Goal: Task Accomplishment & Management: Complete application form

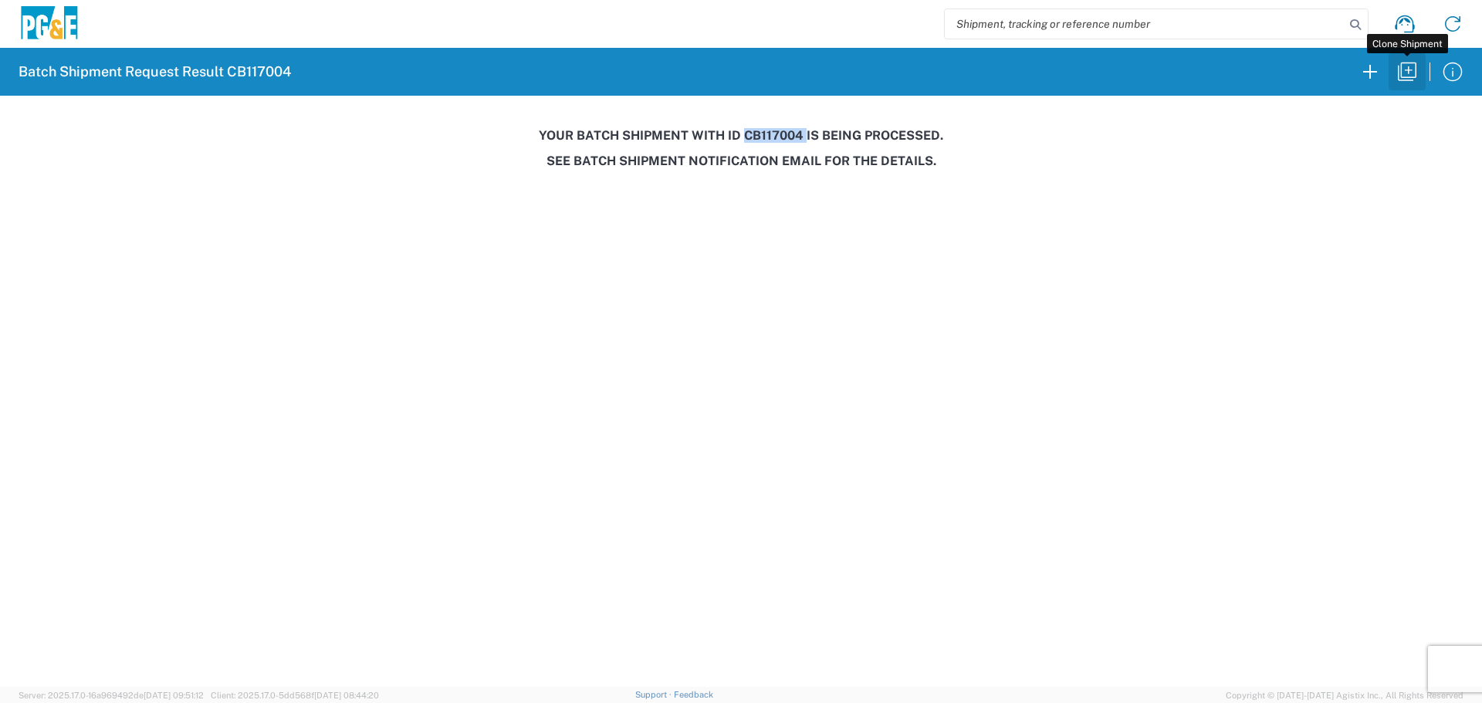
click at [1414, 80] on icon "button" at bounding box center [1407, 71] width 25 height 25
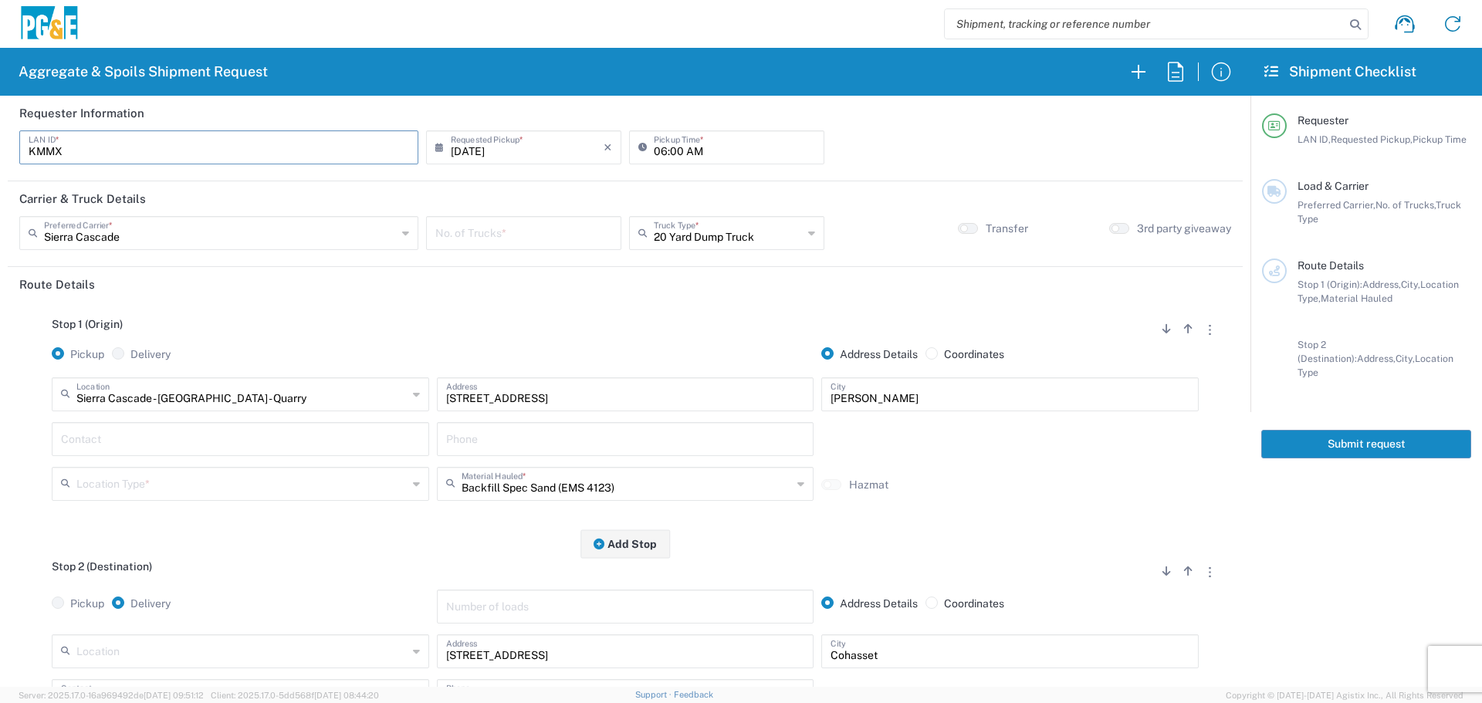
drag, startPoint x: 84, startPoint y: 144, endPoint x: 0, endPoint y: 139, distance: 84.3
click at [0, 139] on form "Requester Information KMMX LAN ID * [DATE] × Requested Pickup * Cancel Apply 06…" at bounding box center [625, 391] width 1251 height 591
type input "L1WB"
click at [654, 151] on input "06:00 AM" at bounding box center [734, 146] width 161 height 27
click at [655, 155] on input "06:00 AM" at bounding box center [734, 146] width 161 height 27
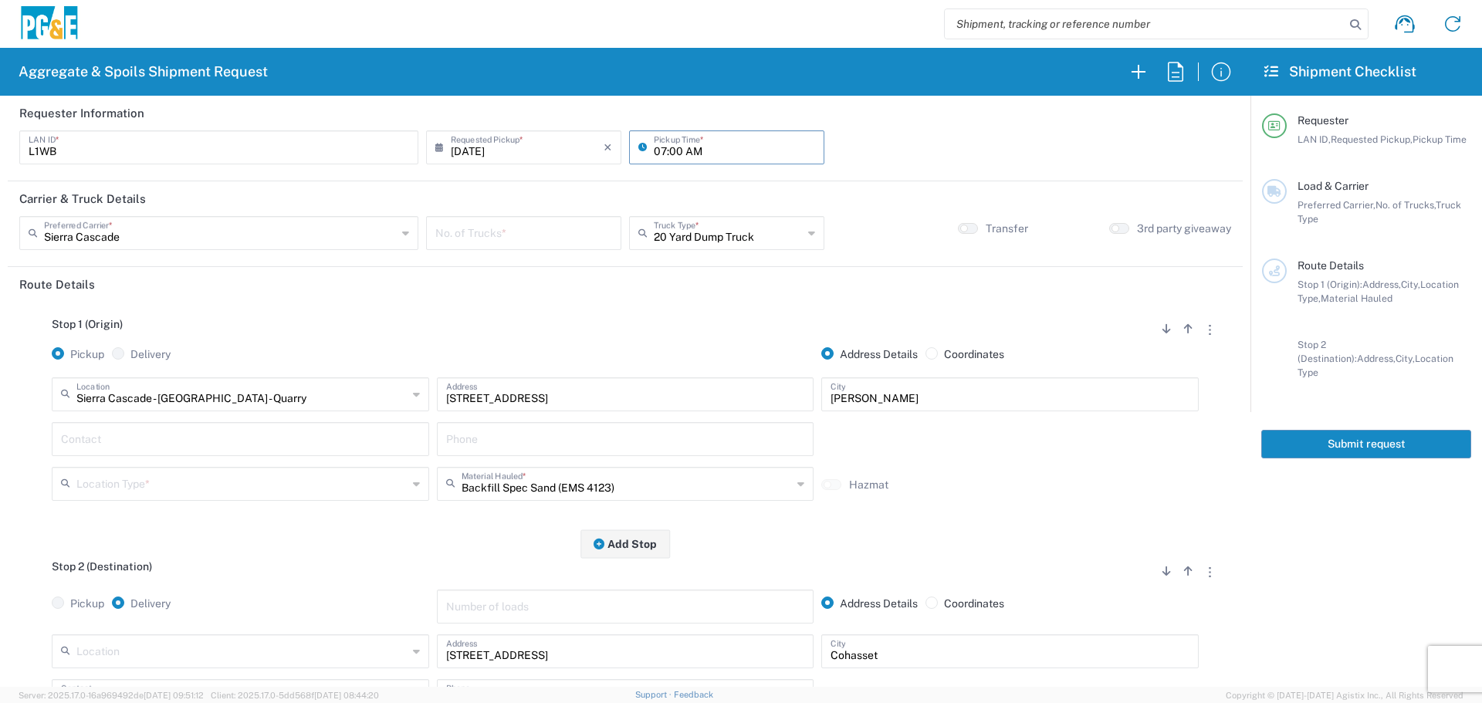
type input "07:00 AM"
click at [64, 227] on input "text" at bounding box center [220, 231] width 353 height 27
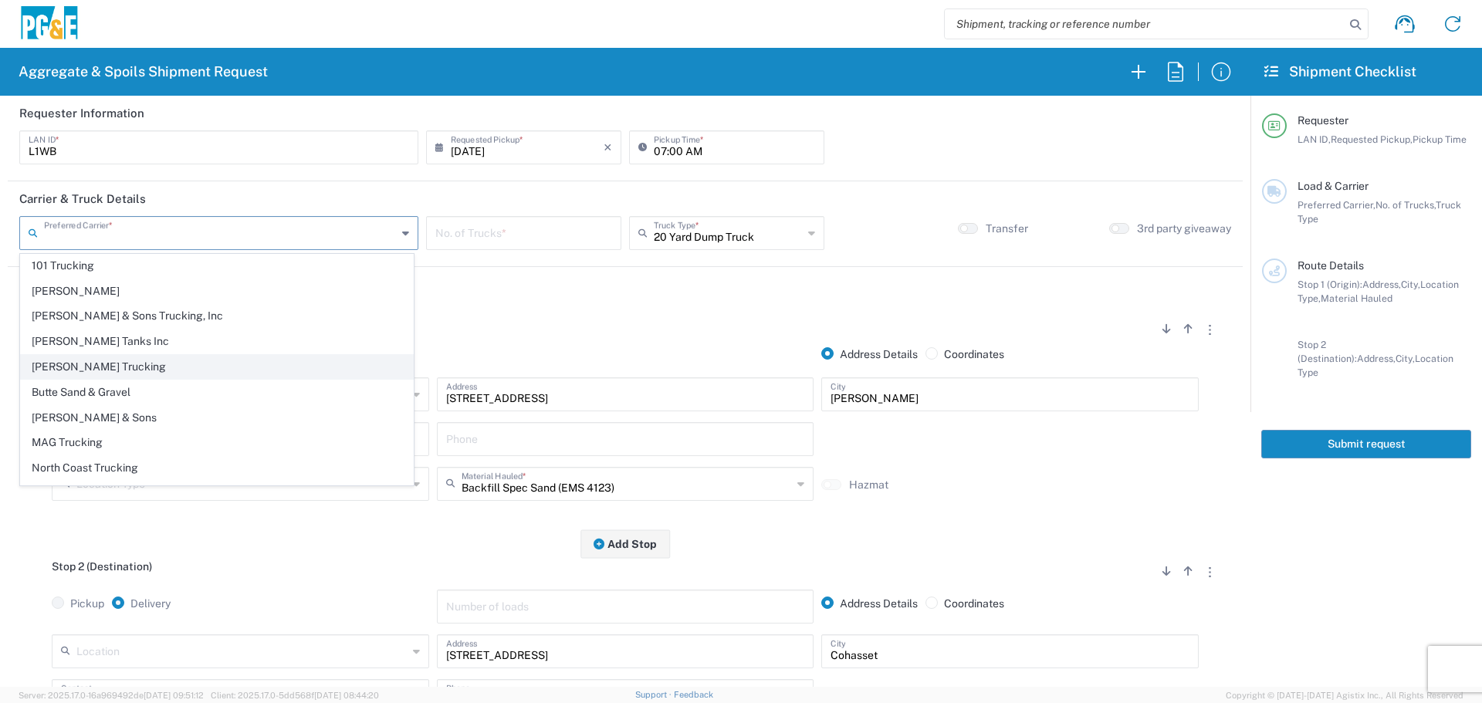
scroll to position [47, 0]
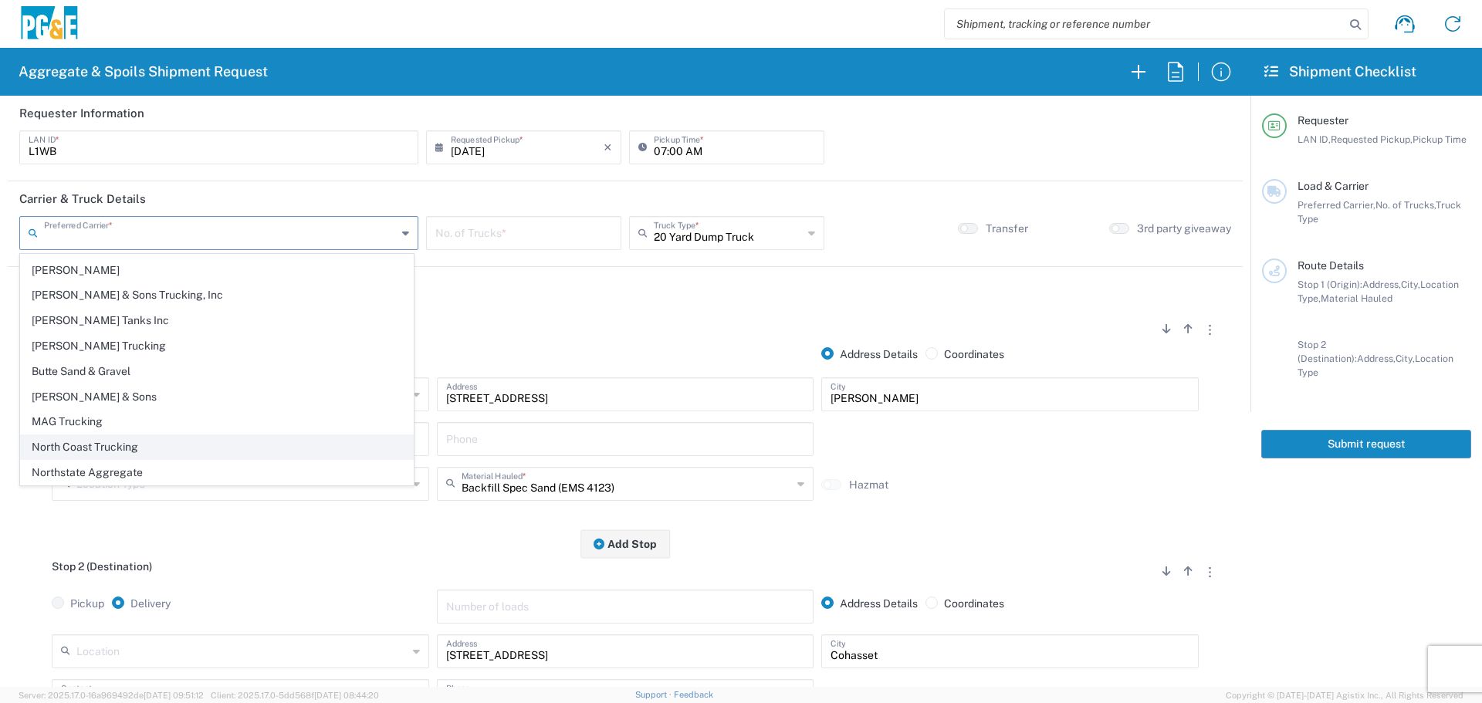
click at [124, 443] on span "North Coast Trucking" at bounding box center [217, 447] width 392 height 24
type input "North Coast Trucking"
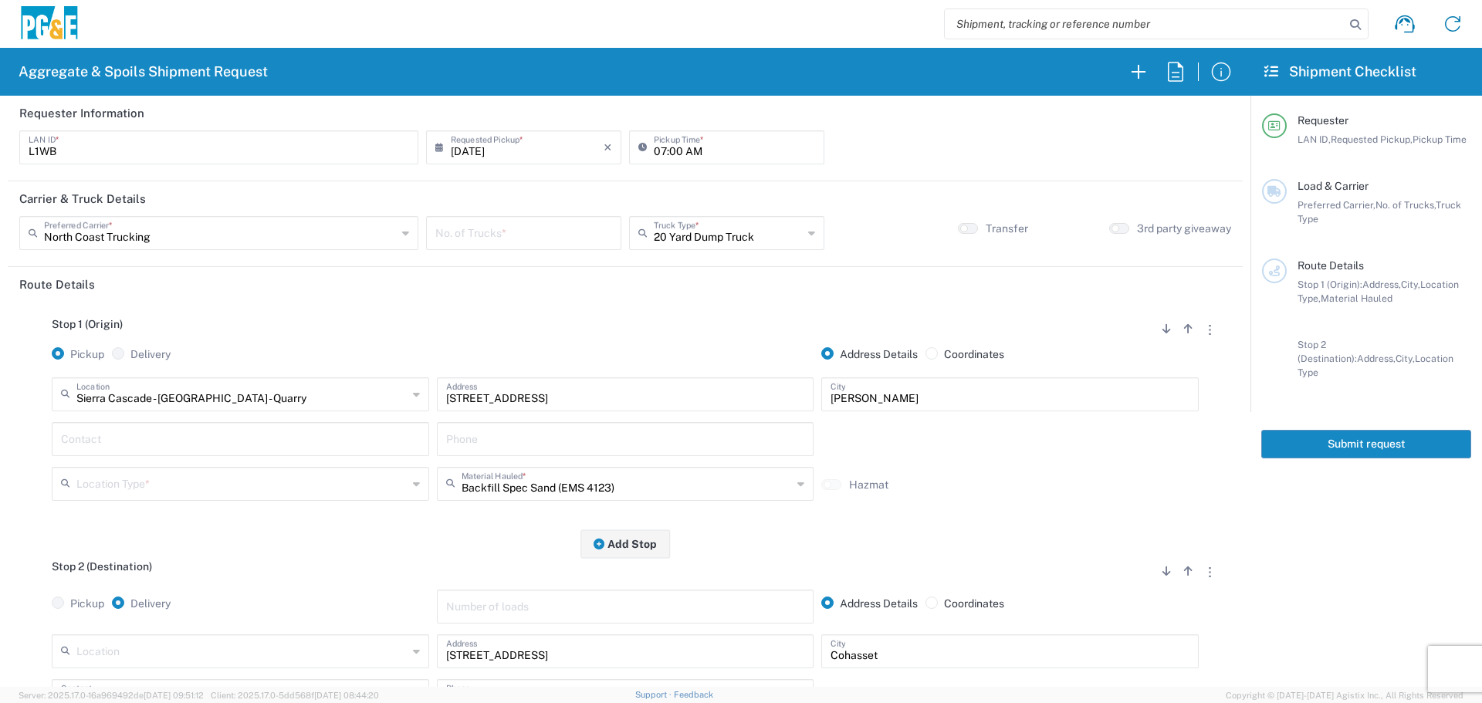
click at [523, 227] on input "number" at bounding box center [523, 231] width 177 height 27
type input "5"
click at [672, 241] on input "text" at bounding box center [728, 231] width 149 height 27
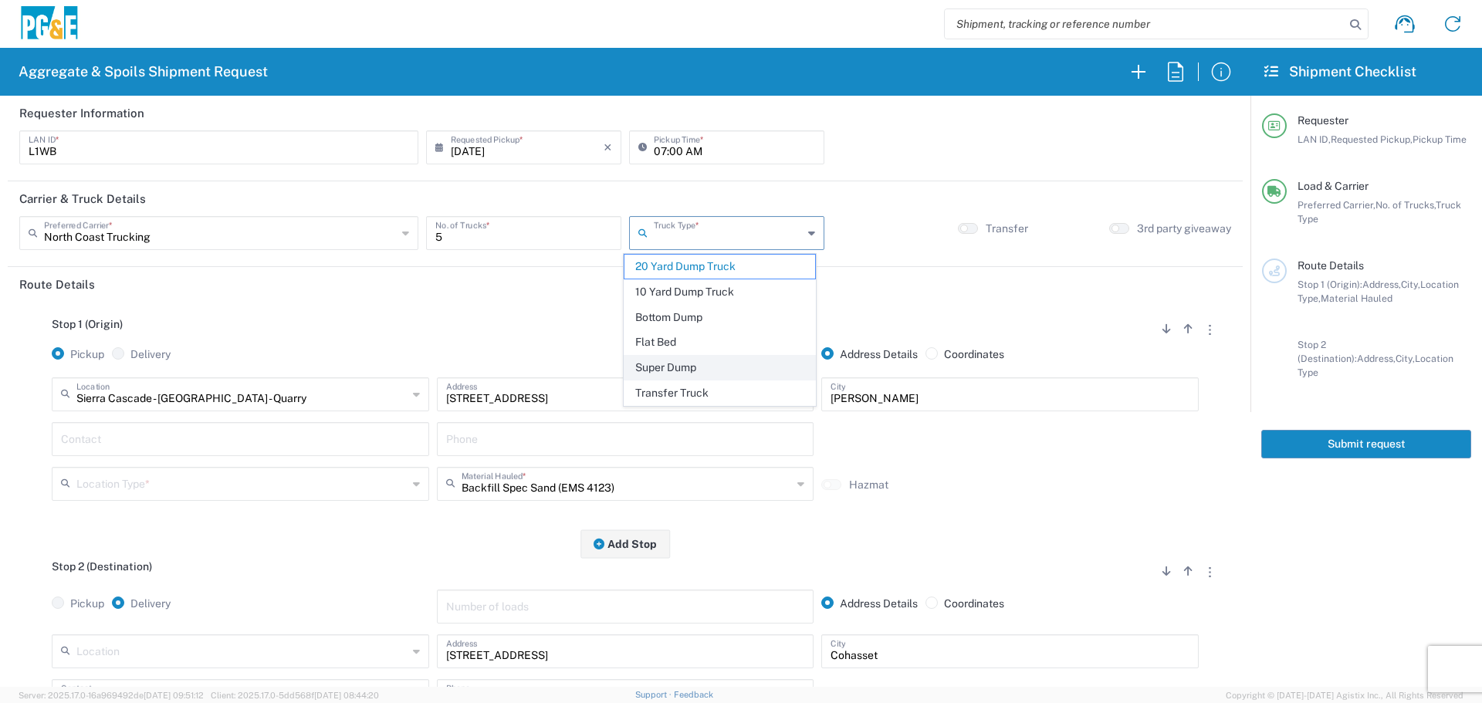
click at [706, 371] on span "Super Dump" at bounding box center [720, 368] width 191 height 24
type input "Super Dump"
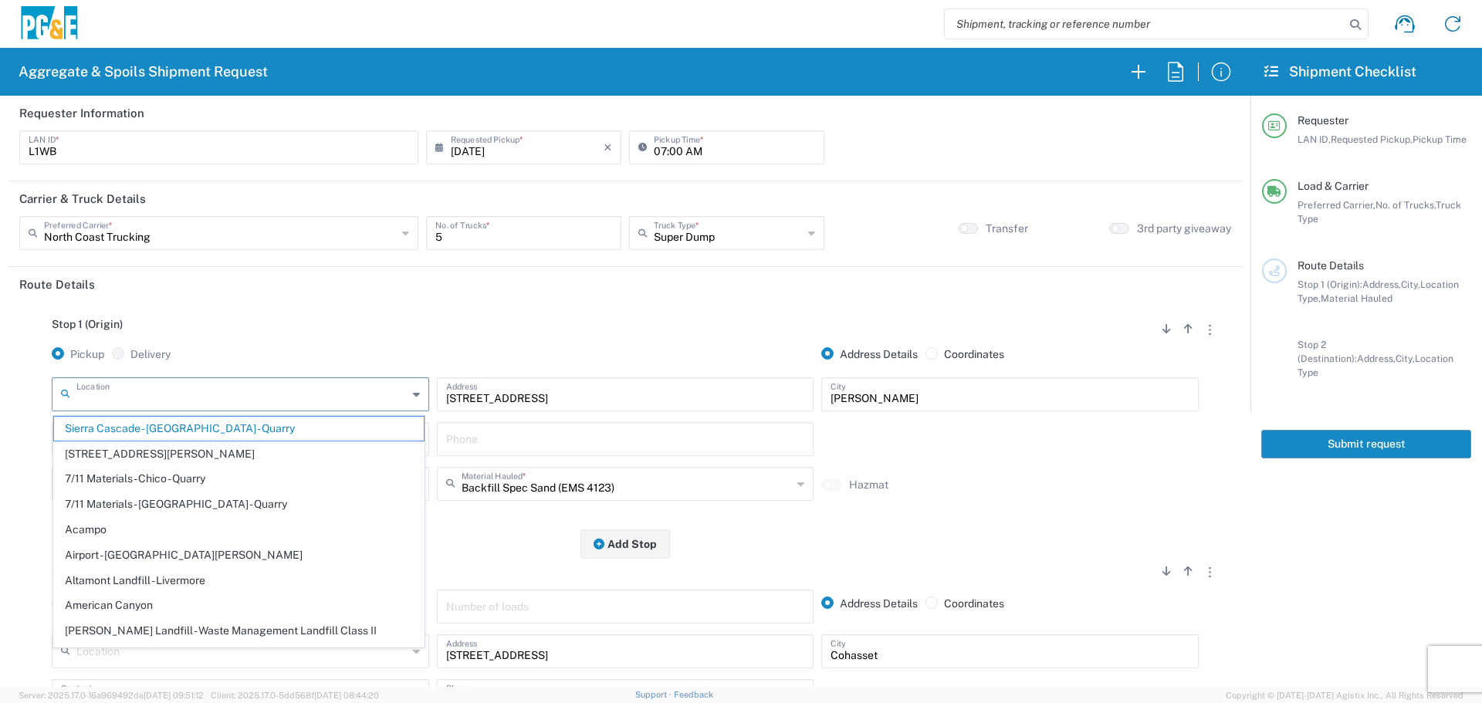
click at [201, 395] on input "text" at bounding box center [241, 393] width 331 height 27
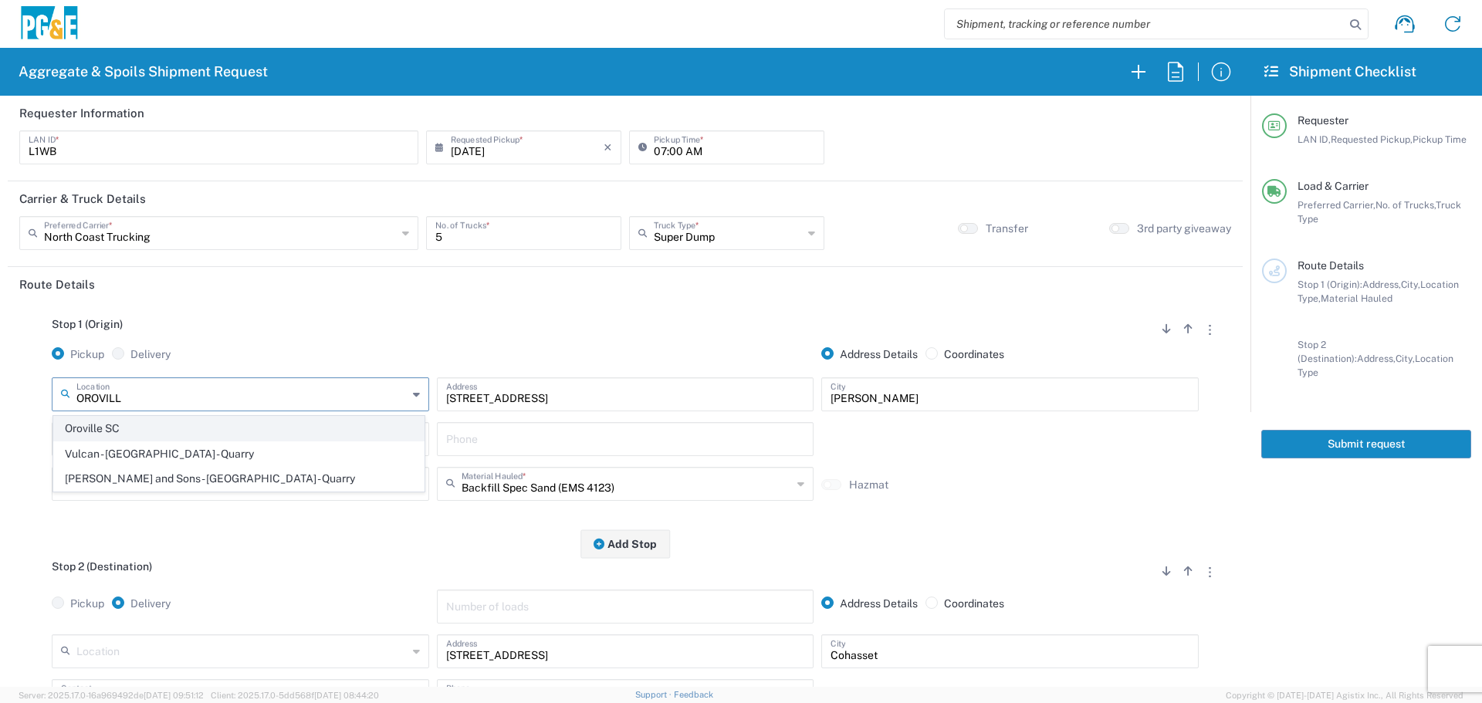
click at [130, 429] on span "Oroville SC" at bounding box center [239, 429] width 370 height 24
type input "Oroville SC"
type input "[STREET_ADDRESS][PERSON_NAME]"
type input "[GEOGRAPHIC_DATA]"
type input "Business No Loading Dock"
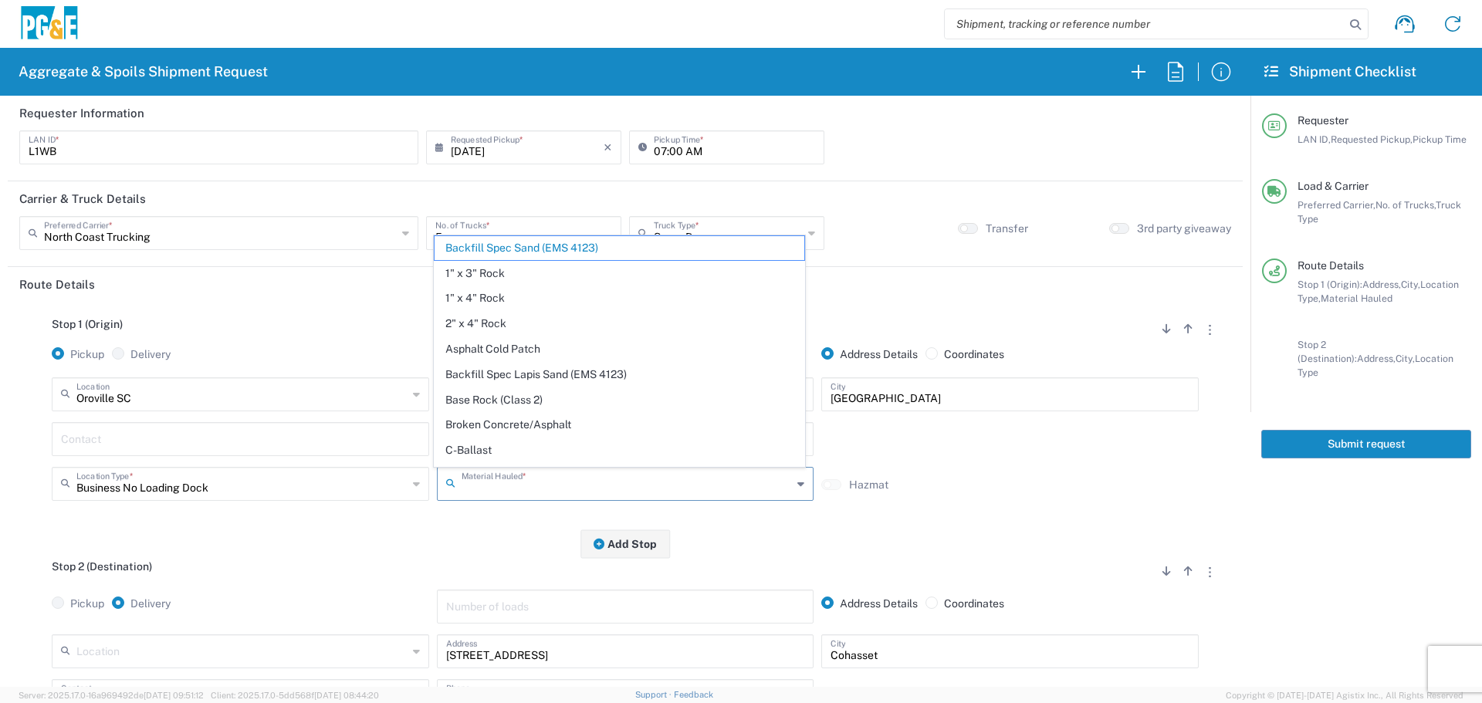
click at [565, 482] on input "text" at bounding box center [627, 482] width 331 height 27
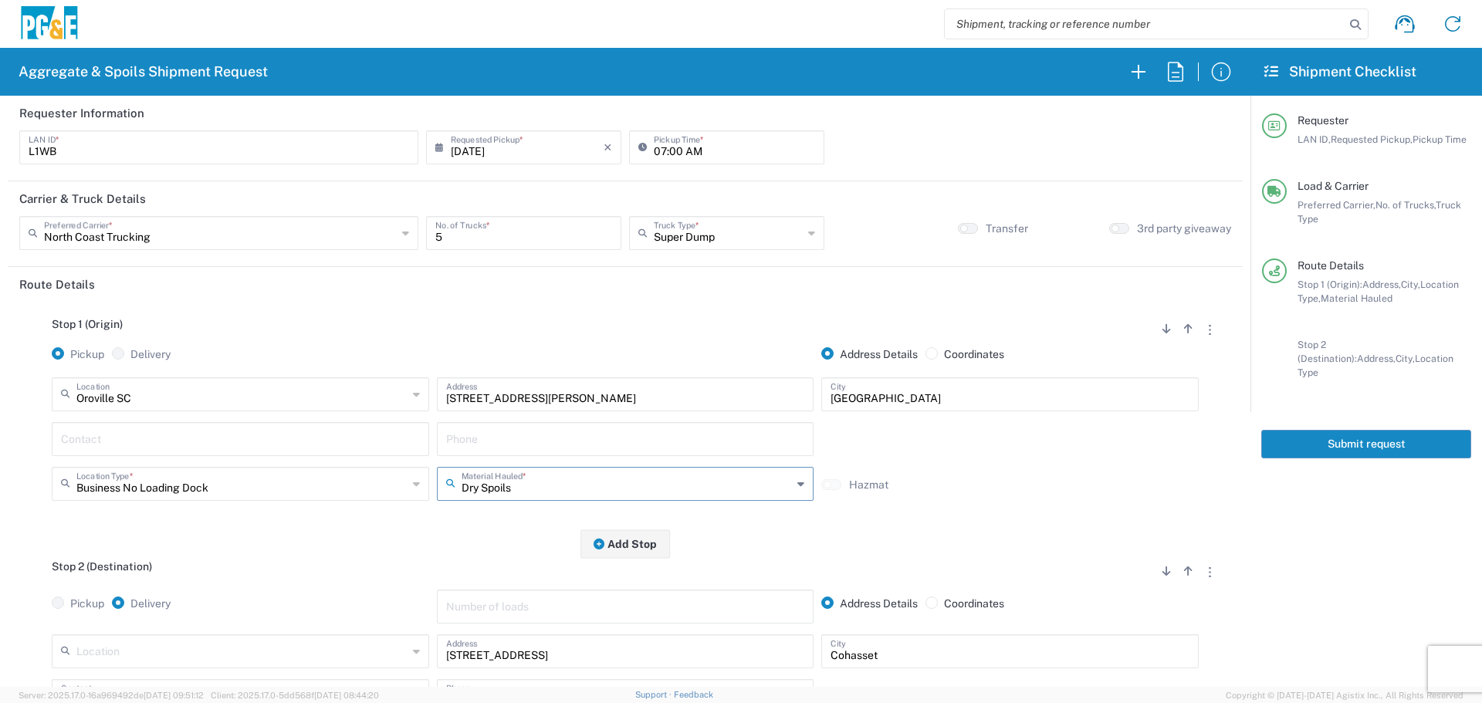
type input "Dry Spoils"
click at [406, 452] on div "Contact" at bounding box center [240, 439] width 377 height 34
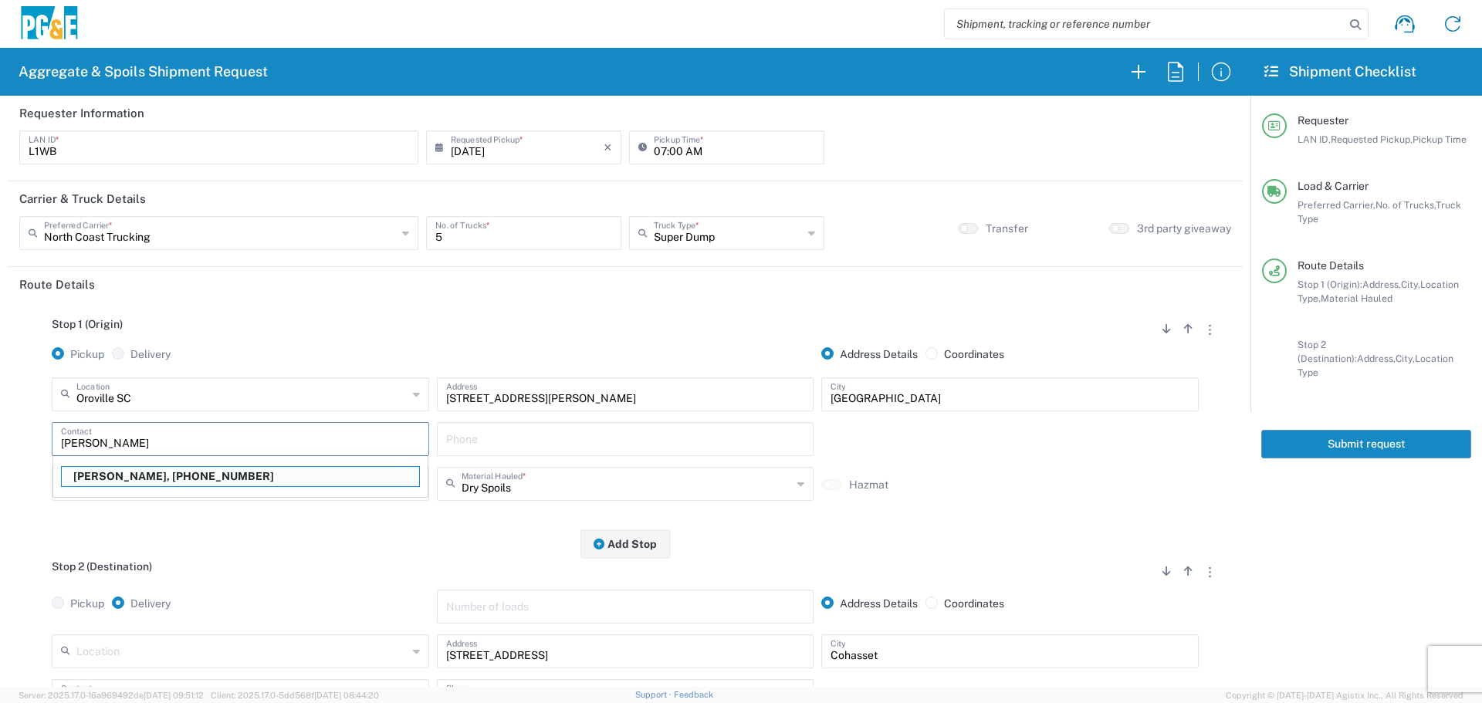
type input "[PERSON_NAME]"
type input "[PHONE_NUMBER]"
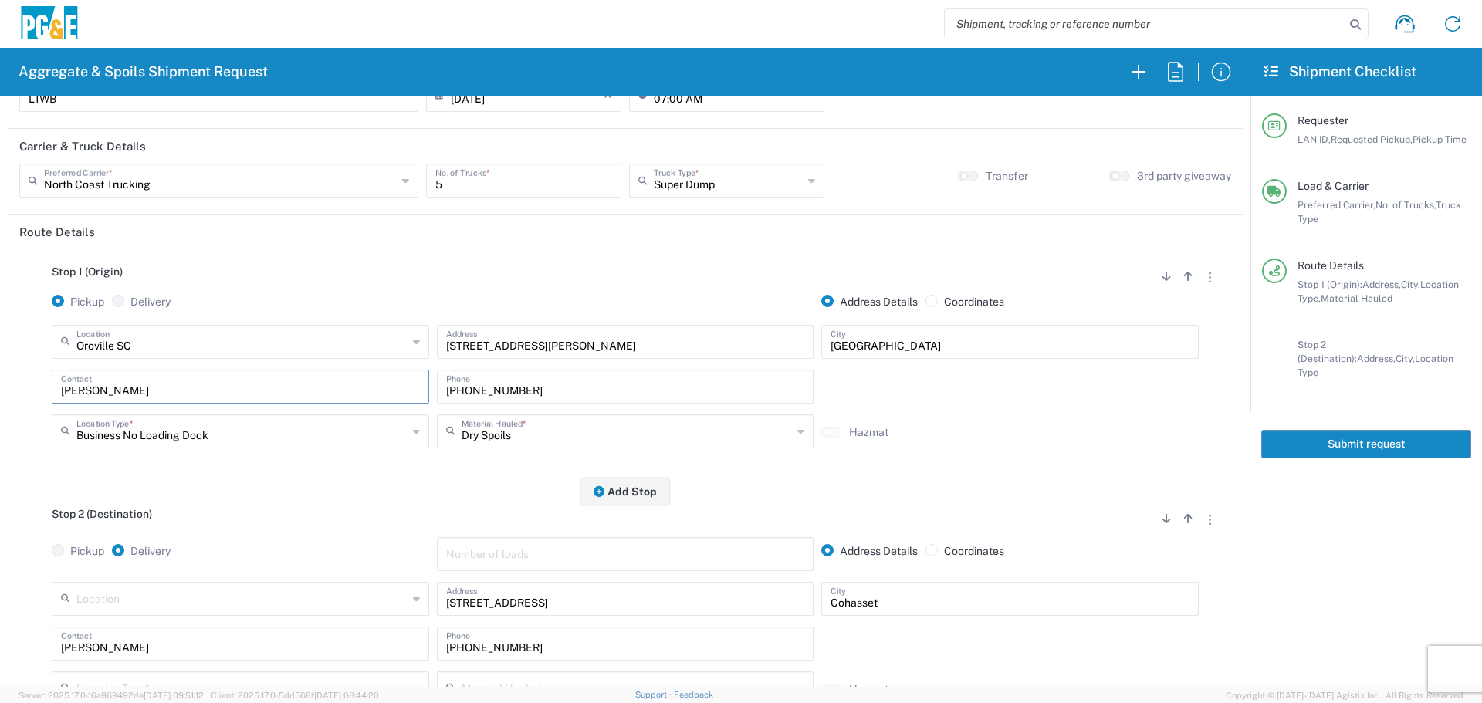
scroll to position [154, 0]
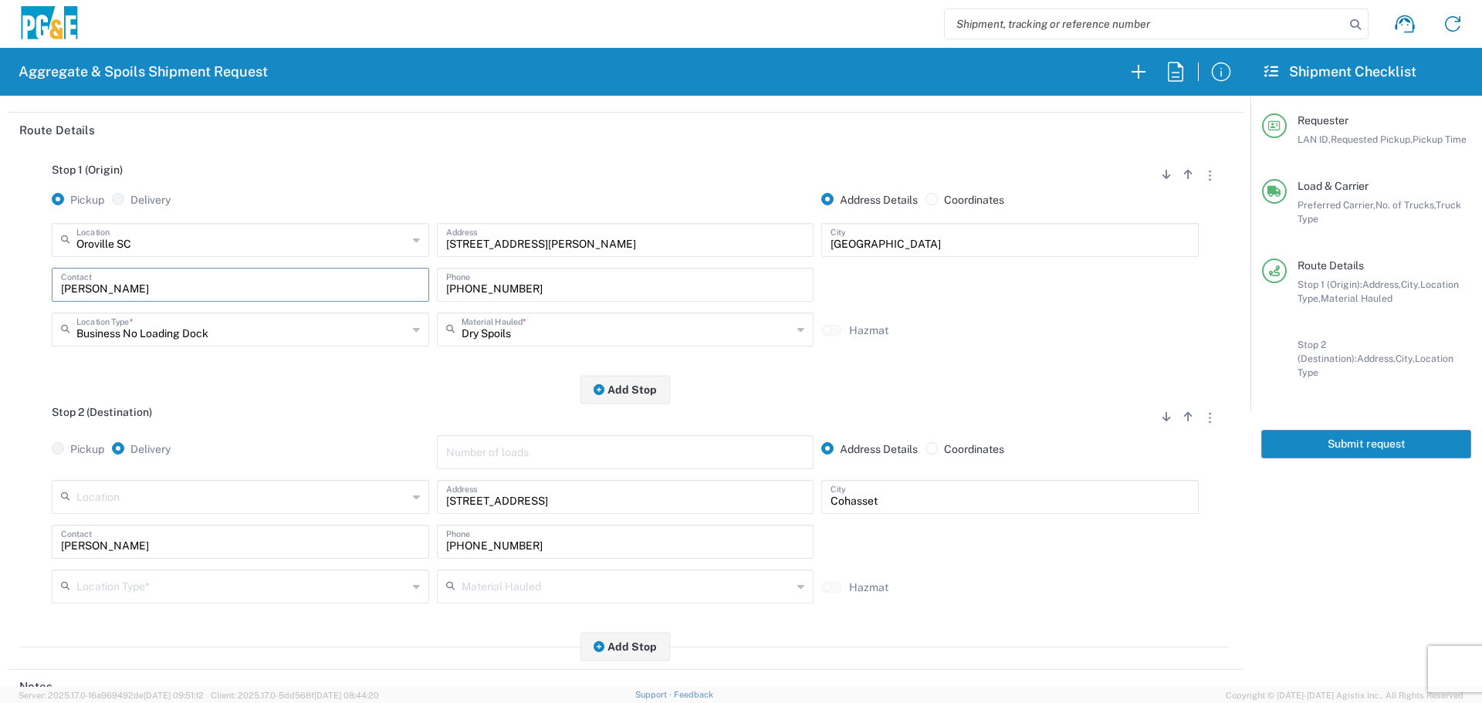
type input "[PERSON_NAME]"
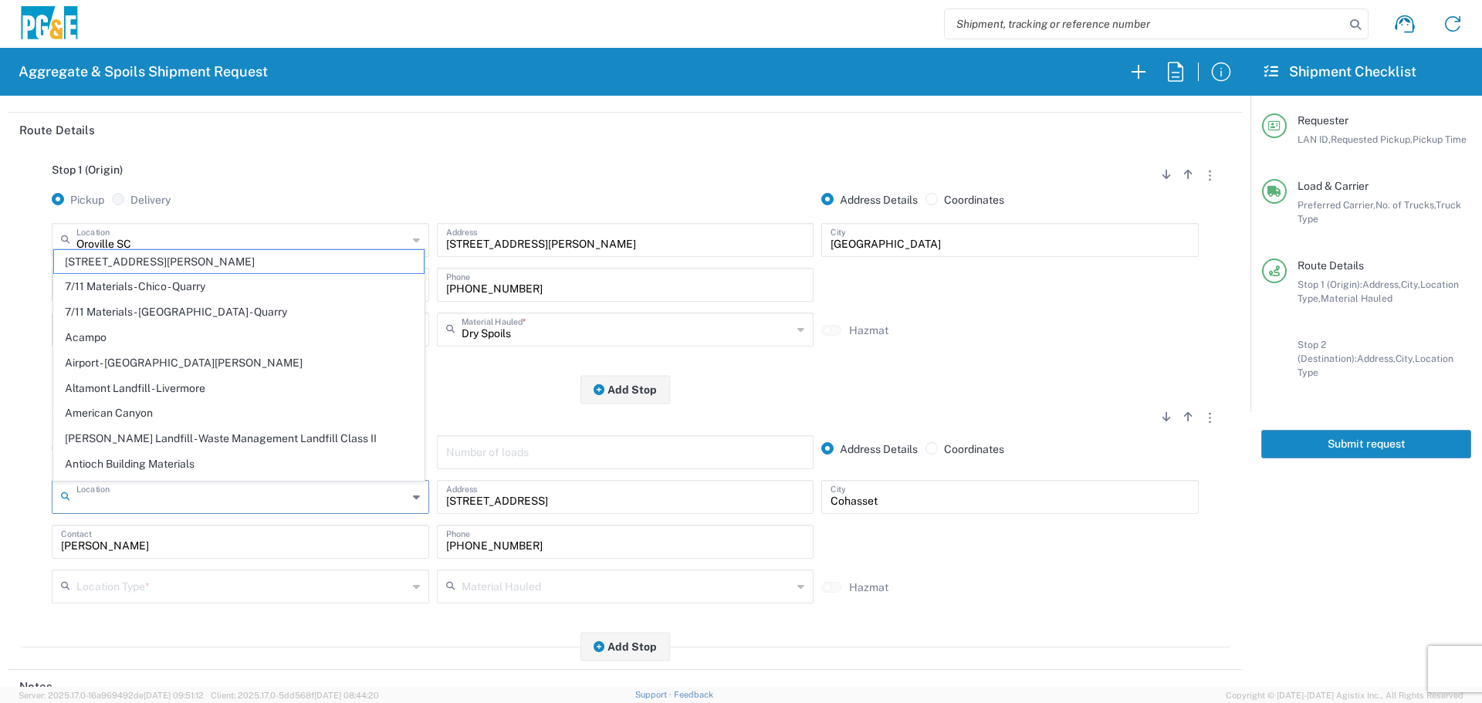
click at [259, 499] on input "text" at bounding box center [241, 495] width 331 height 27
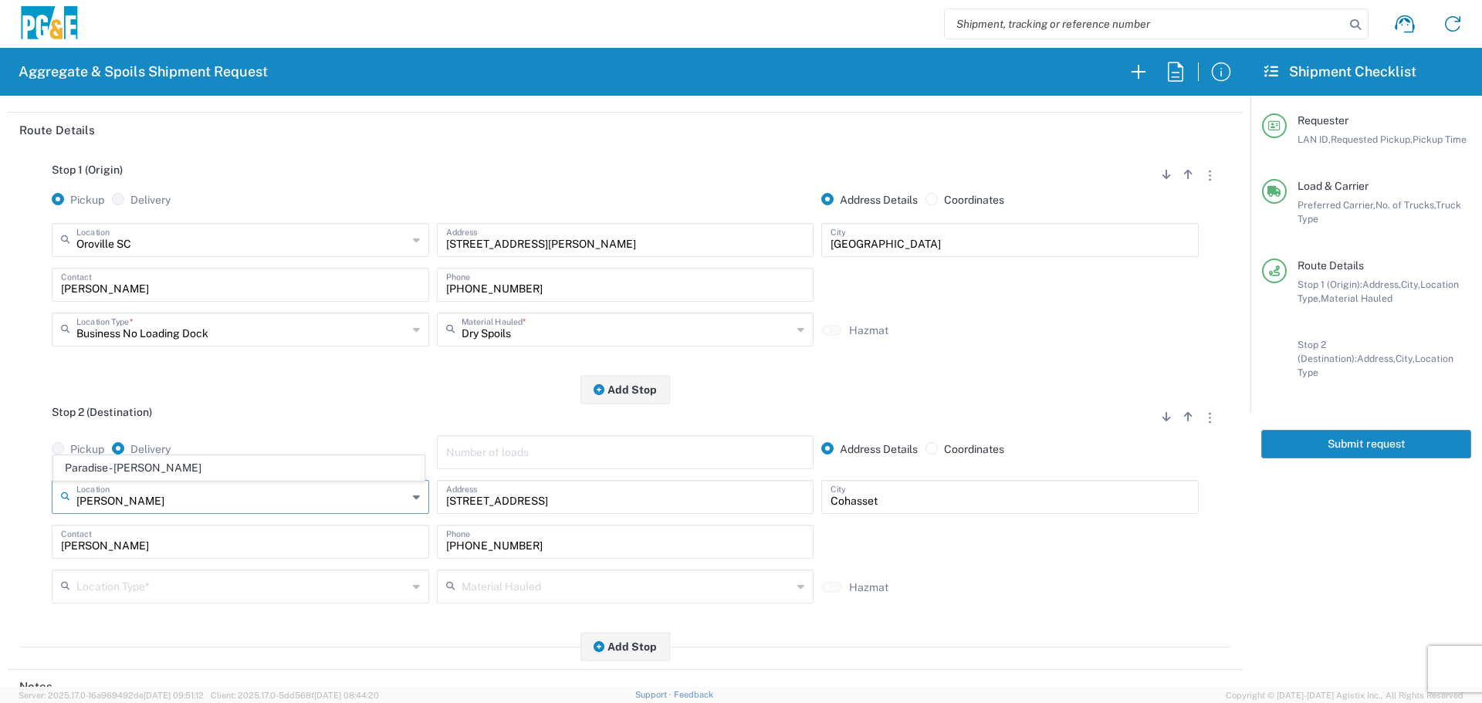
type input "Paradise - [PERSON_NAME]"
type input "[STREET_ADDRESS][PERSON_NAME]"
type input "Paradise"
type input "Business No Loading Dock"
type input "Paradise - [PERSON_NAME]"
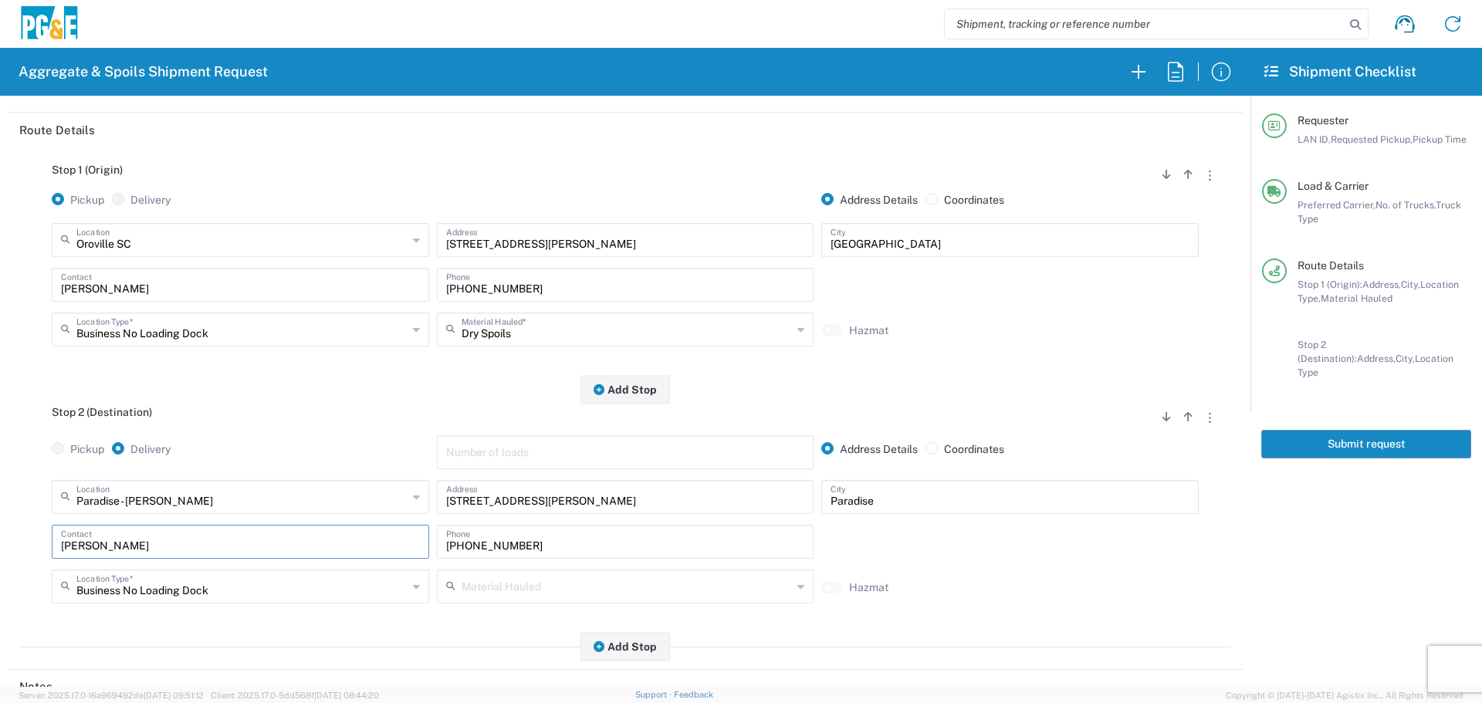
drag, startPoint x: 174, startPoint y: 550, endPoint x: 0, endPoint y: 526, distance: 175.3
click at [0, 526] on form "Requester Information L1WB LAN ID * [DATE] × Requested Pickup * Cancel Apply 07…" at bounding box center [625, 391] width 1251 height 591
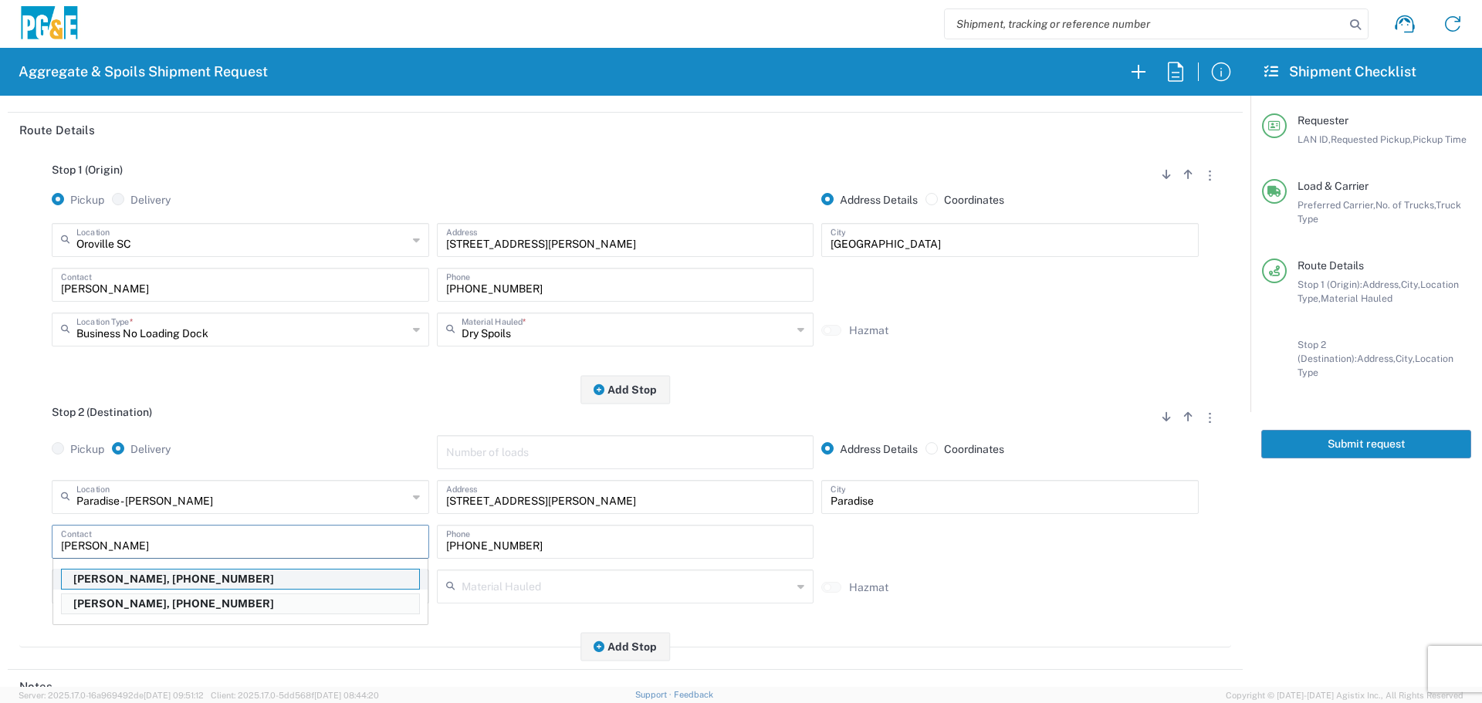
click at [161, 580] on p "[PERSON_NAME], [PHONE_NUMBER]" at bounding box center [240, 579] width 357 height 19
type input "[PERSON_NAME]"
type input "[PHONE_NUMBER]"
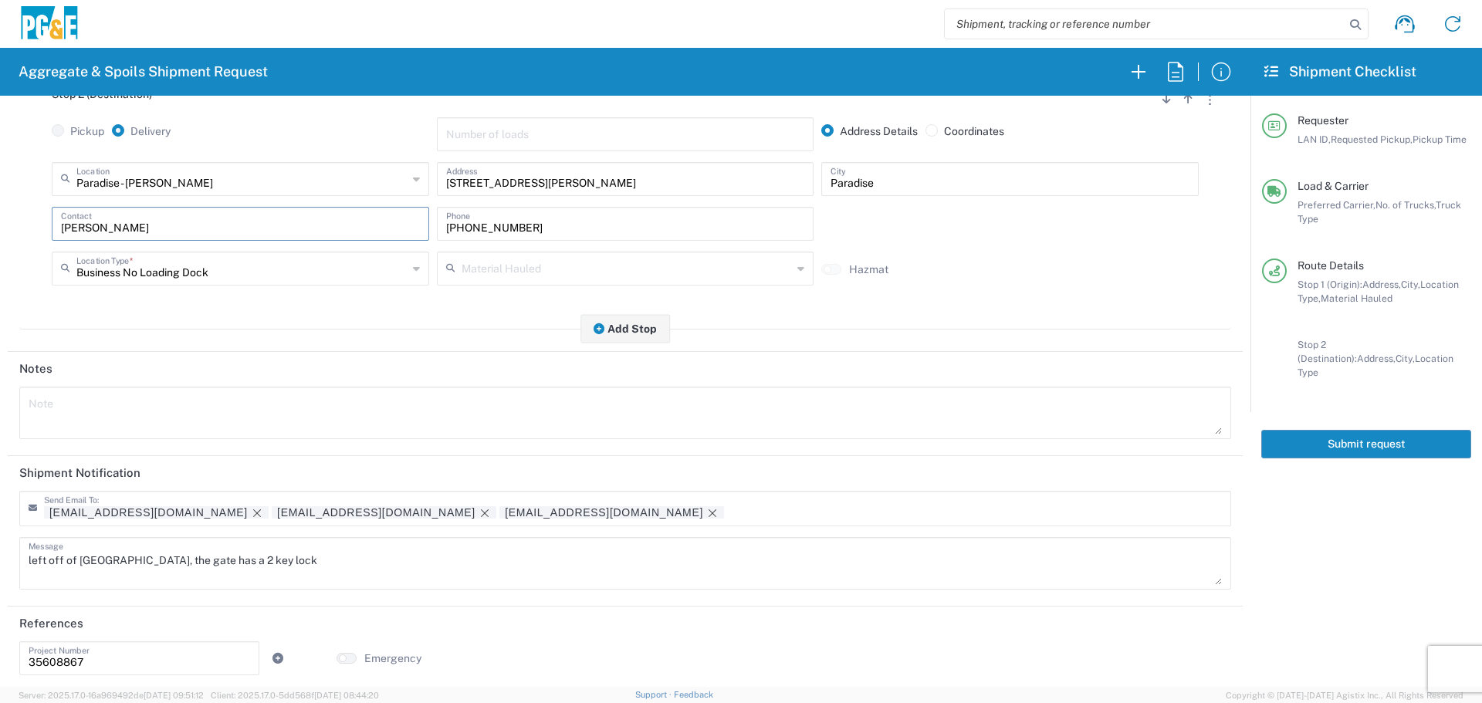
scroll to position [479, 0]
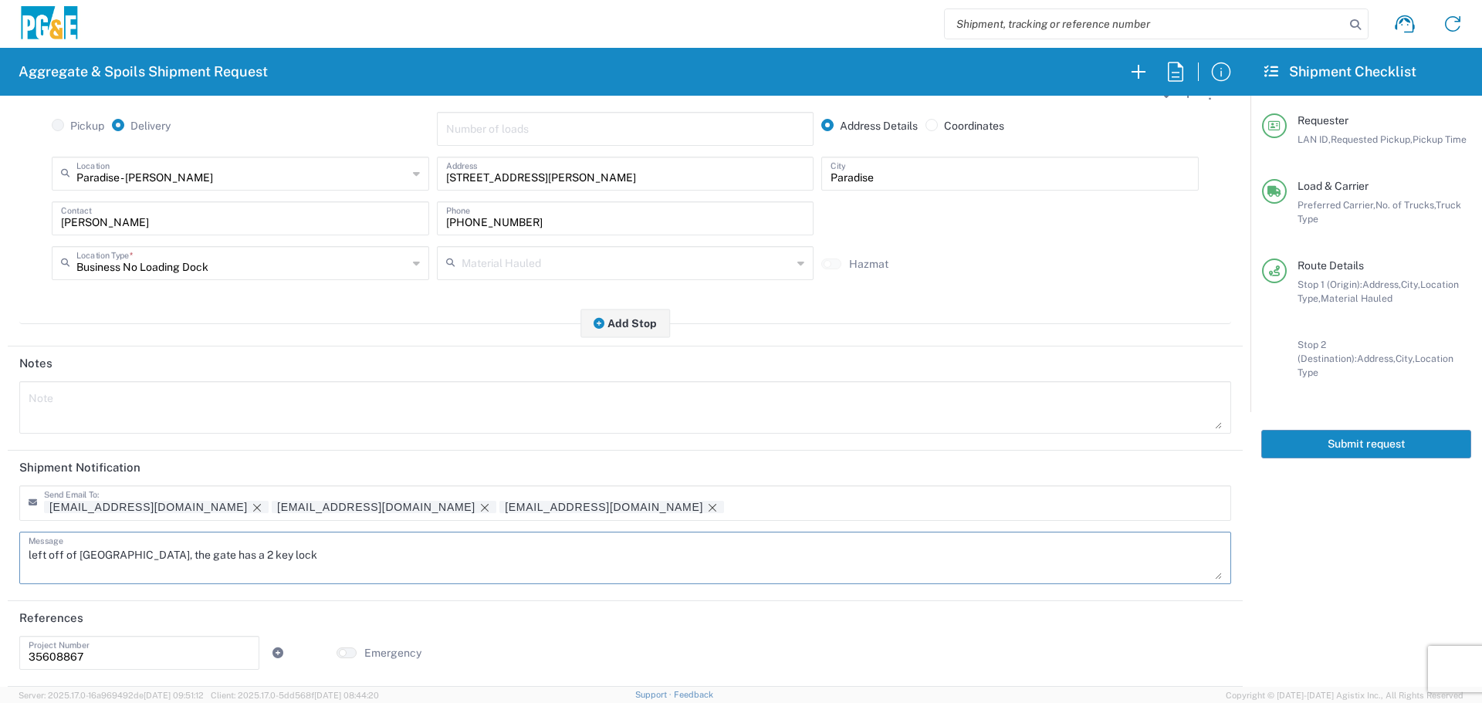
drag, startPoint x: 352, startPoint y: 543, endPoint x: 0, endPoint y: 534, distance: 352.1
click at [0, 534] on form "Requester Information L1WB LAN ID * [DATE] × Requested Pickup * Cancel Apply 07…" at bounding box center [625, 391] width 1251 height 591
drag, startPoint x: 103, startPoint y: 642, endPoint x: 0, endPoint y: 663, distance: 104.8
click at [0, 663] on form "Requester Information L1WB LAN ID * [DATE] × Requested Pickup * Cancel Apply 07…" at bounding box center [625, 391] width 1251 height 591
click at [272, 506] on tag-ripple at bounding box center [384, 507] width 225 height 12
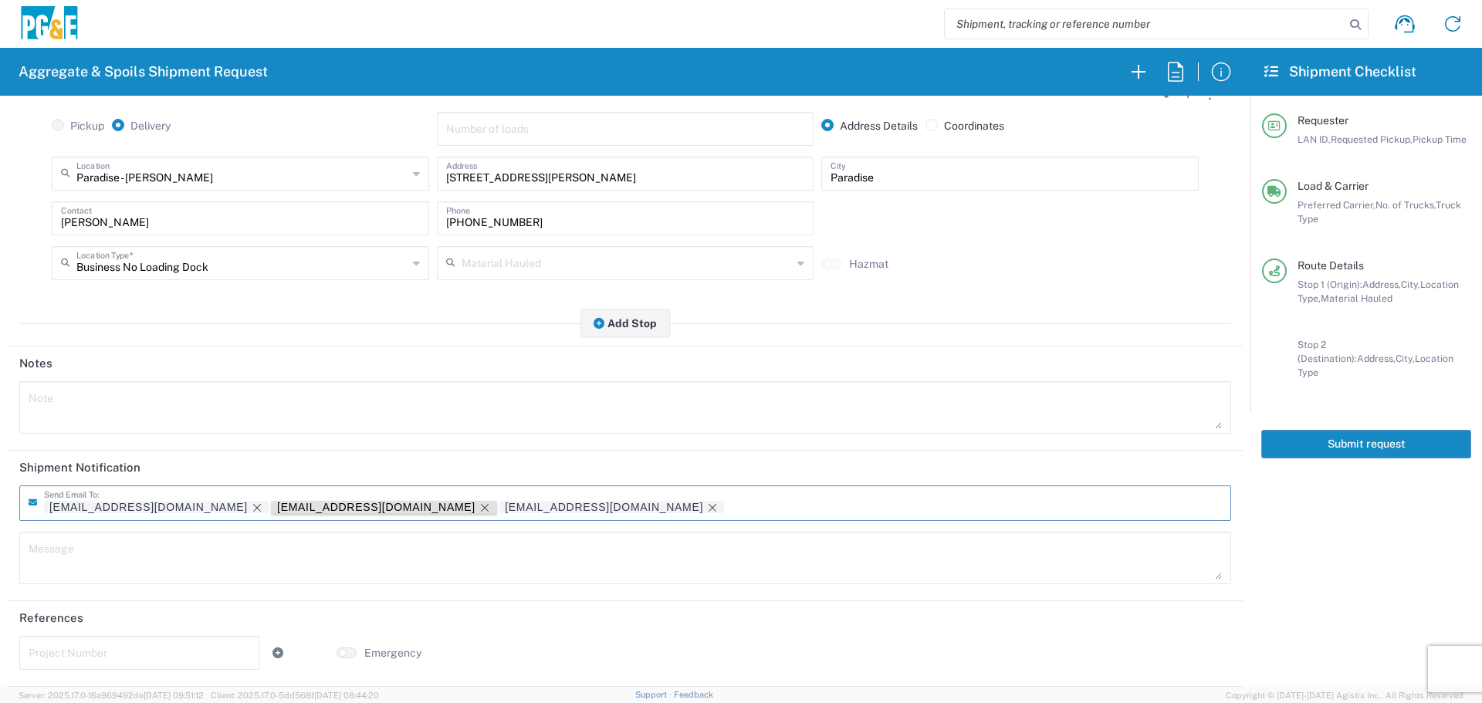
click at [479, 509] on icon "Remove tag" at bounding box center [485, 508] width 12 height 12
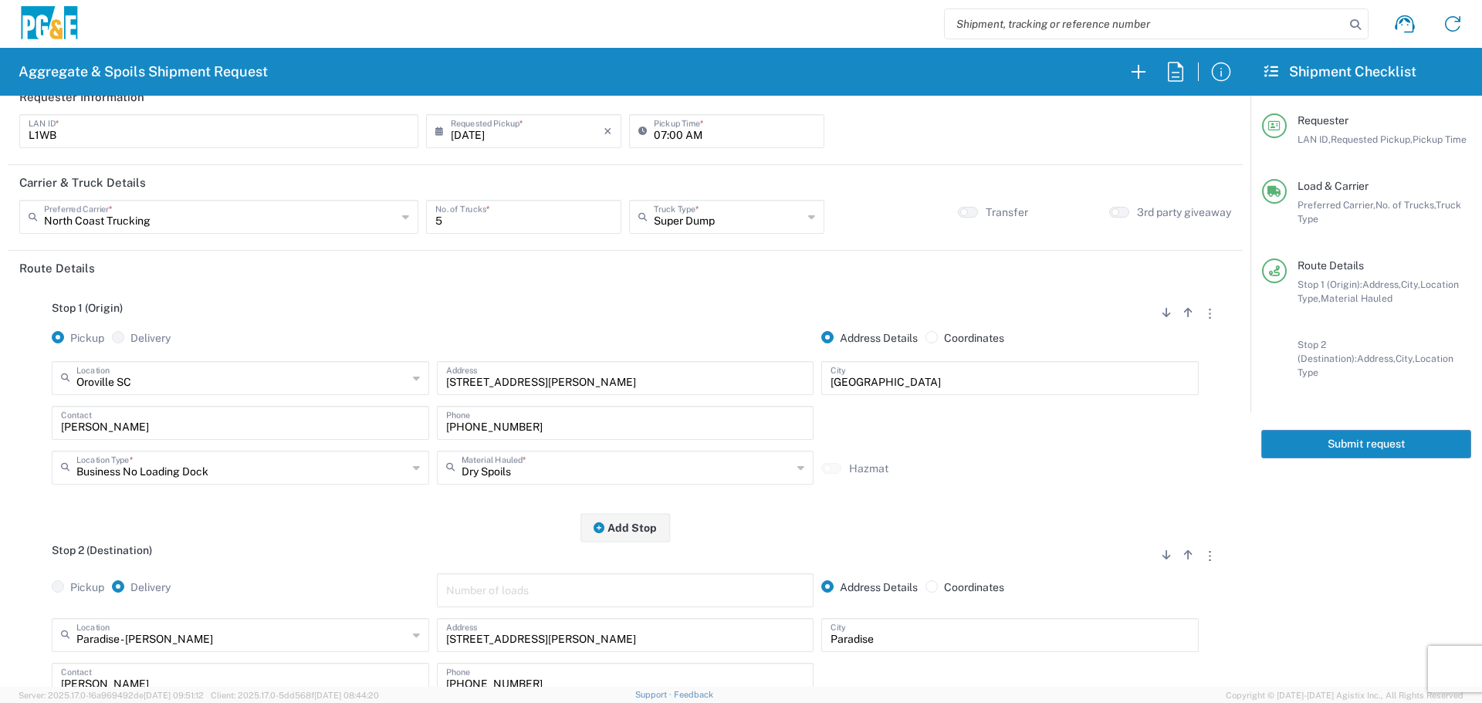
scroll to position [0, 0]
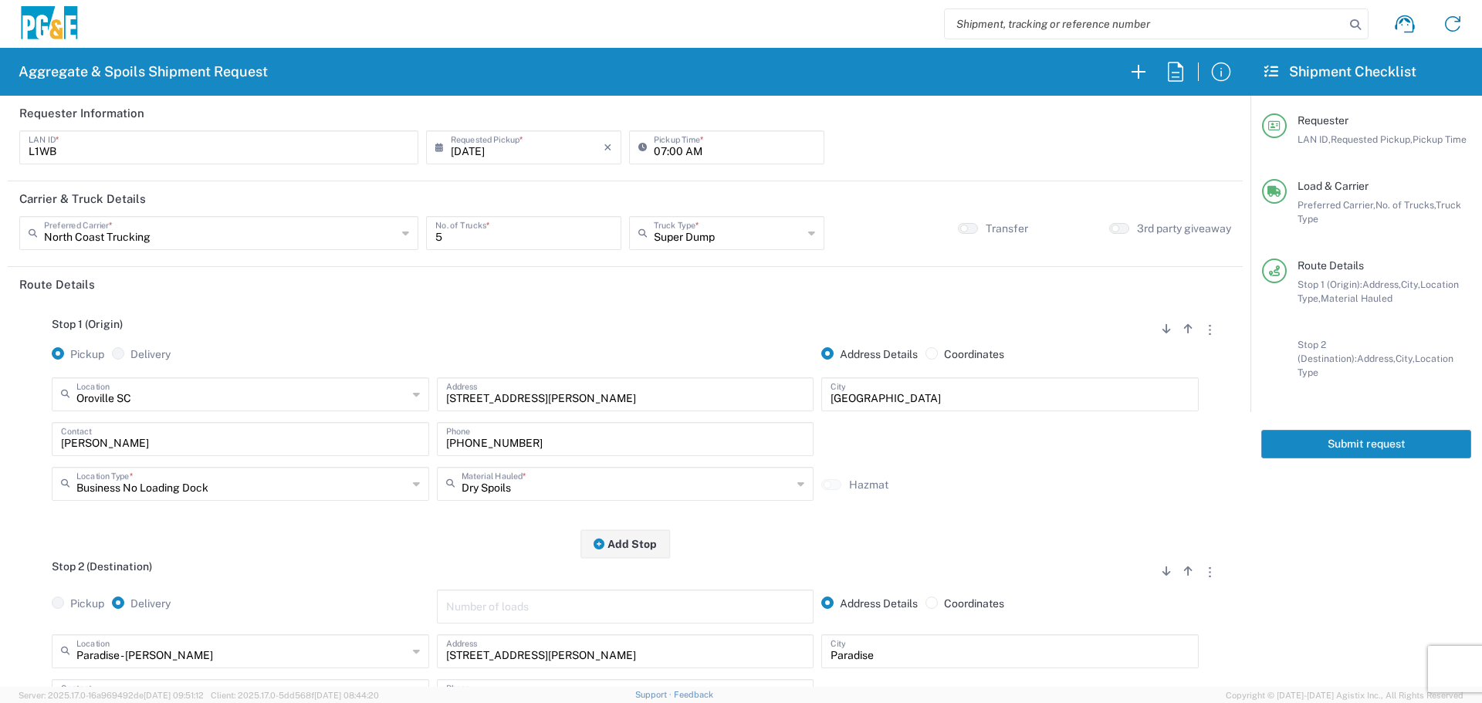
click at [1392, 430] on button "Submit request" at bounding box center [1366, 444] width 210 height 29
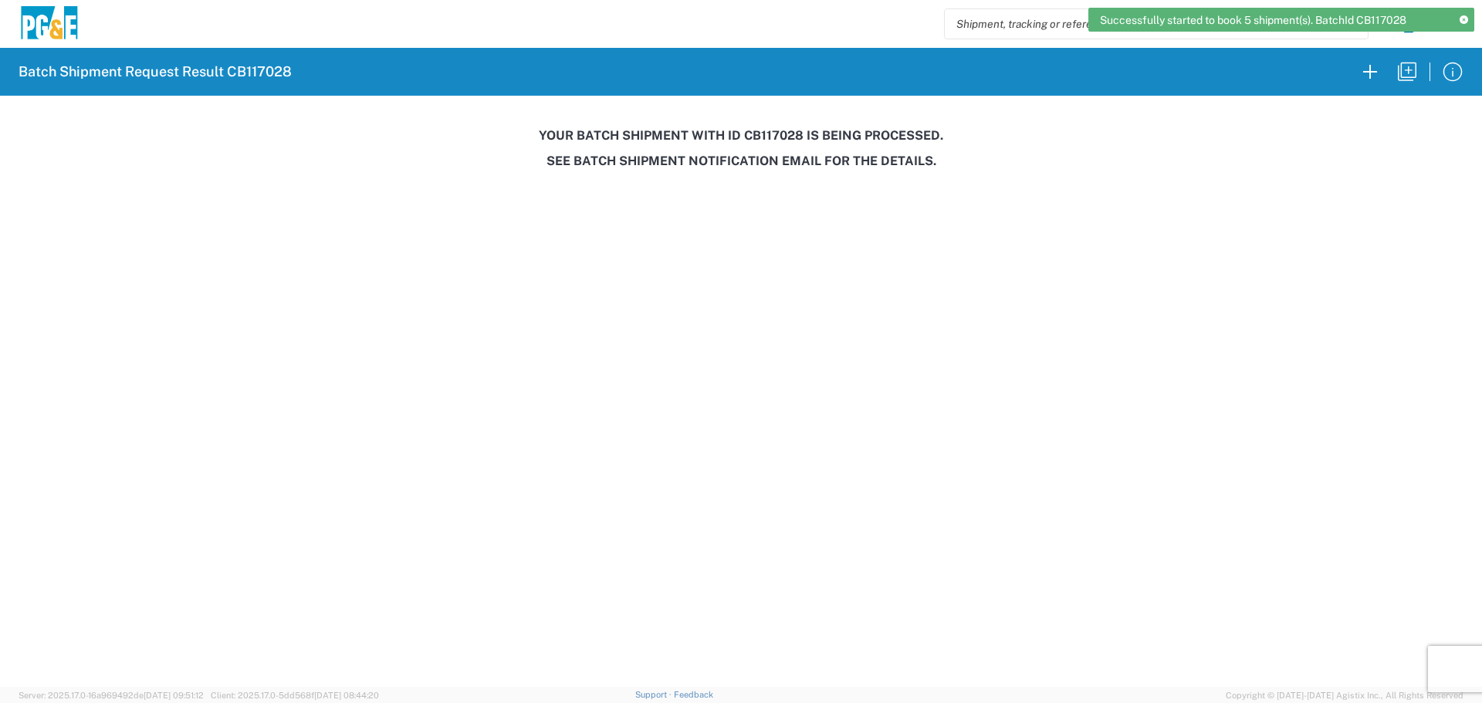
click at [774, 129] on h3 "Your batch shipment with id CB117028 is being processed." at bounding box center [741, 135] width 1461 height 15
copy h3 "CB117028"
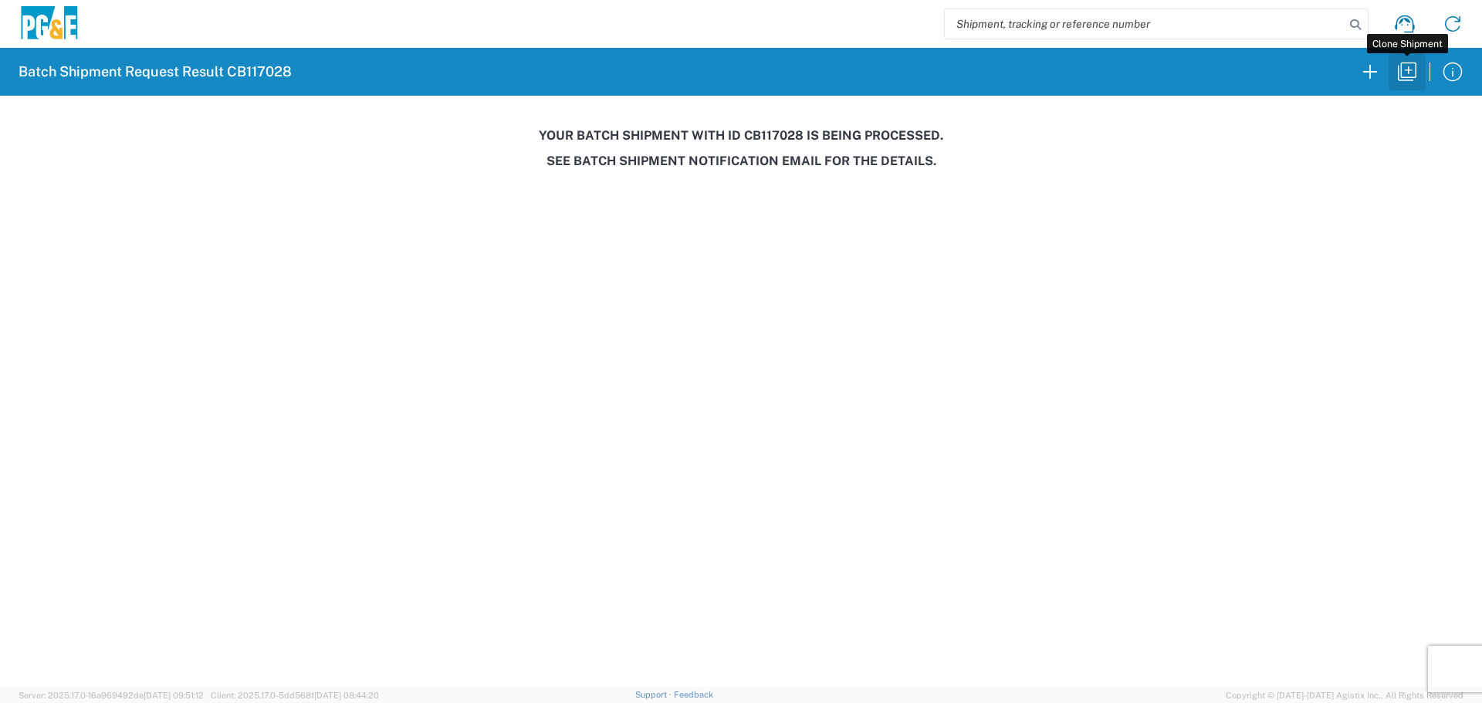
click at [1398, 77] on icon "button" at bounding box center [1407, 71] width 25 height 25
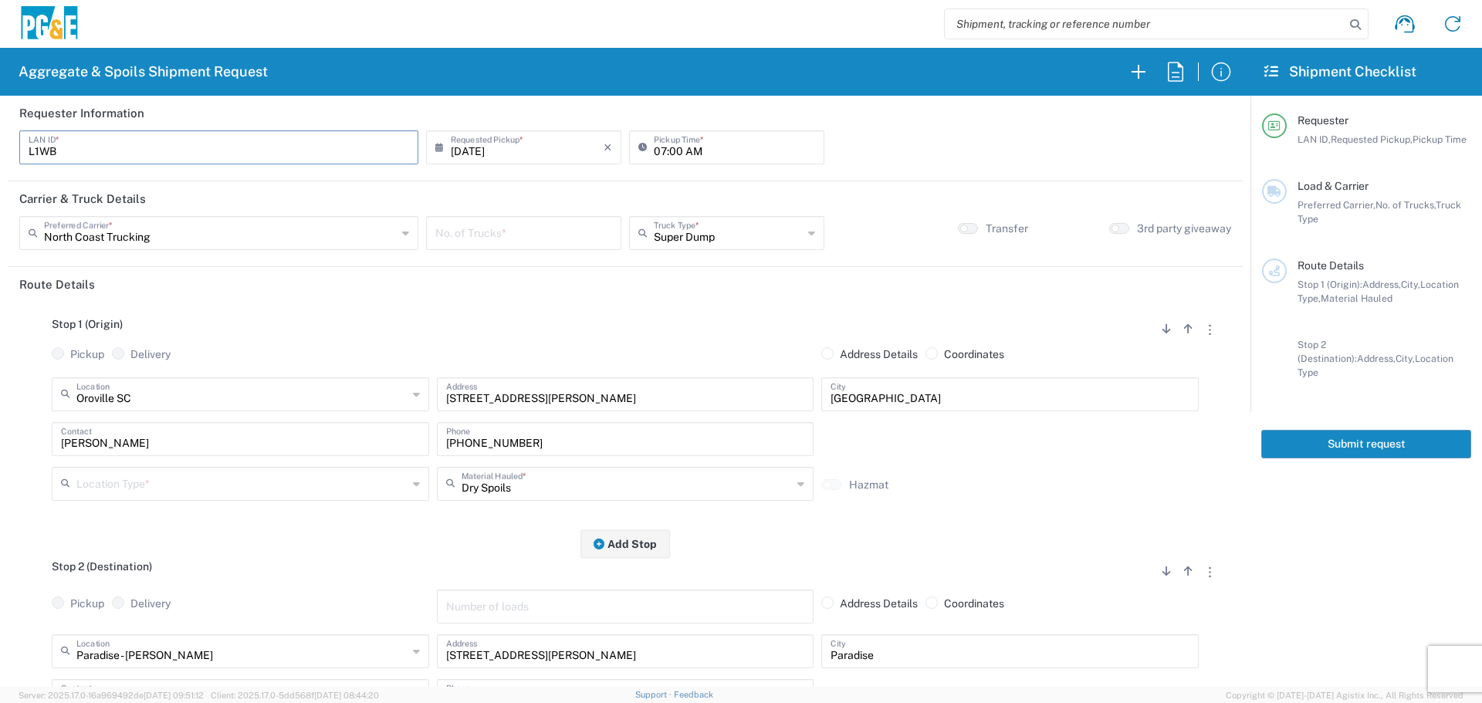
drag, startPoint x: 168, startPoint y: 144, endPoint x: 0, endPoint y: 151, distance: 167.6
click at [0, 151] on form "Requester Information L1WB LAN ID * [DATE] × Requested Pickup * Cancel Apply 07…" at bounding box center [625, 391] width 1251 height 591
type input "d"
type input "DBG7"
click at [483, 140] on input "[DATE]" at bounding box center [527, 146] width 153 height 27
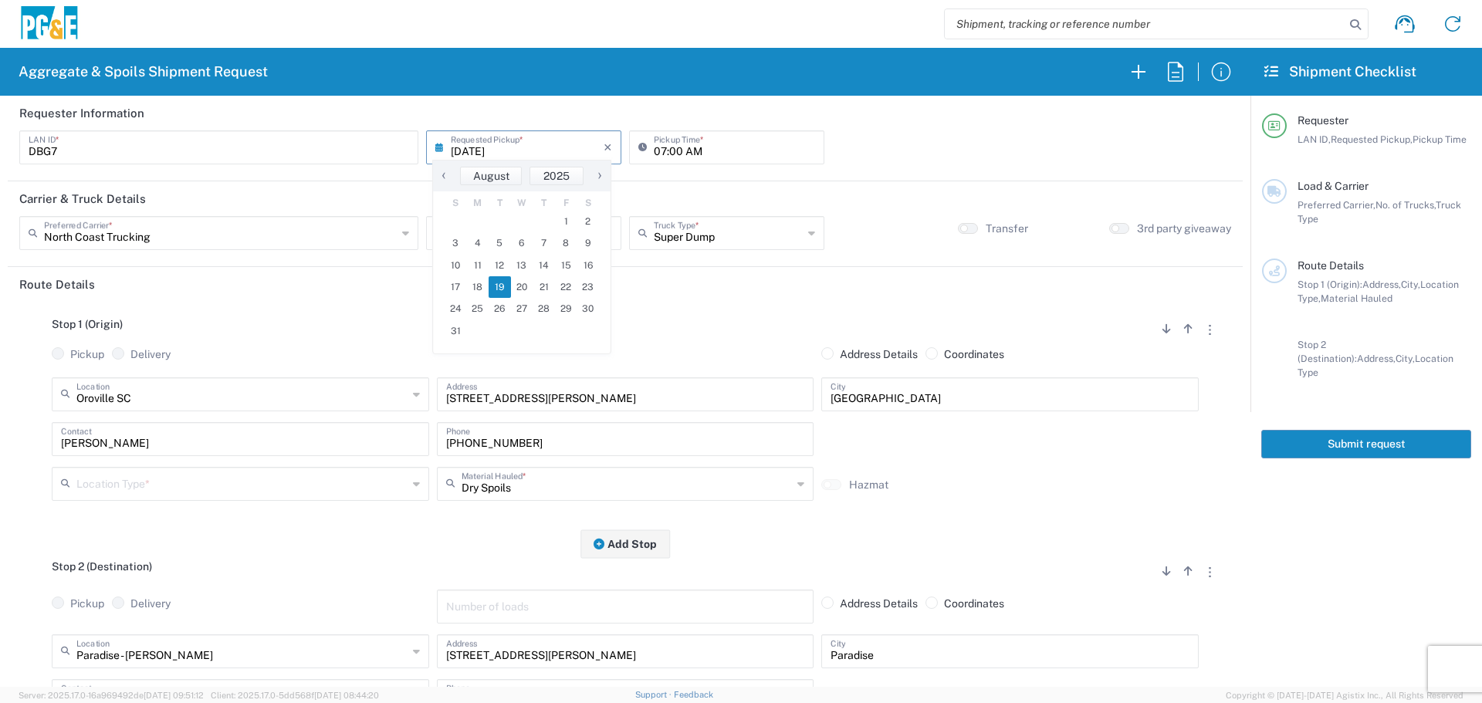
click at [668, 147] on input "07:00 AM" at bounding box center [734, 146] width 161 height 27
type input "07:30 AM"
click at [127, 147] on input "DBG7" at bounding box center [219, 146] width 381 height 27
click at [518, 218] on div "No. of Trucks *" at bounding box center [523, 233] width 195 height 34
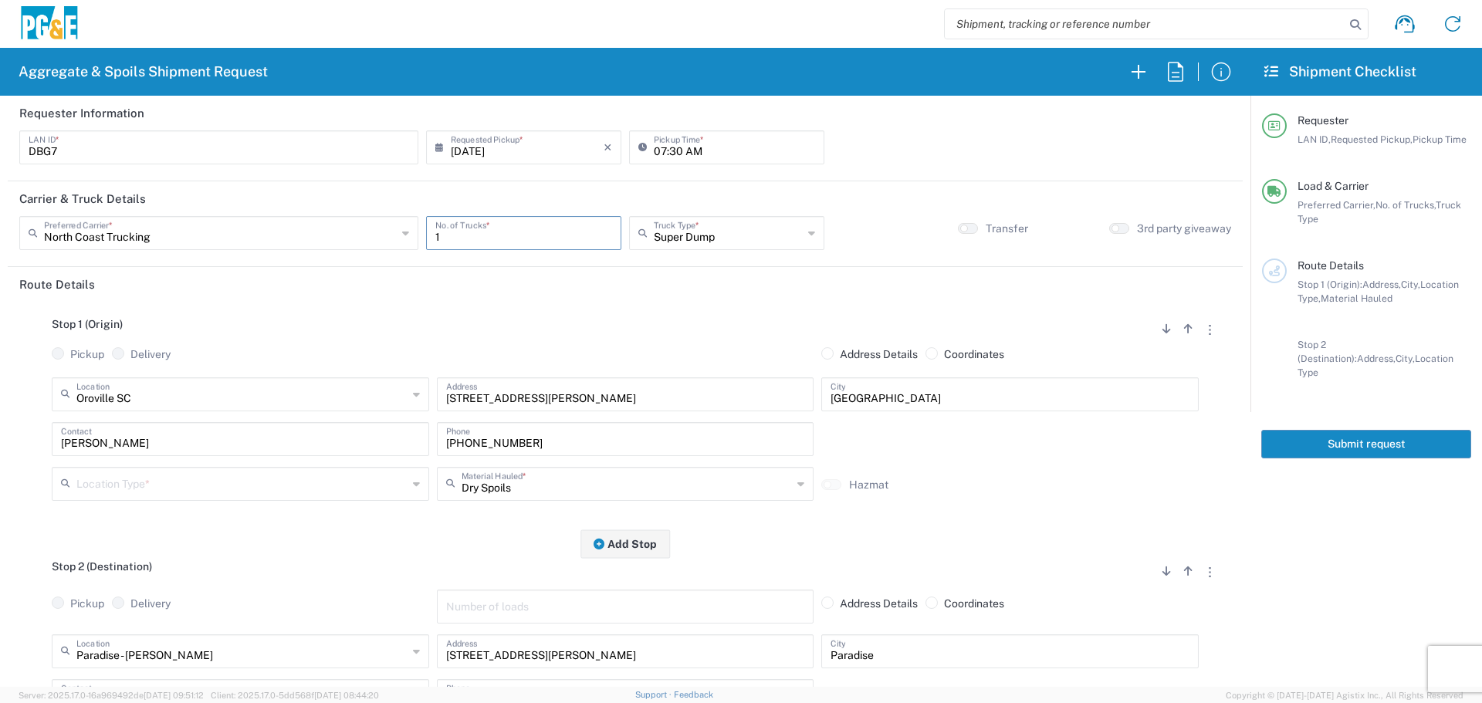
type input "1"
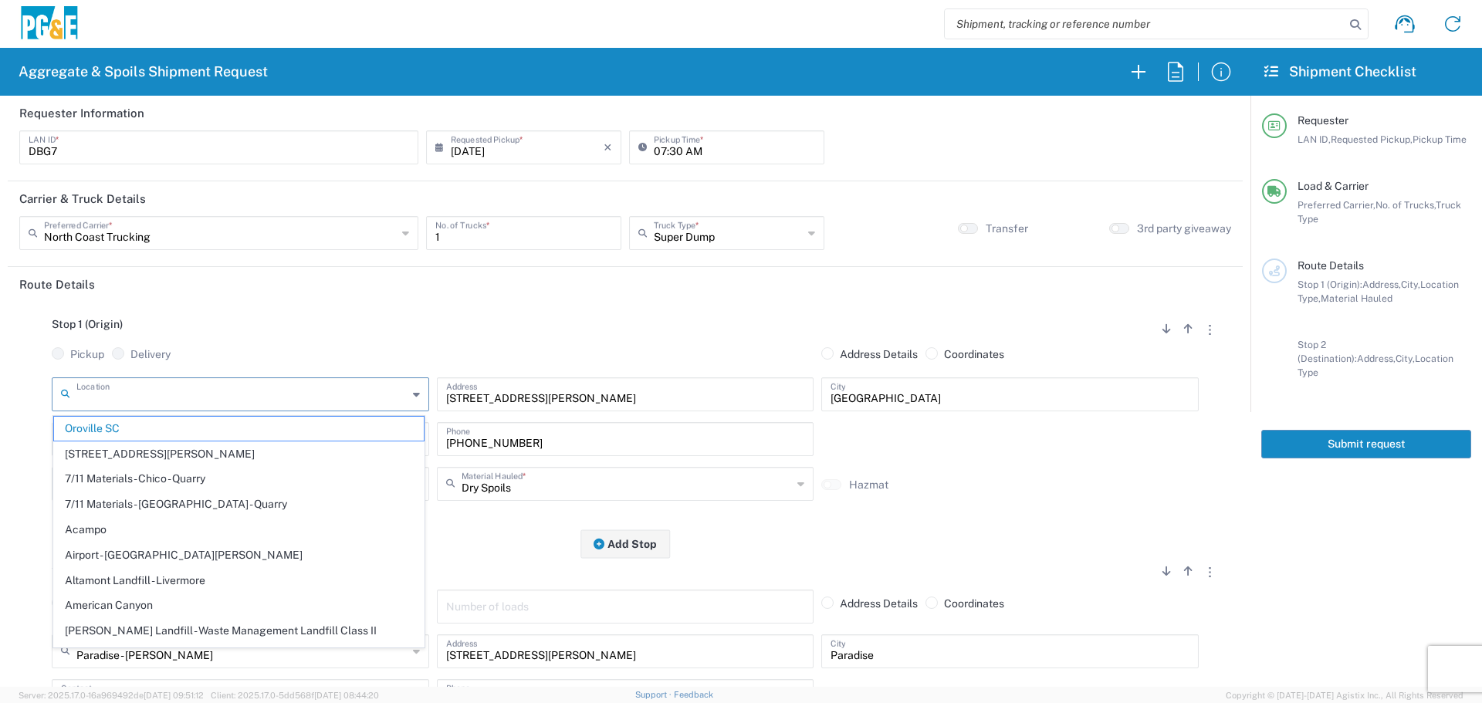
click at [140, 391] on input "text" at bounding box center [241, 393] width 331 height 27
click at [262, 389] on input "text" at bounding box center [241, 393] width 331 height 27
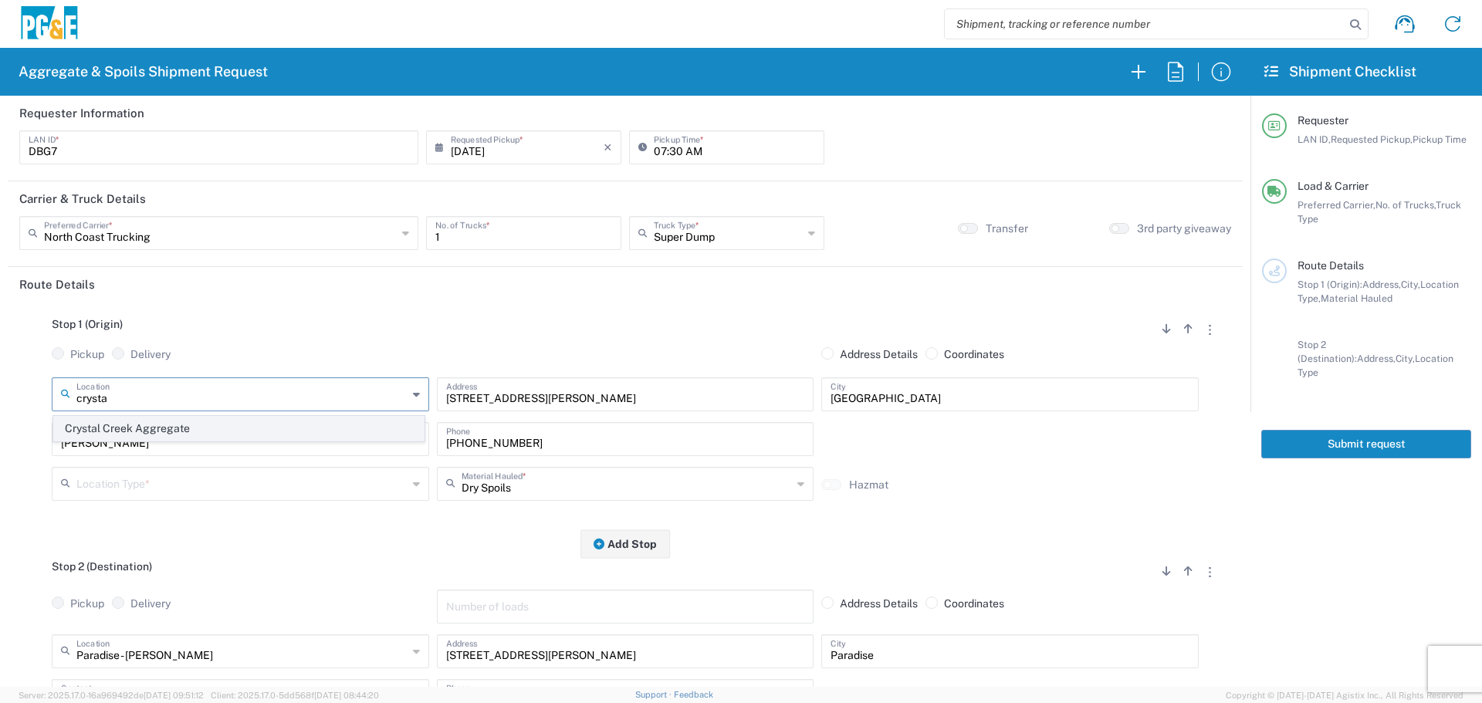
click at [245, 417] on span "Crystal Creek Aggregate" at bounding box center [239, 429] width 370 height 24
type input "Crystal Creek Aggregate"
type input "[STREET_ADDRESS]"
type input "[PERSON_NAME]"
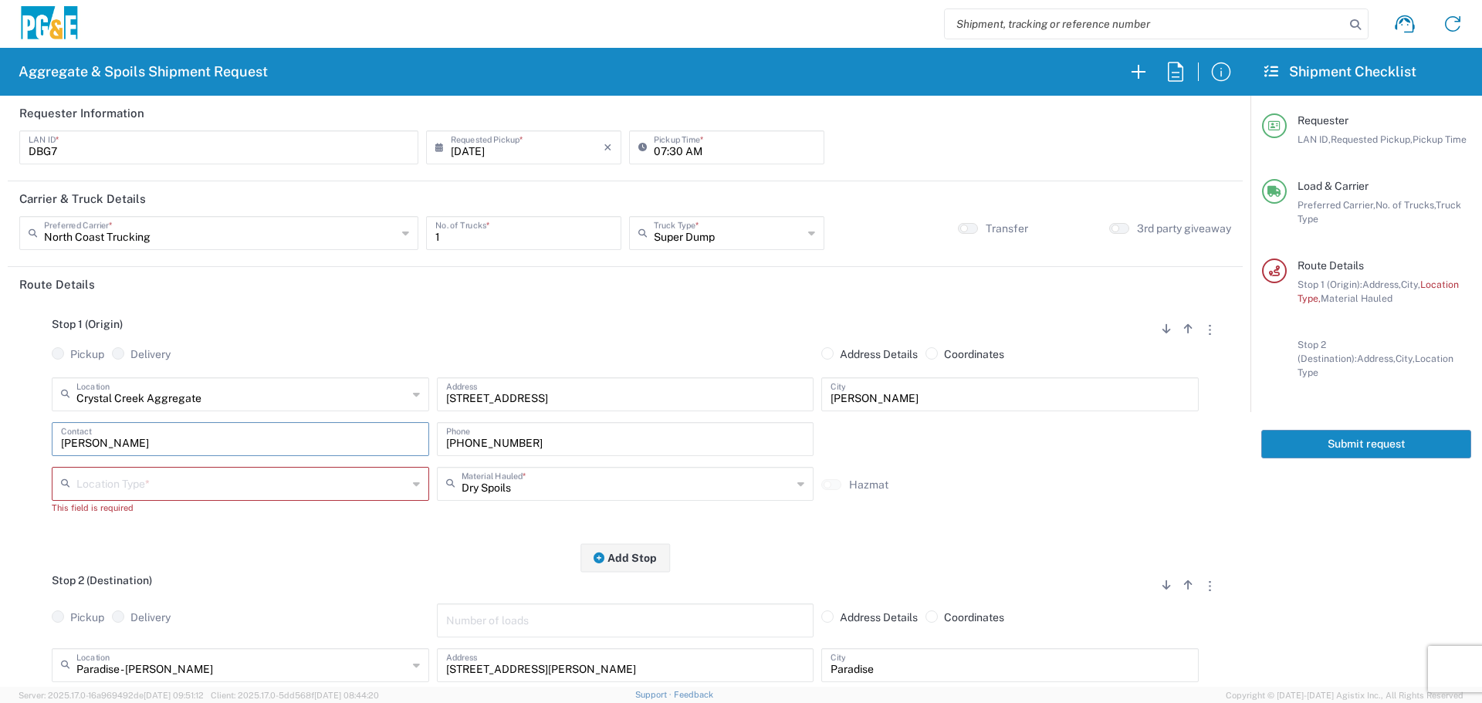
drag, startPoint x: 184, startPoint y: 449, endPoint x: 0, endPoint y: 441, distance: 184.7
click at [0, 441] on form "Requester Information DBG7 LAN ID * [DATE] × Requested Pickup * Cancel Apply 07…" at bounding box center [625, 391] width 1251 height 591
drag, startPoint x: 638, startPoint y: 457, endPoint x: 229, endPoint y: 408, distance: 412.8
click at [229, 408] on div "[GEOGRAPHIC_DATA] [GEOGRAPHIC_DATA] Location [GEOGRAPHIC_DATA] [GEOGRAPHIC_DATA…" at bounding box center [625, 451] width 1212 height 148
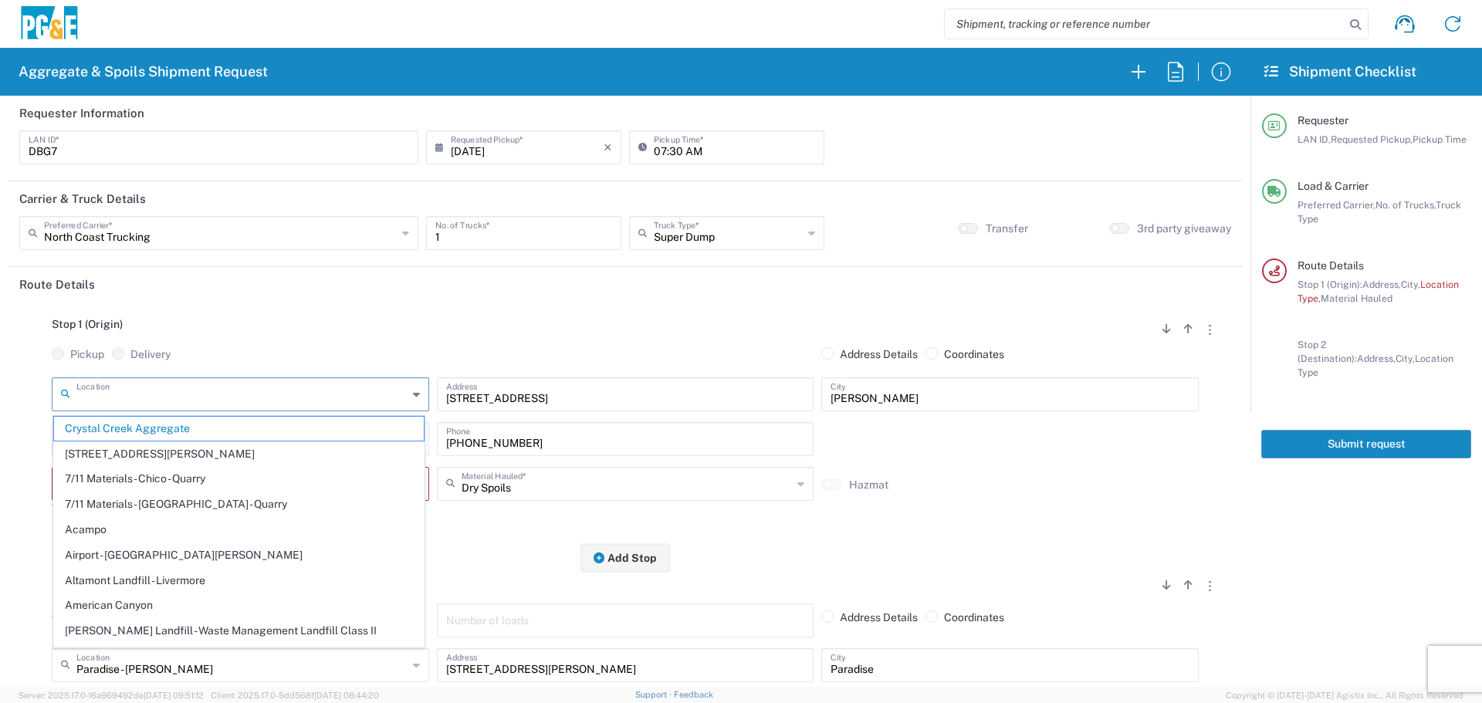
click at [265, 398] on input "text" at bounding box center [241, 393] width 331 height 27
click at [201, 425] on span "Crystal Creek Aggregate" at bounding box center [239, 429] width 370 height 24
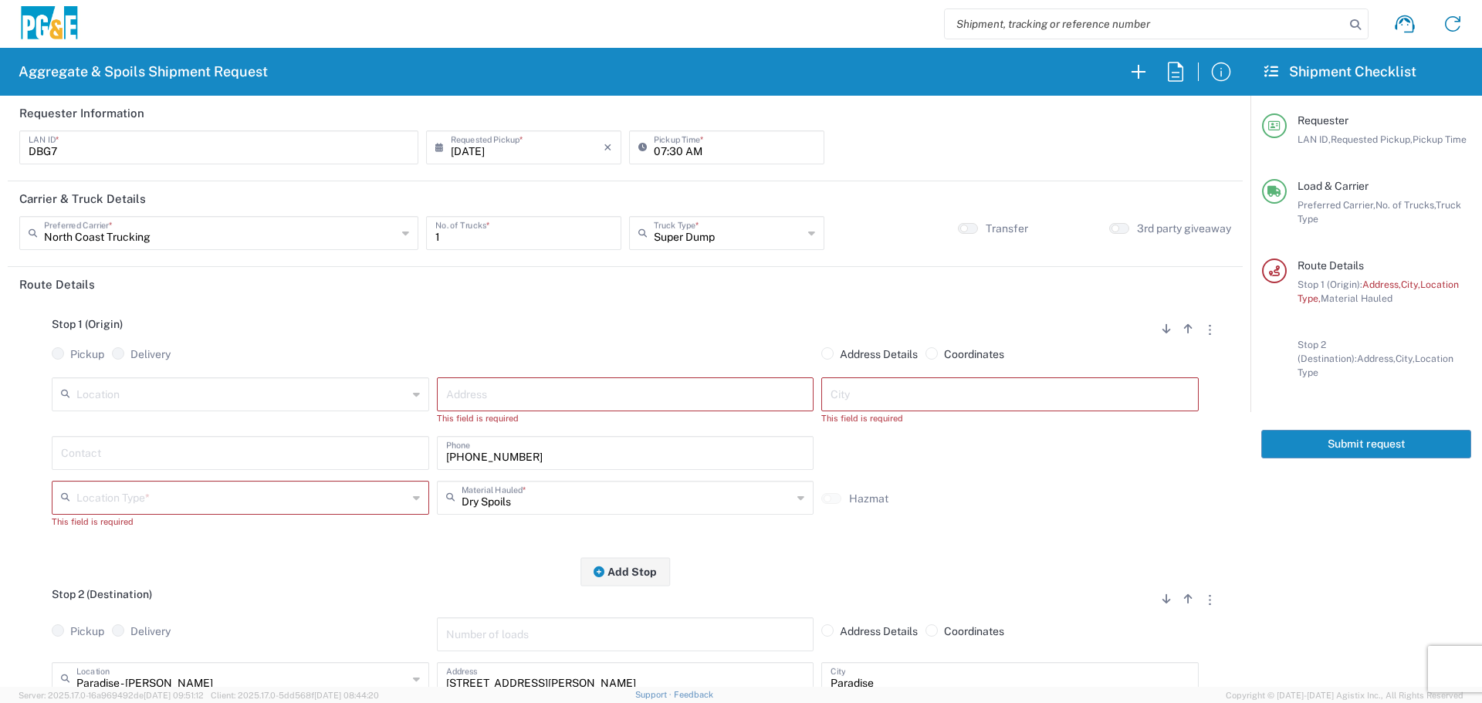
click at [225, 391] on input "text" at bounding box center [241, 393] width 331 height 27
click at [178, 438] on span "Crystal Creek Aggregate" at bounding box center [239, 429] width 370 height 24
type input "Crystal Creek Aggregate"
type input "[STREET_ADDRESS]"
type input "[PERSON_NAME]"
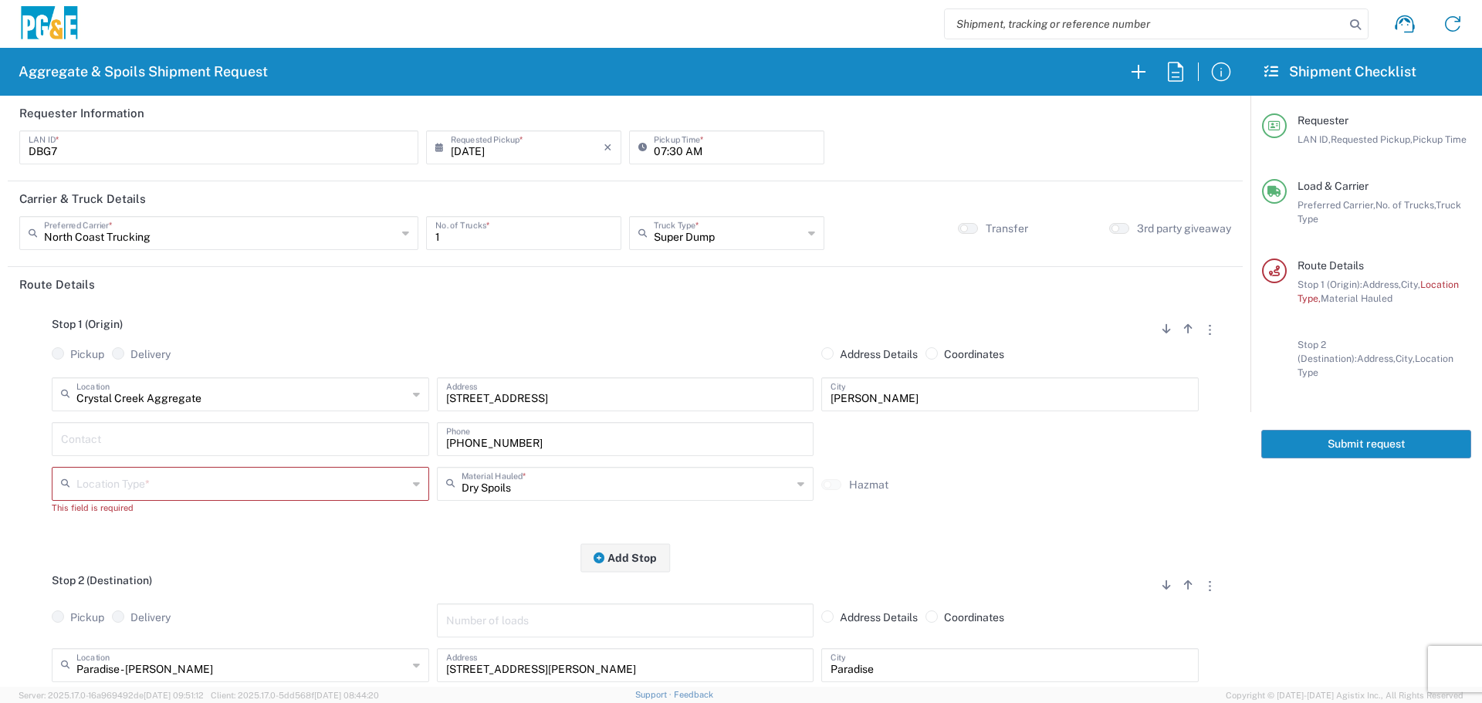
click at [233, 472] on input "text" at bounding box center [241, 482] width 331 height 27
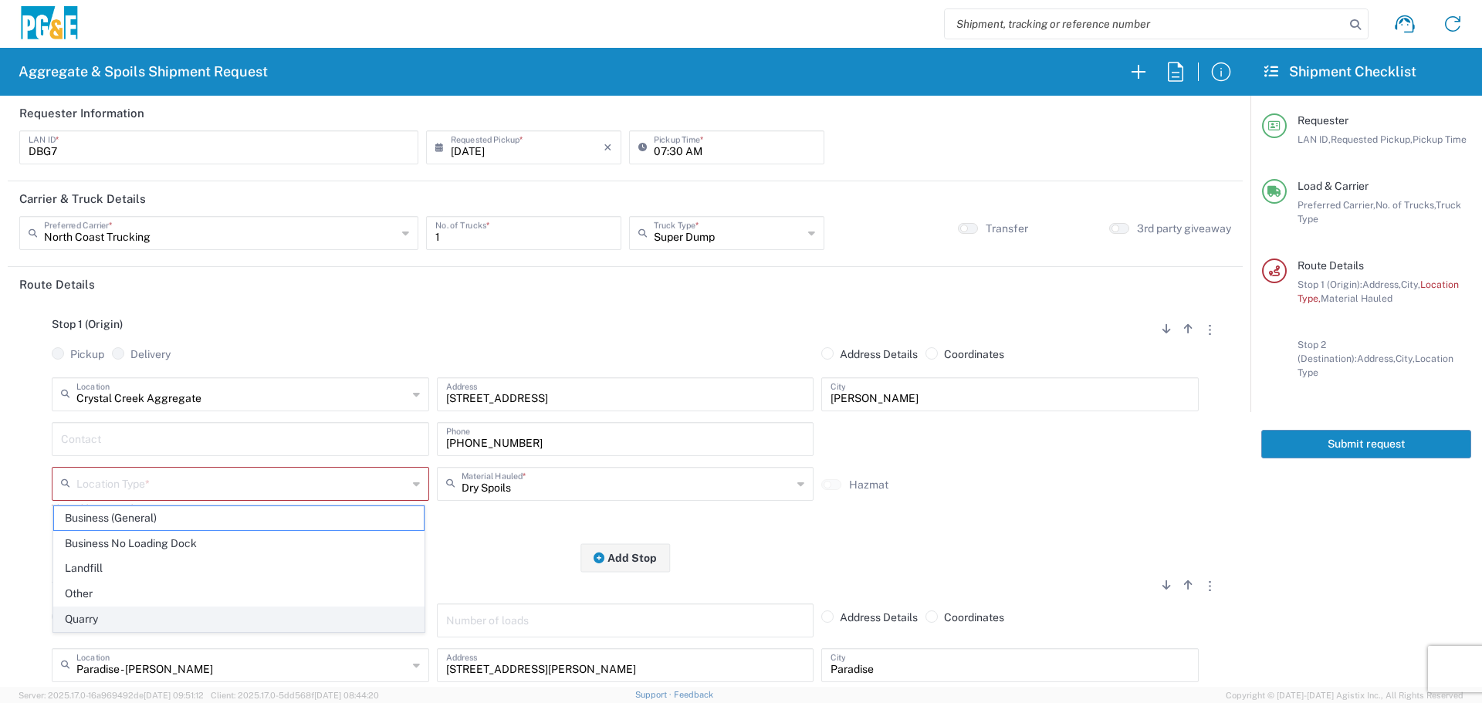
click at [104, 607] on li "Quarry" at bounding box center [238, 619] width 371 height 25
type input "Quarry"
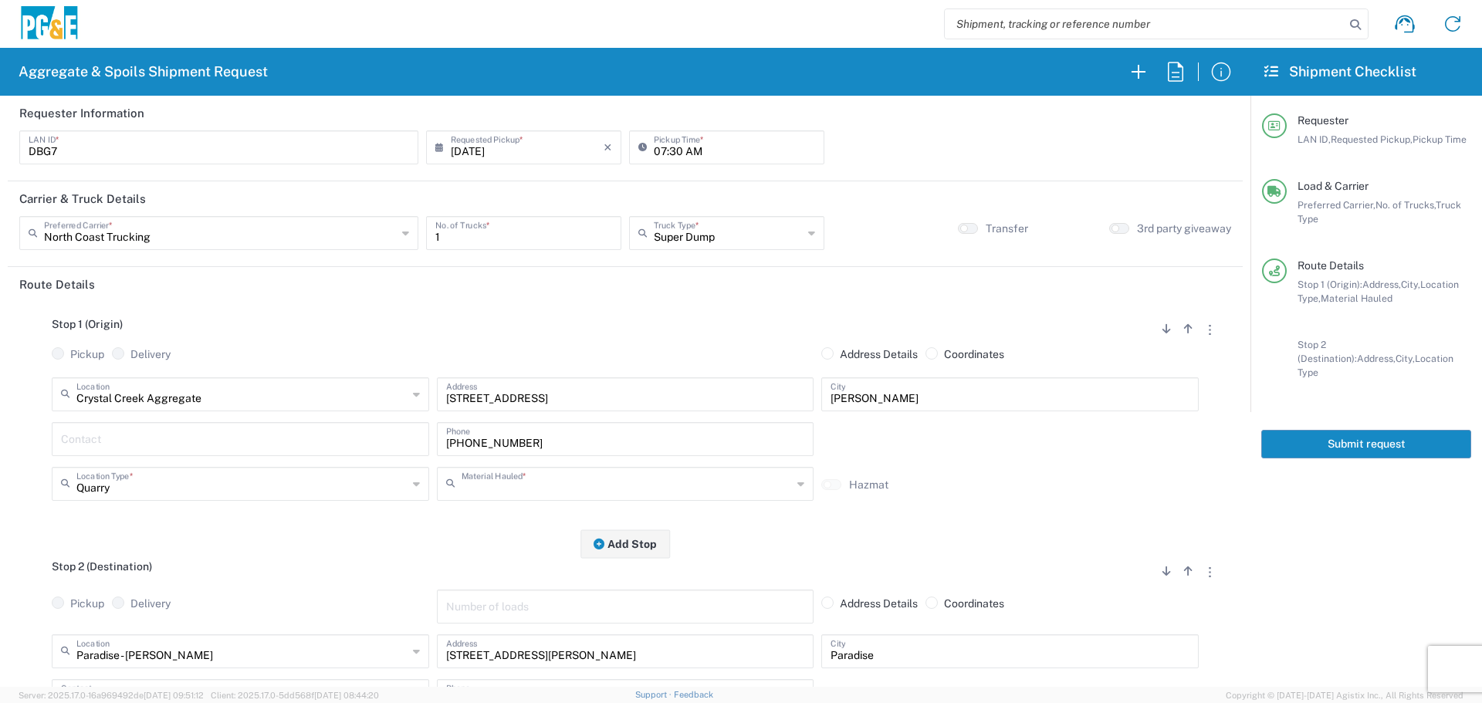
click at [489, 482] on input "text" at bounding box center [627, 482] width 331 height 27
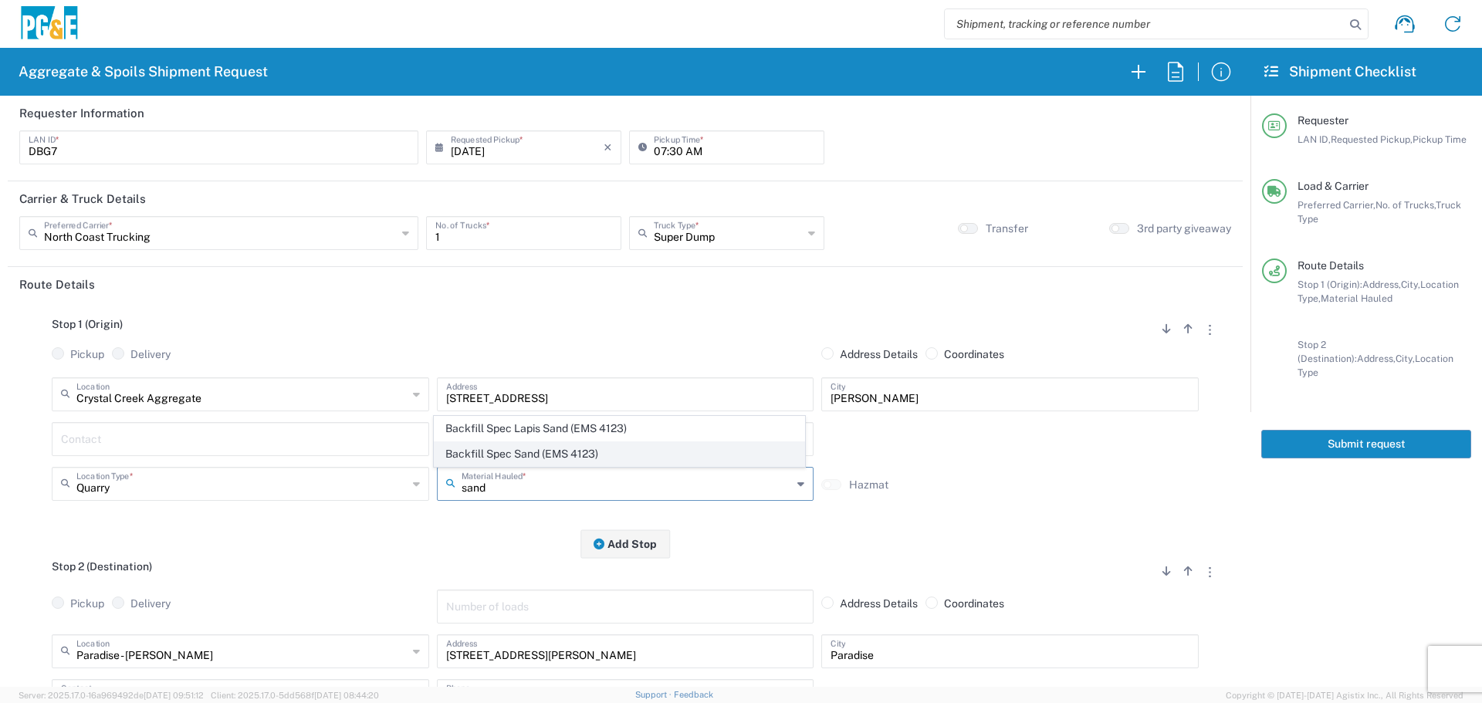
click at [535, 458] on span "Backfill Spec Sand (EMS 4123)" at bounding box center [620, 454] width 370 height 24
type input "Backfill Spec Sand (EMS 4123)"
drag, startPoint x: 544, startPoint y: 444, endPoint x: 137, endPoint y: 408, distance: 408.4
click at [137, 408] on div "[GEOGRAPHIC_DATA] [GEOGRAPHIC_DATA] Location [GEOGRAPHIC_DATA] [GEOGRAPHIC_DATA…" at bounding box center [625, 444] width 1212 height 134
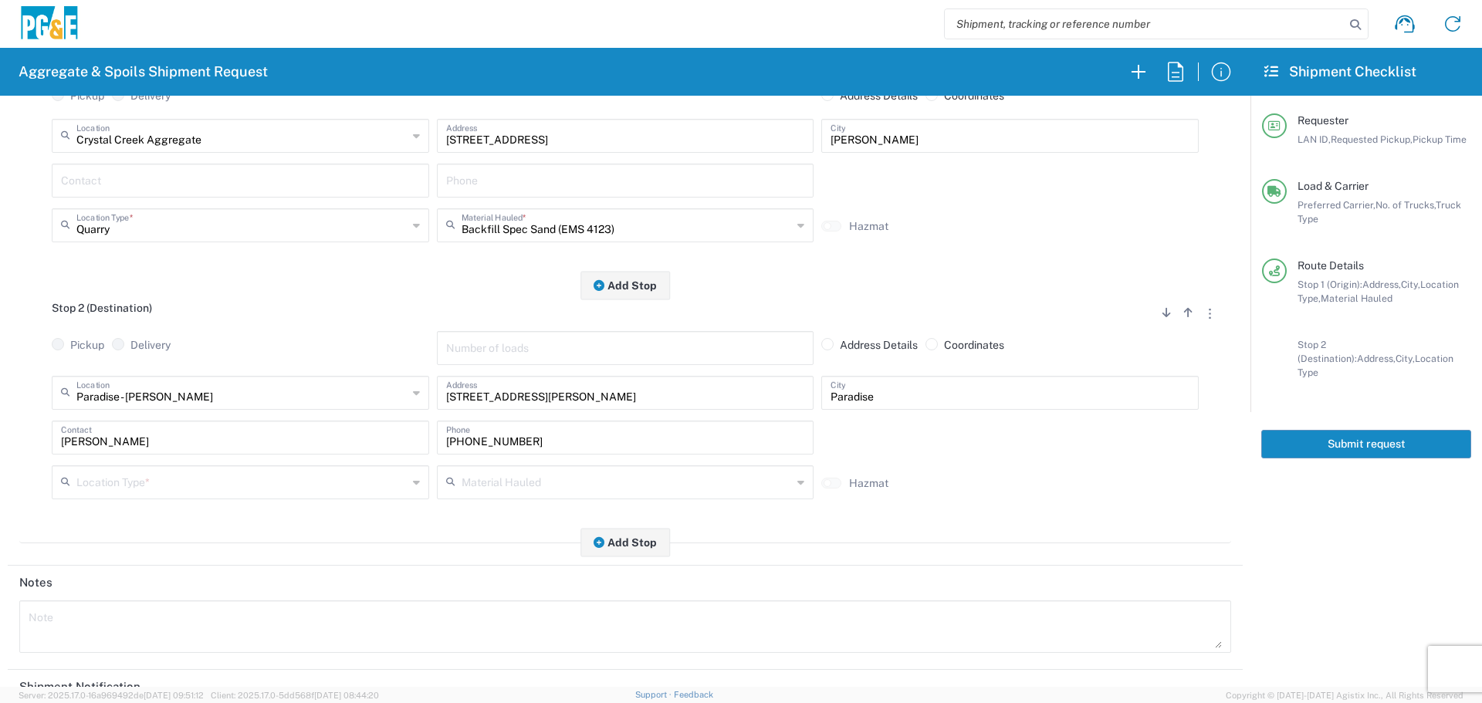
scroll to position [309, 0]
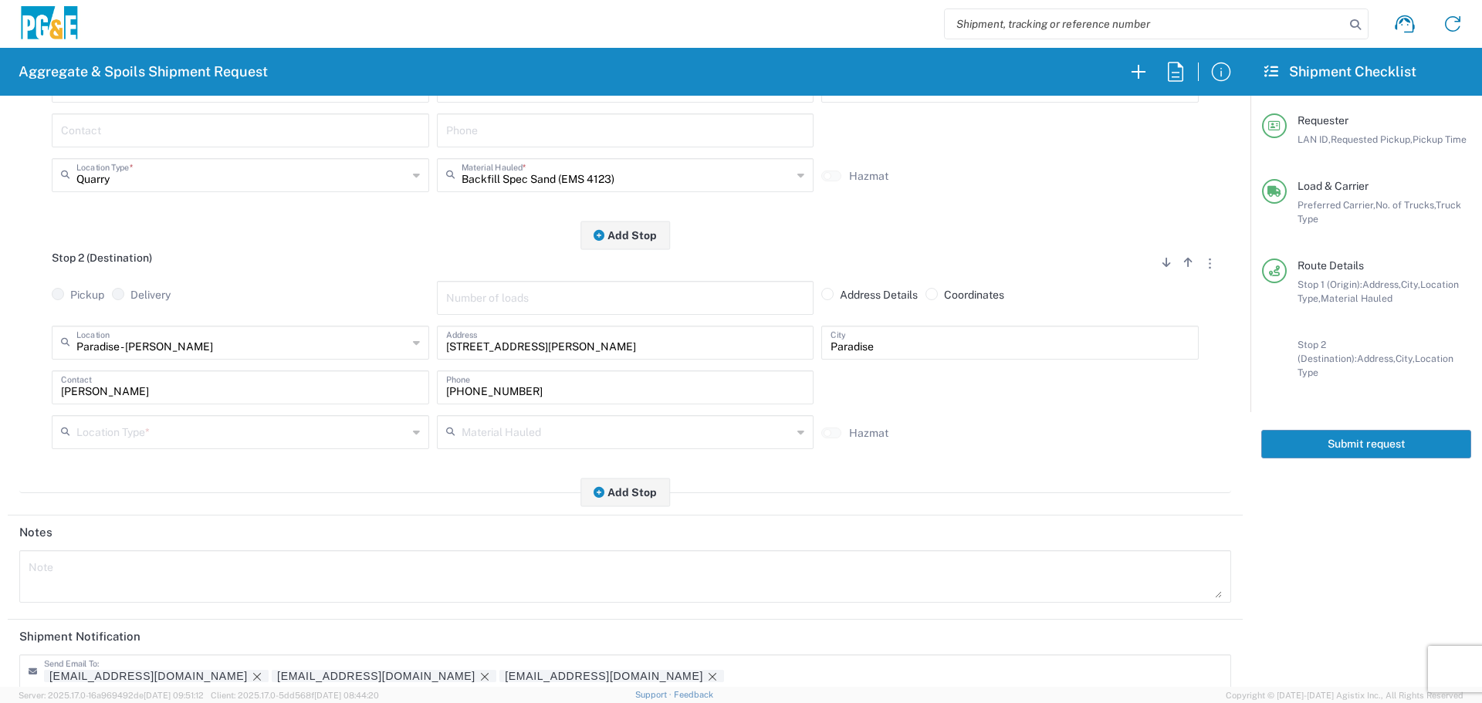
click at [218, 358] on div "Paradise - [PERSON_NAME] Location" at bounding box center [240, 343] width 377 height 34
click at [223, 382] on span "[GEOGRAPHIC_DATA]" at bounding box center [239, 378] width 370 height 24
type input "[GEOGRAPHIC_DATA]"
type input "[STREET_ADDRESS]"
type input "[GEOGRAPHIC_DATA]"
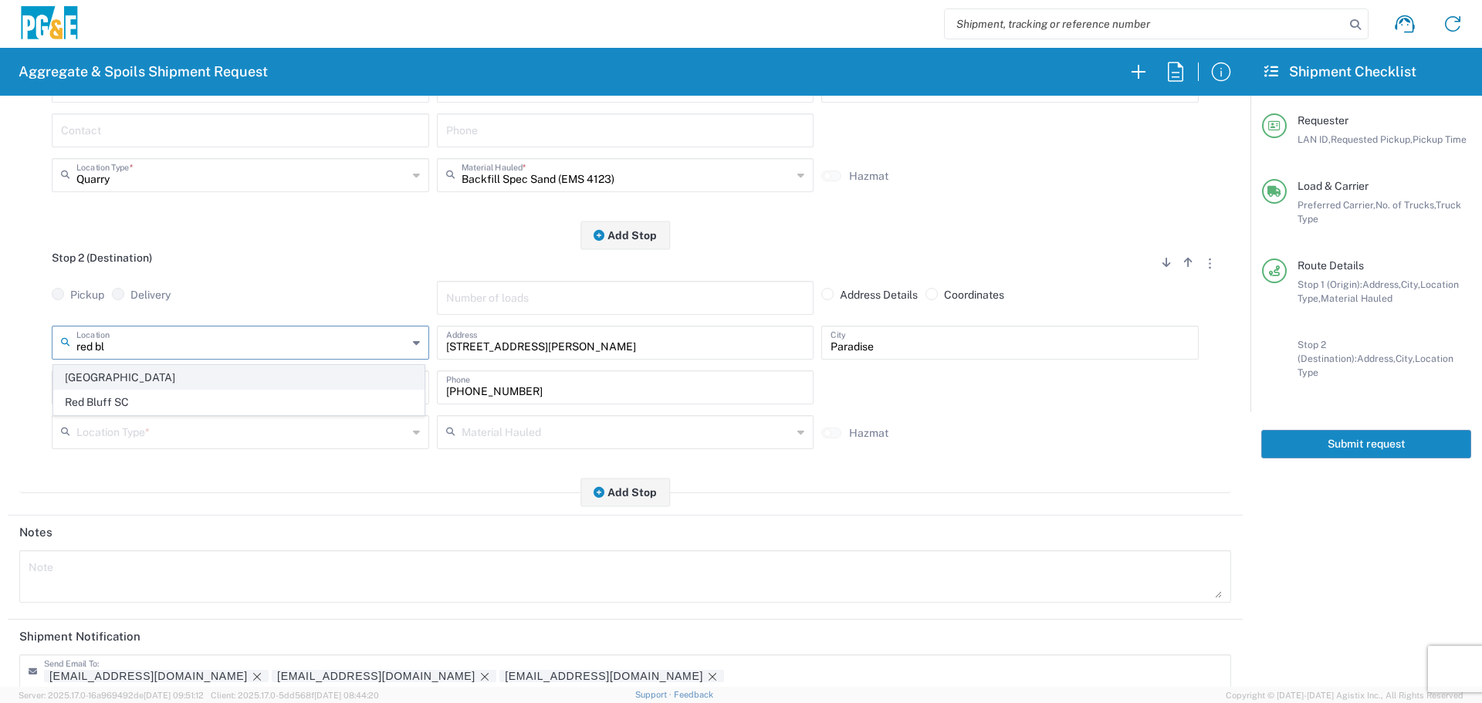
type input "Business No Loading Dock"
drag, startPoint x: 235, startPoint y: 397, endPoint x: 0, endPoint y: 387, distance: 235.7
click at [0, 387] on form "Requester Information DBG7 LAN ID * [DATE] × Requested Pickup * Cancel Apply 07…" at bounding box center [625, 391] width 1251 height 591
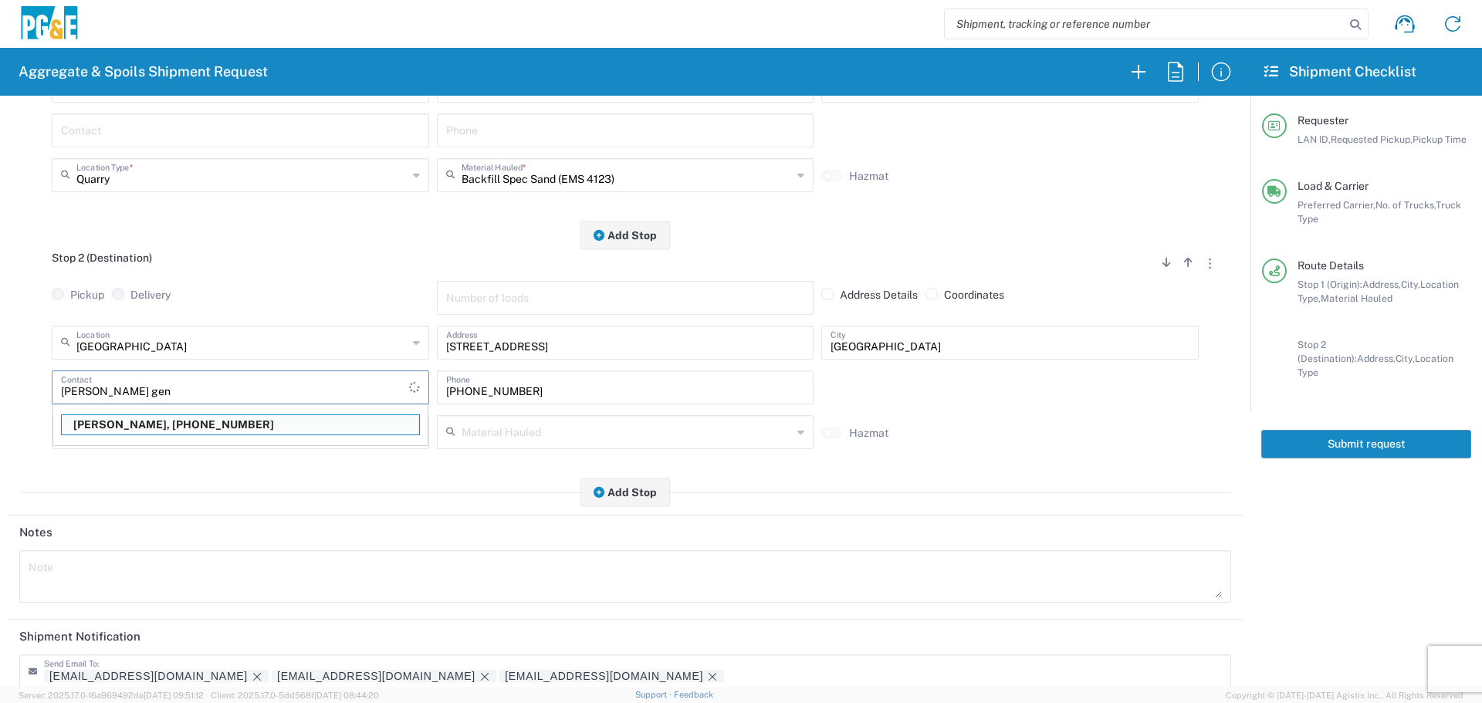
type input "[PERSON_NAME]"
type input "[PHONE_NUMBER]"
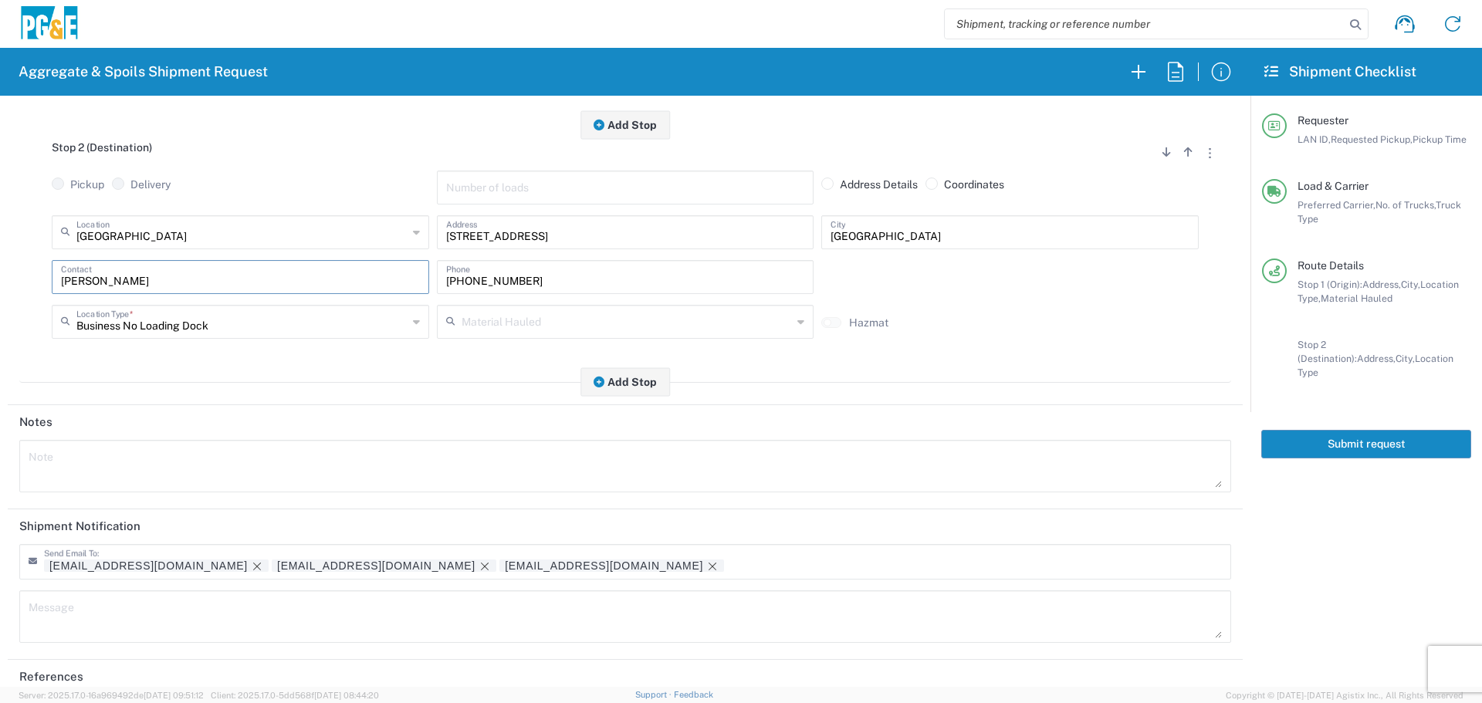
scroll to position [479, 0]
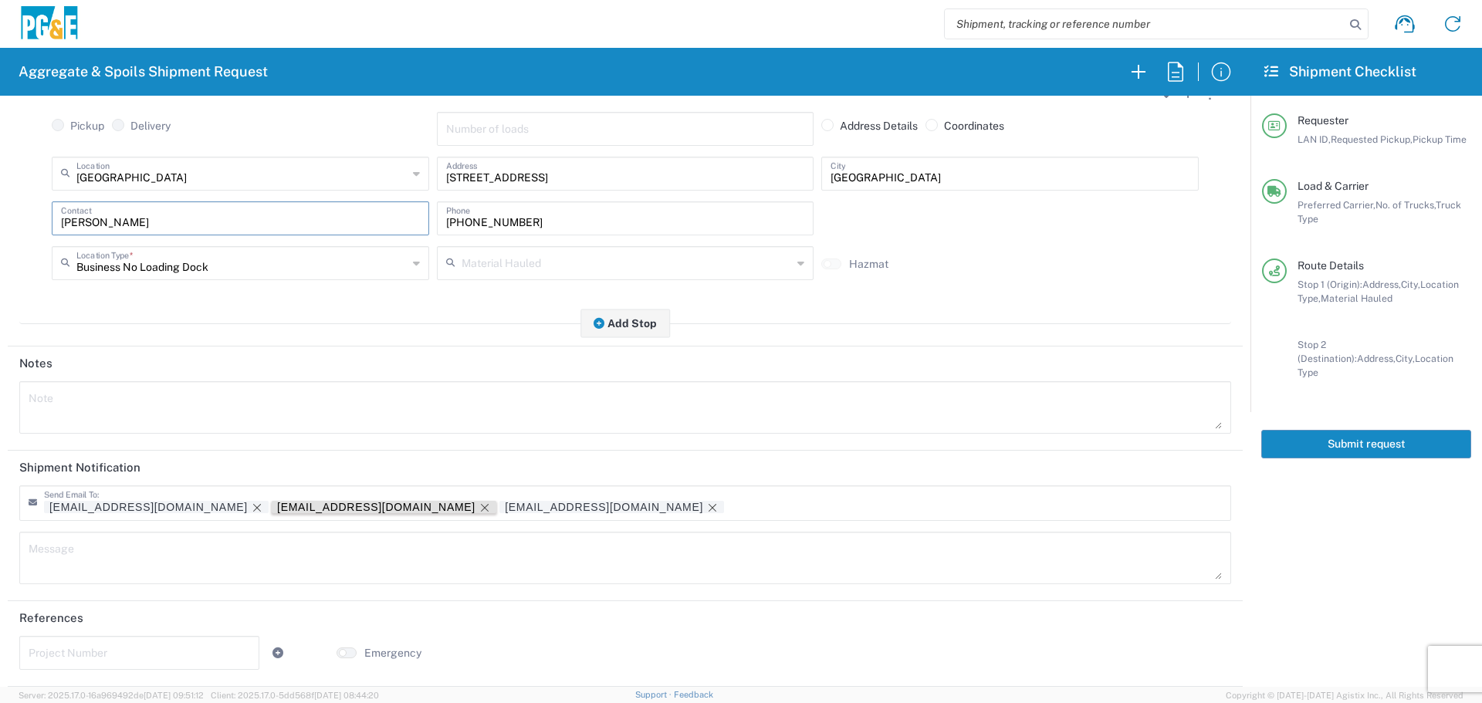
type input "[PERSON_NAME]"
click at [479, 503] on icon "Remove tag" at bounding box center [485, 508] width 12 height 12
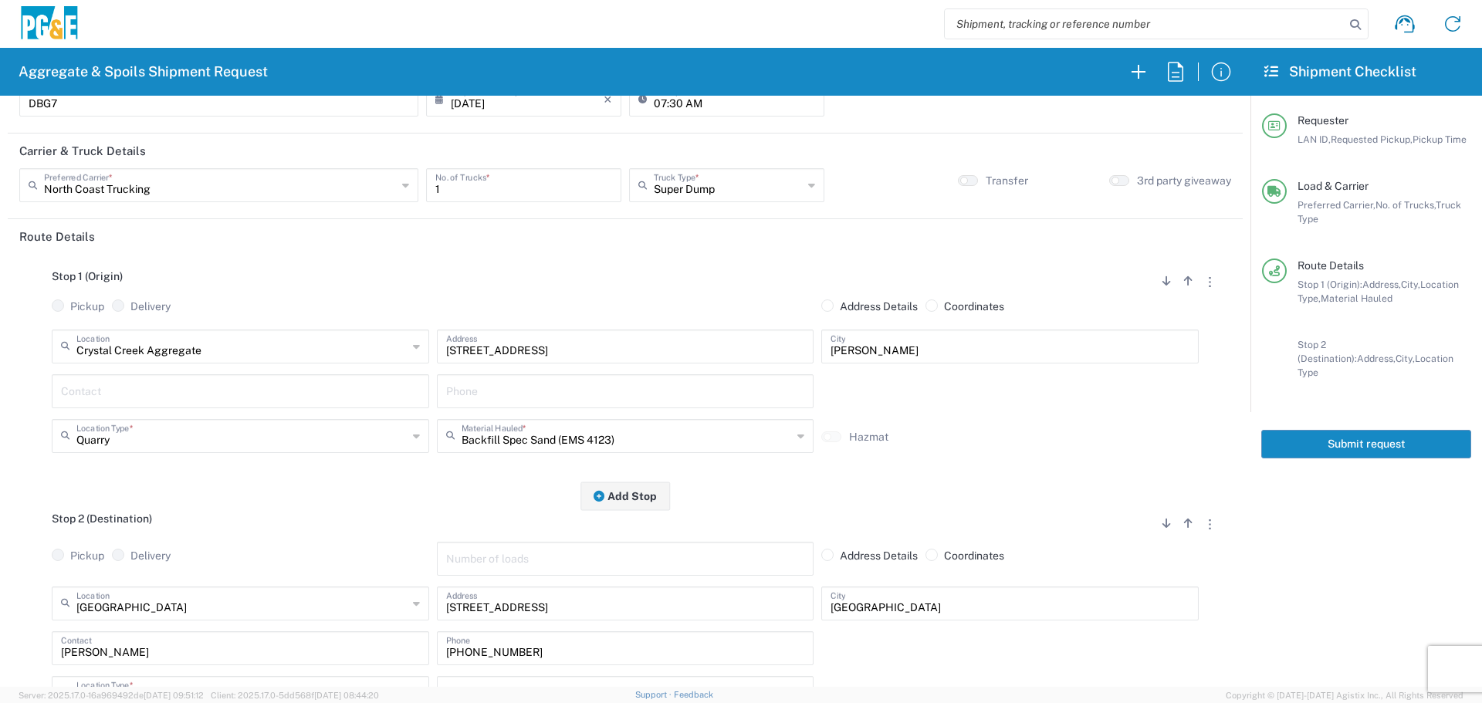
scroll to position [0, 0]
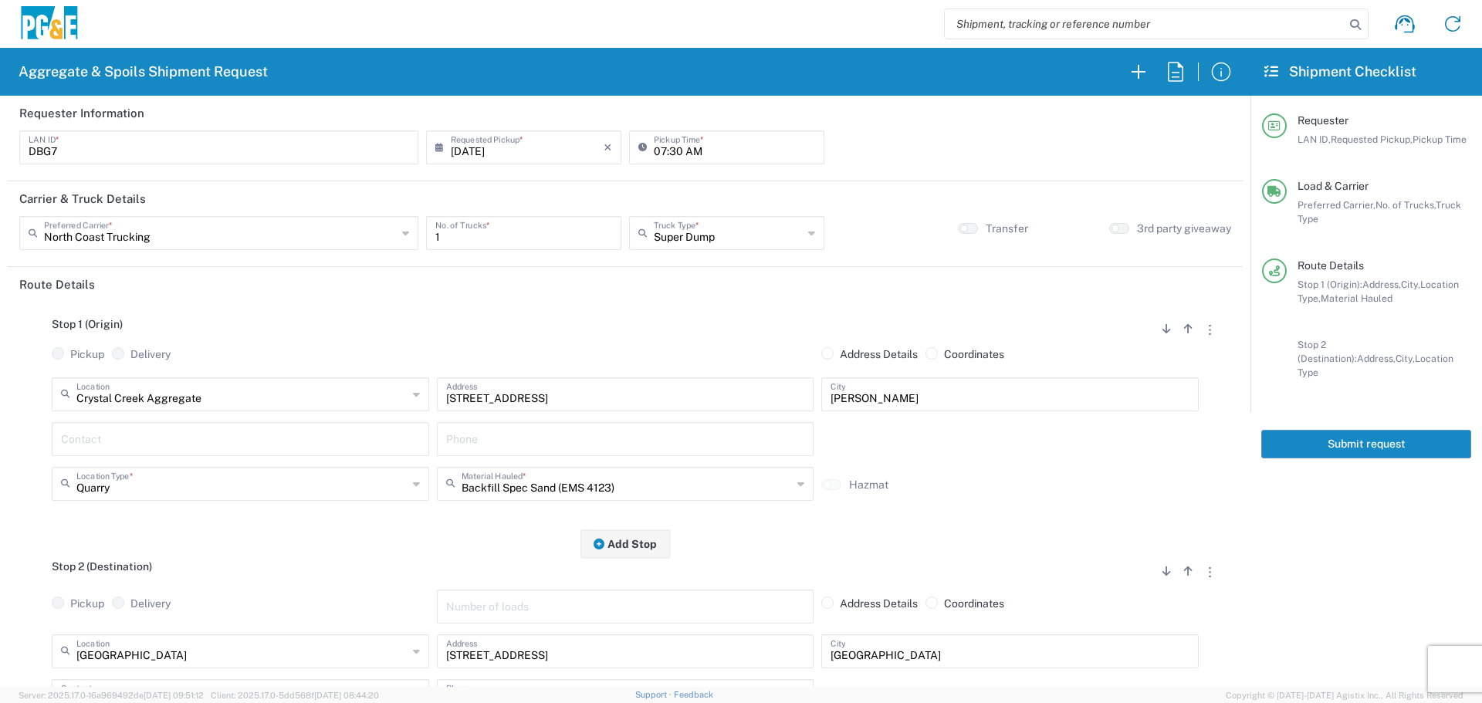
click at [1332, 432] on button "Submit request" at bounding box center [1366, 444] width 210 height 29
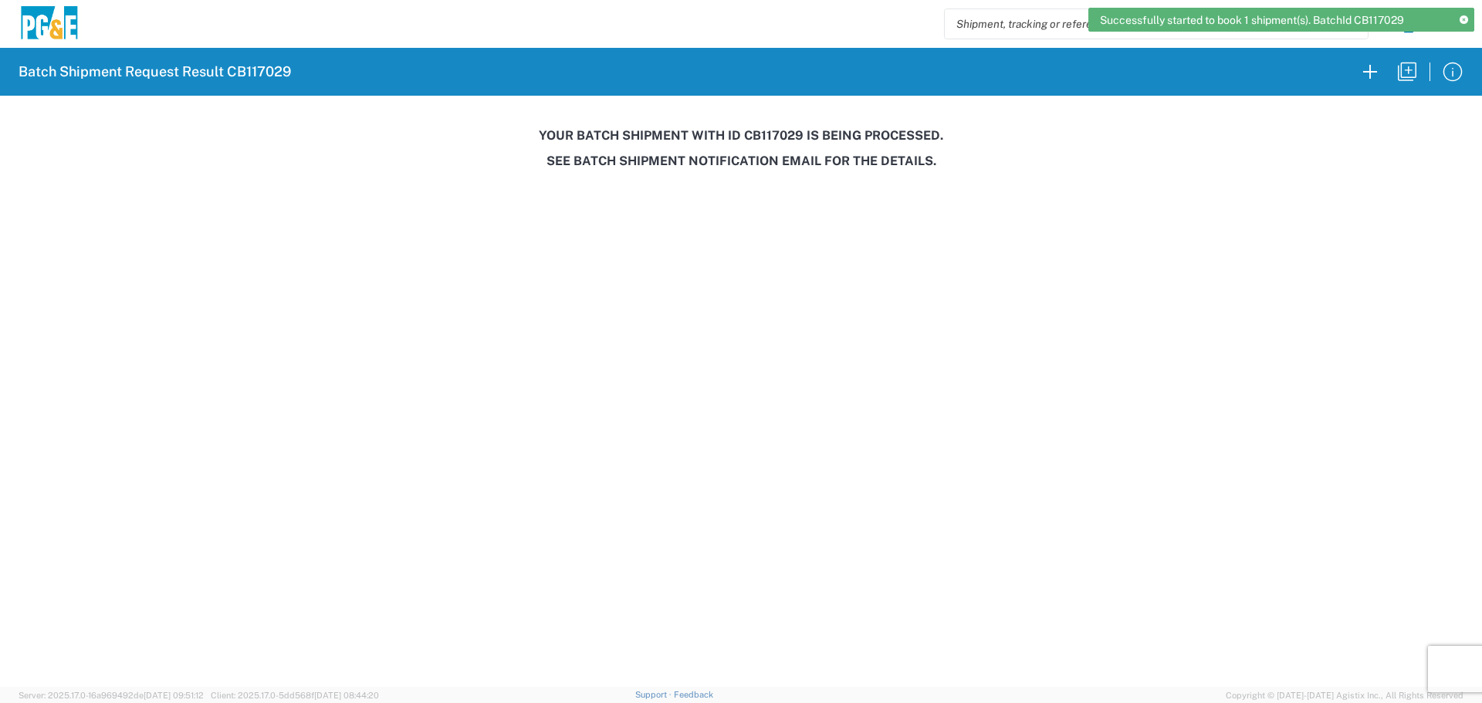
click at [771, 137] on h3 "Your batch shipment with id CB117029 is being processed." at bounding box center [741, 135] width 1461 height 15
copy h3 "CB117029"
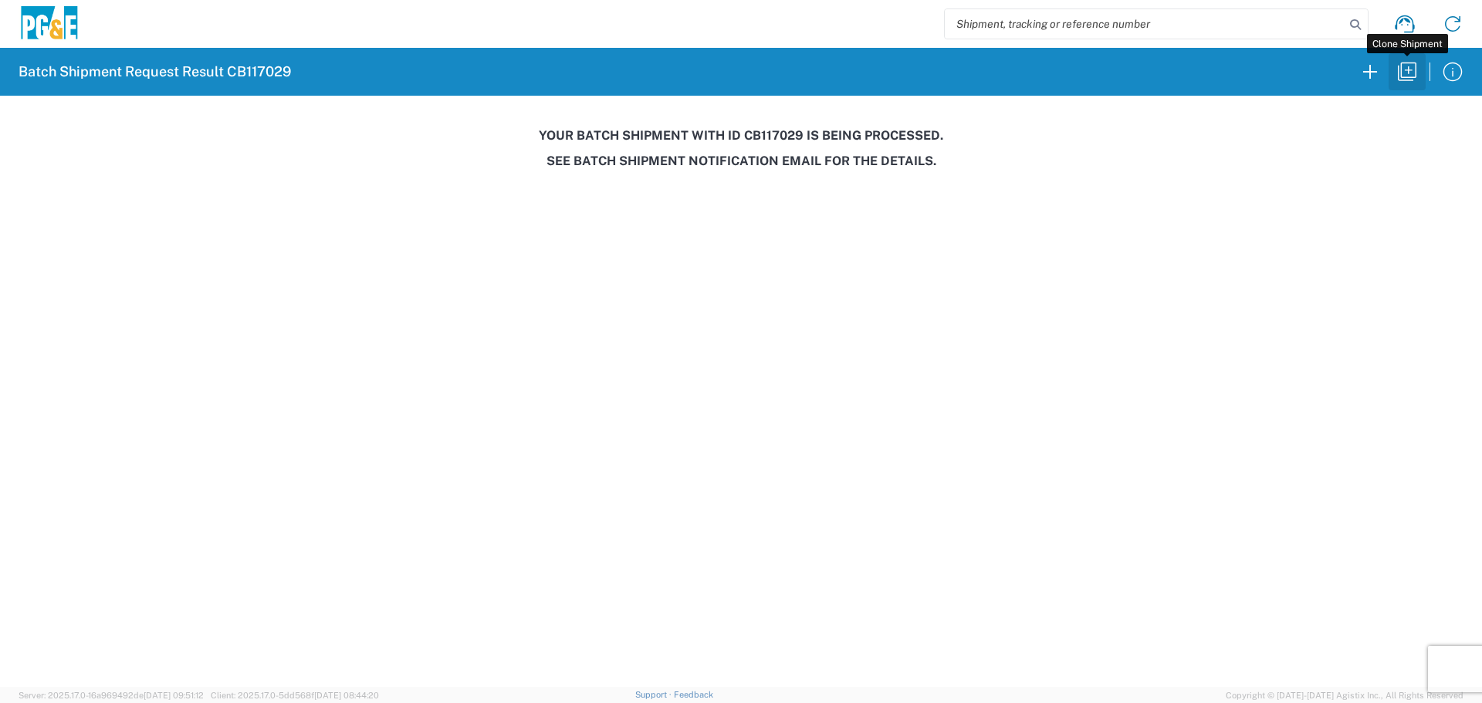
click at [1402, 78] on icon "button" at bounding box center [1407, 71] width 25 height 25
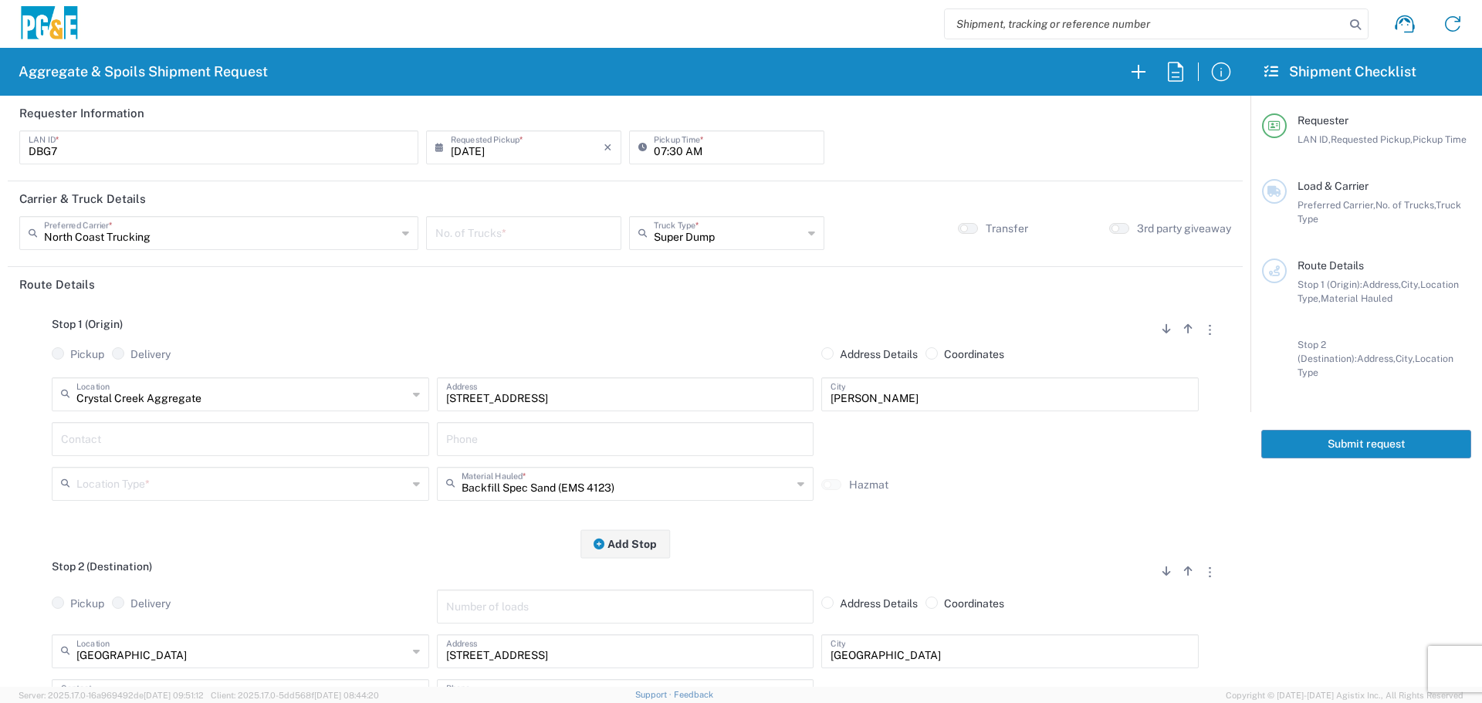
click at [526, 240] on input "number" at bounding box center [523, 231] width 177 height 27
type input "1"
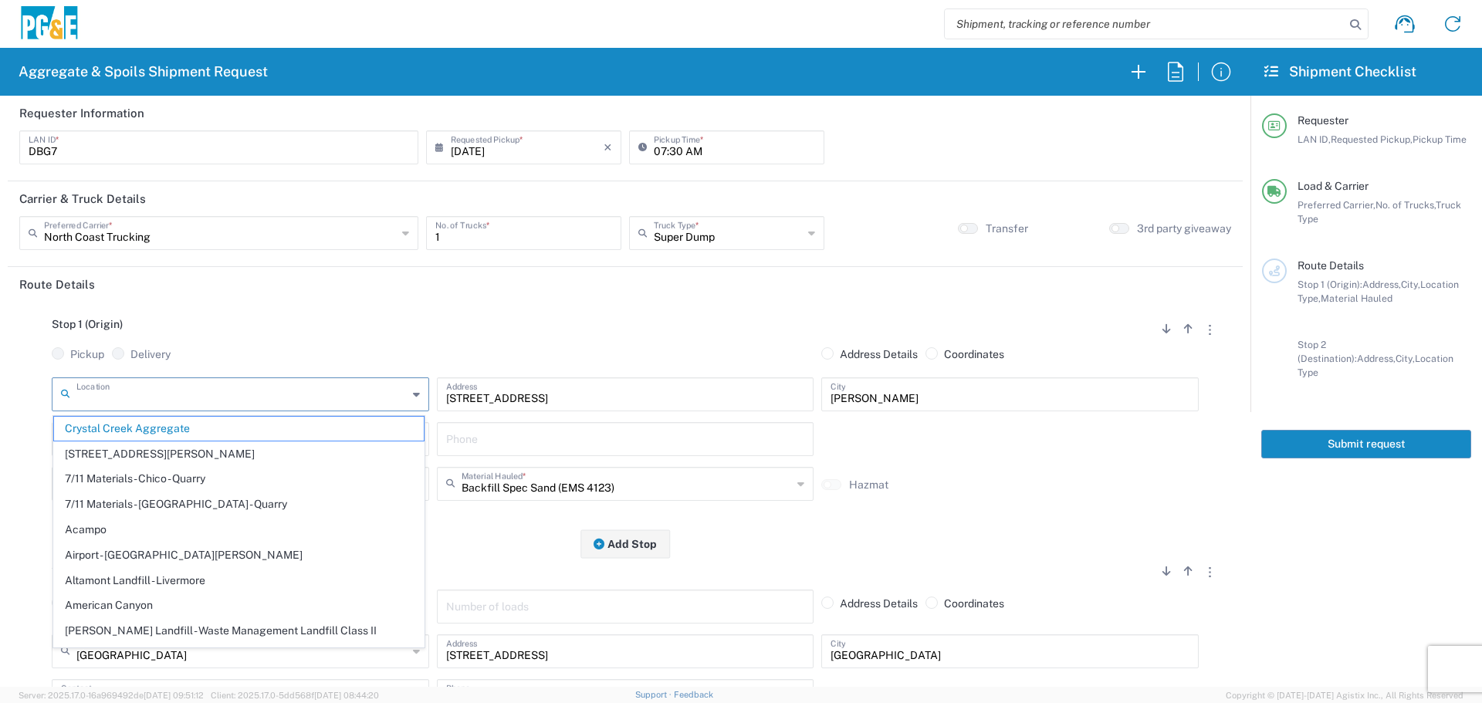
click at [262, 400] on input "text" at bounding box center [241, 393] width 331 height 27
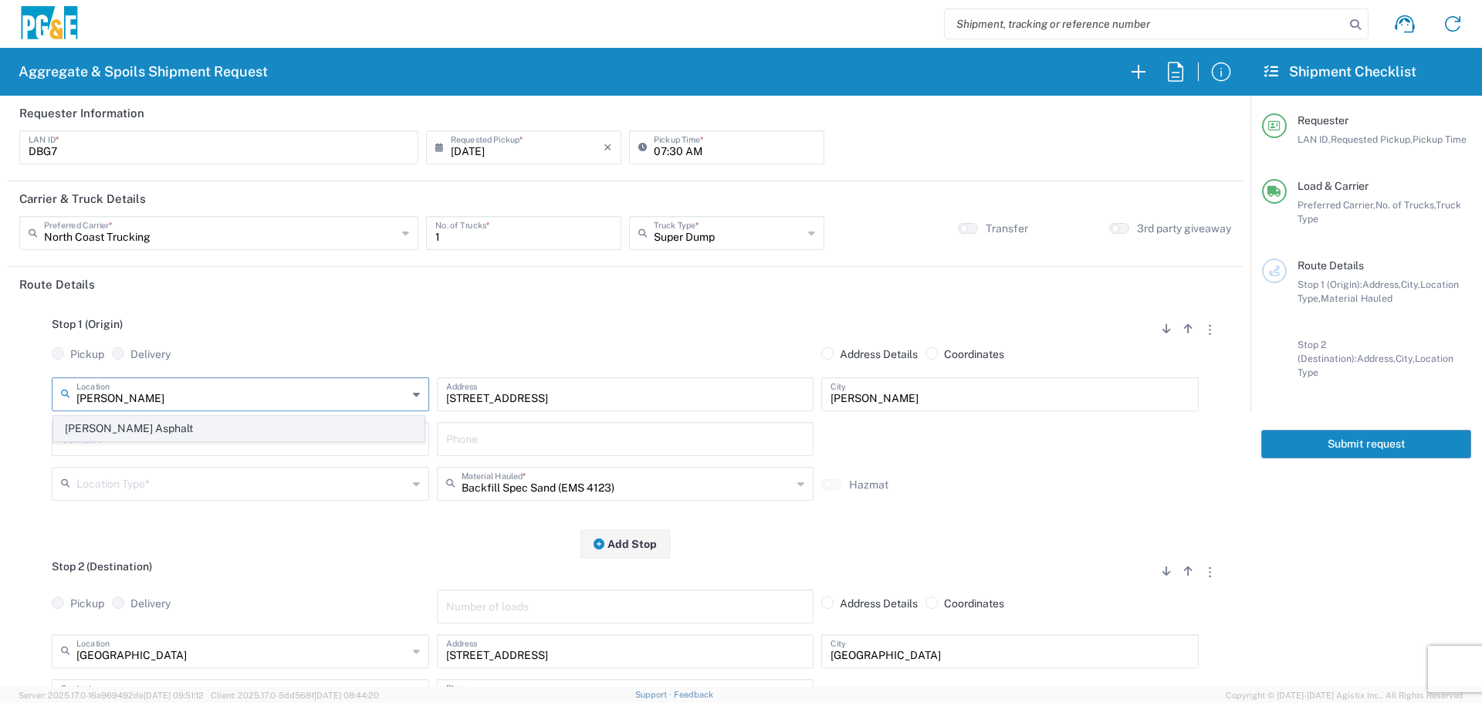
click at [218, 429] on span "[PERSON_NAME] Asphalt" at bounding box center [239, 429] width 370 height 24
type input "[PERSON_NAME] Asphalt"
type input "[STREET_ADDRESS]"
type input "[PERSON_NAME]"
type input "Quarry"
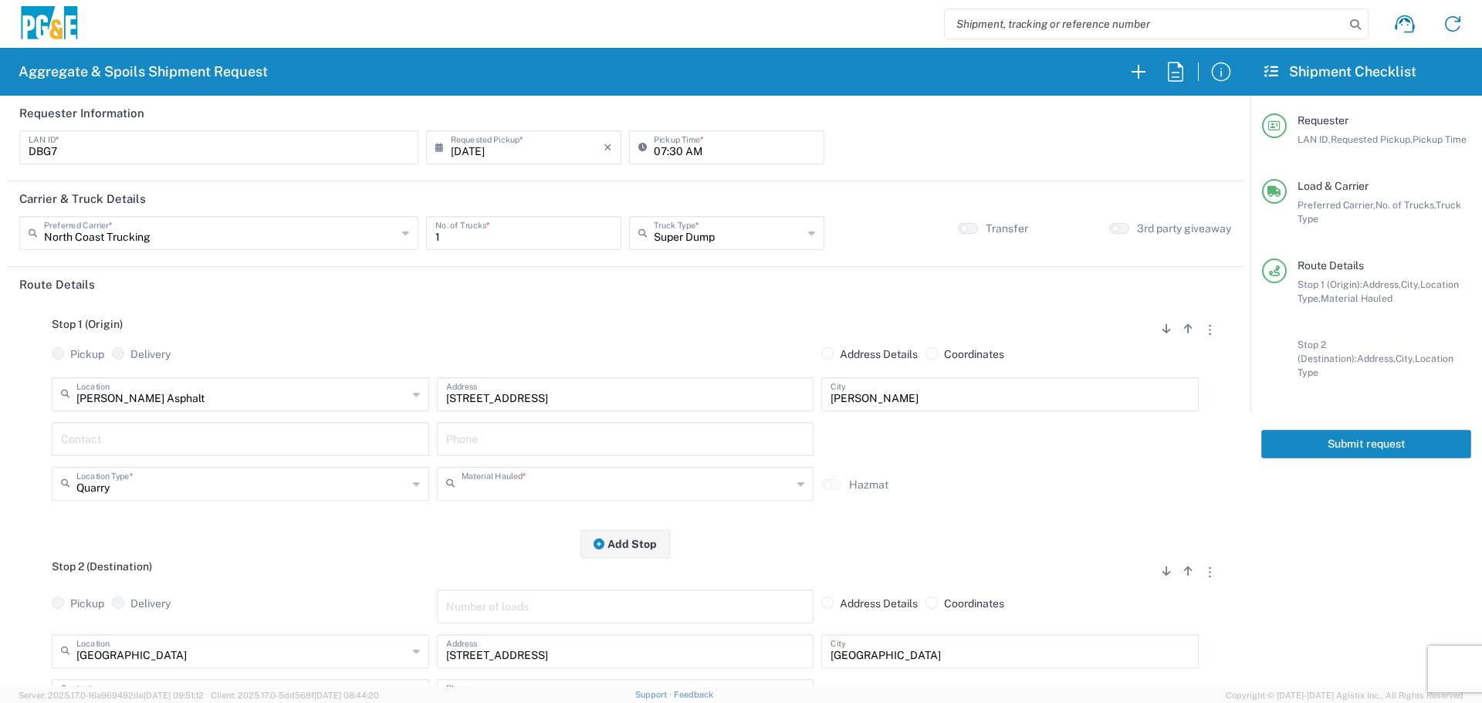
click at [543, 479] on input "text" at bounding box center [627, 482] width 331 height 27
click at [570, 390] on agx-dropdown-content "Base Rock (Class 2) Crushed Base Rock (3/4") Recycled Base Rock (Class 2)" at bounding box center [619, 428] width 373 height 77
click at [568, 398] on span "Base Rock (Class 2)" at bounding box center [620, 403] width 370 height 24
type input "Base Rock (Class 2)"
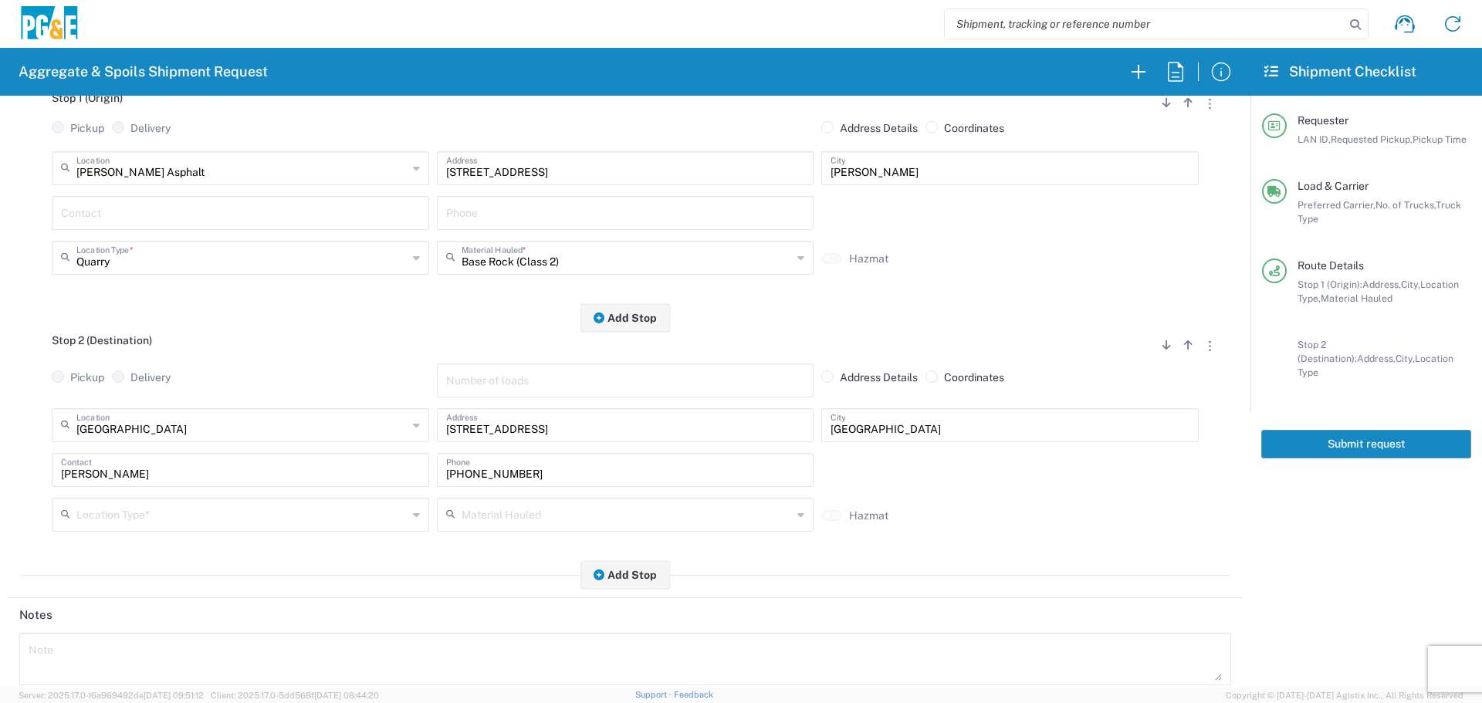
scroll to position [309, 0]
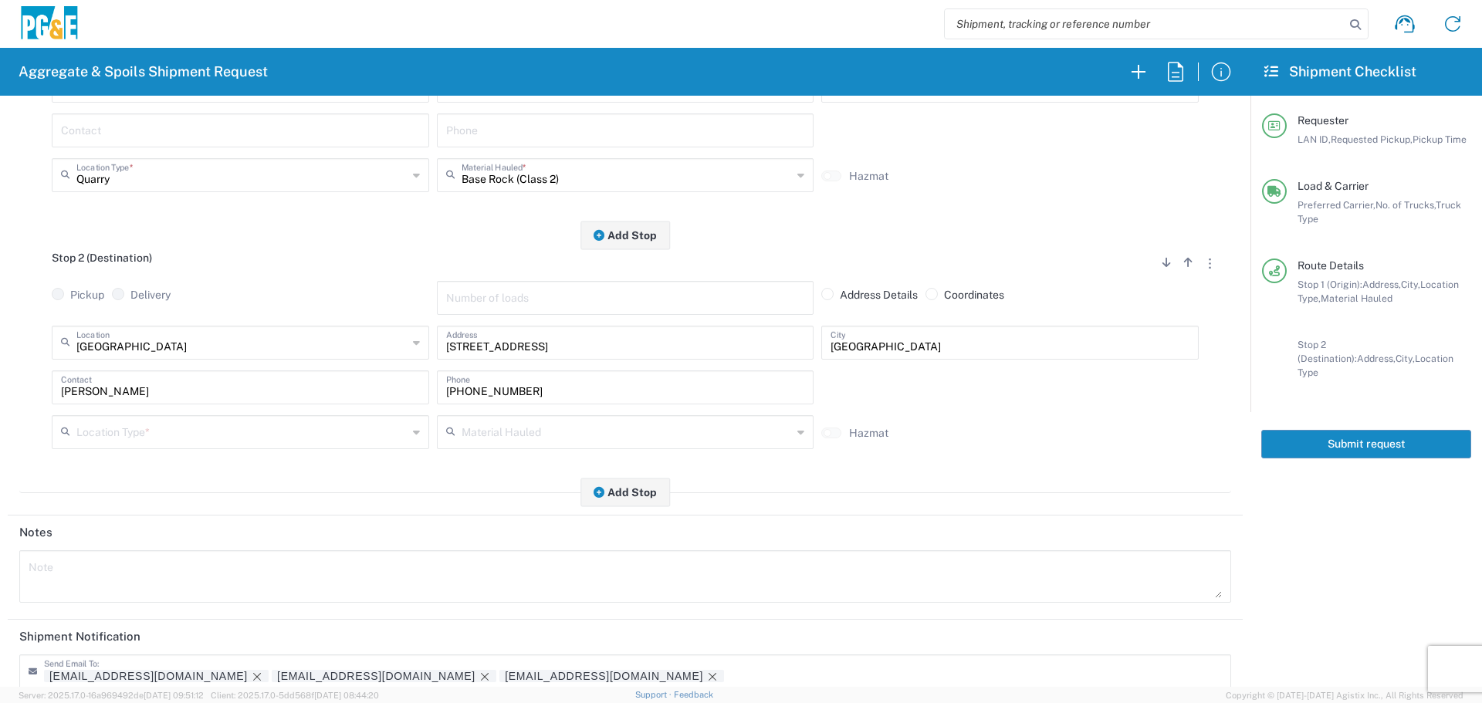
click at [290, 462] on div "Stop 2 (Destination) Add Stop Above Add Stop Below Remove Stop Pickup Delivery …" at bounding box center [625, 364] width 1212 height 258
click at [307, 445] on input "text" at bounding box center [241, 431] width 331 height 27
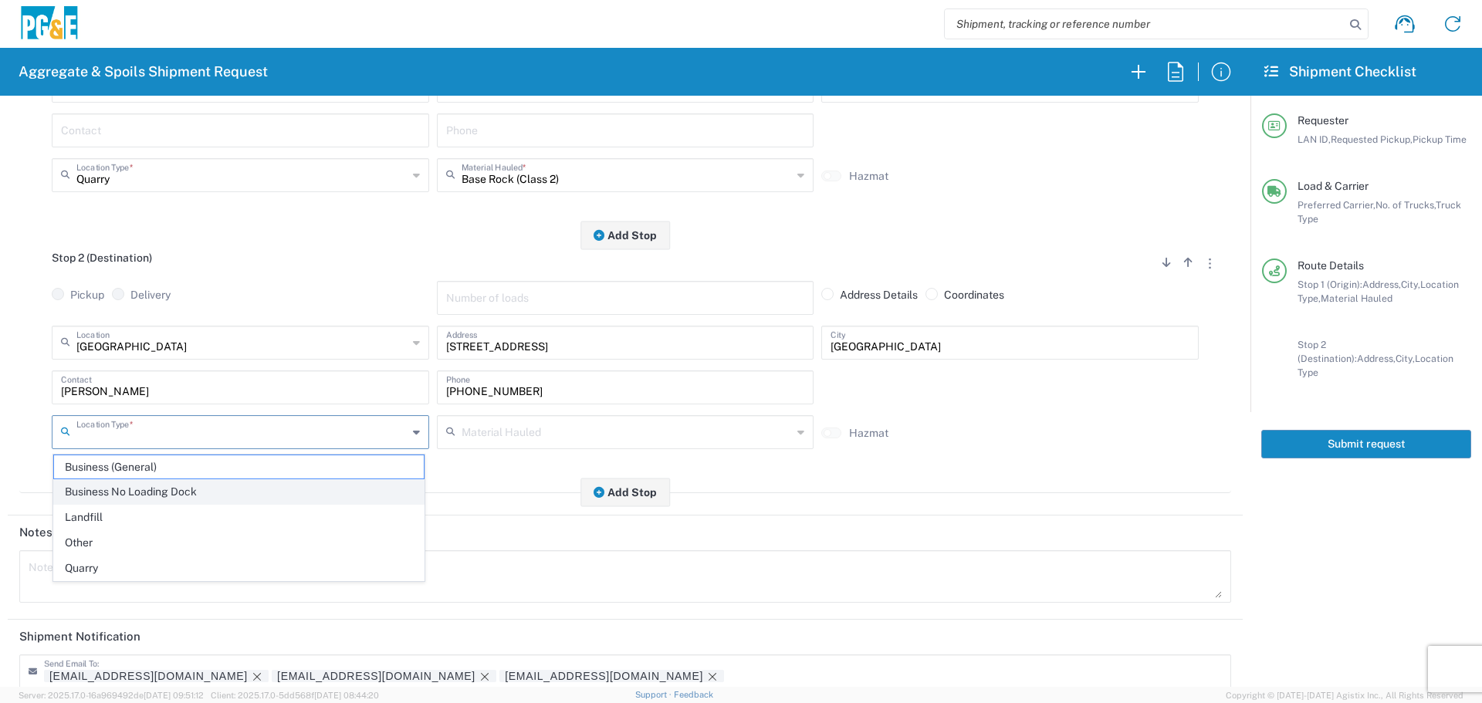
click at [175, 500] on span "Business No Loading Dock" at bounding box center [239, 492] width 370 height 24
type input "Business No Loading Dock"
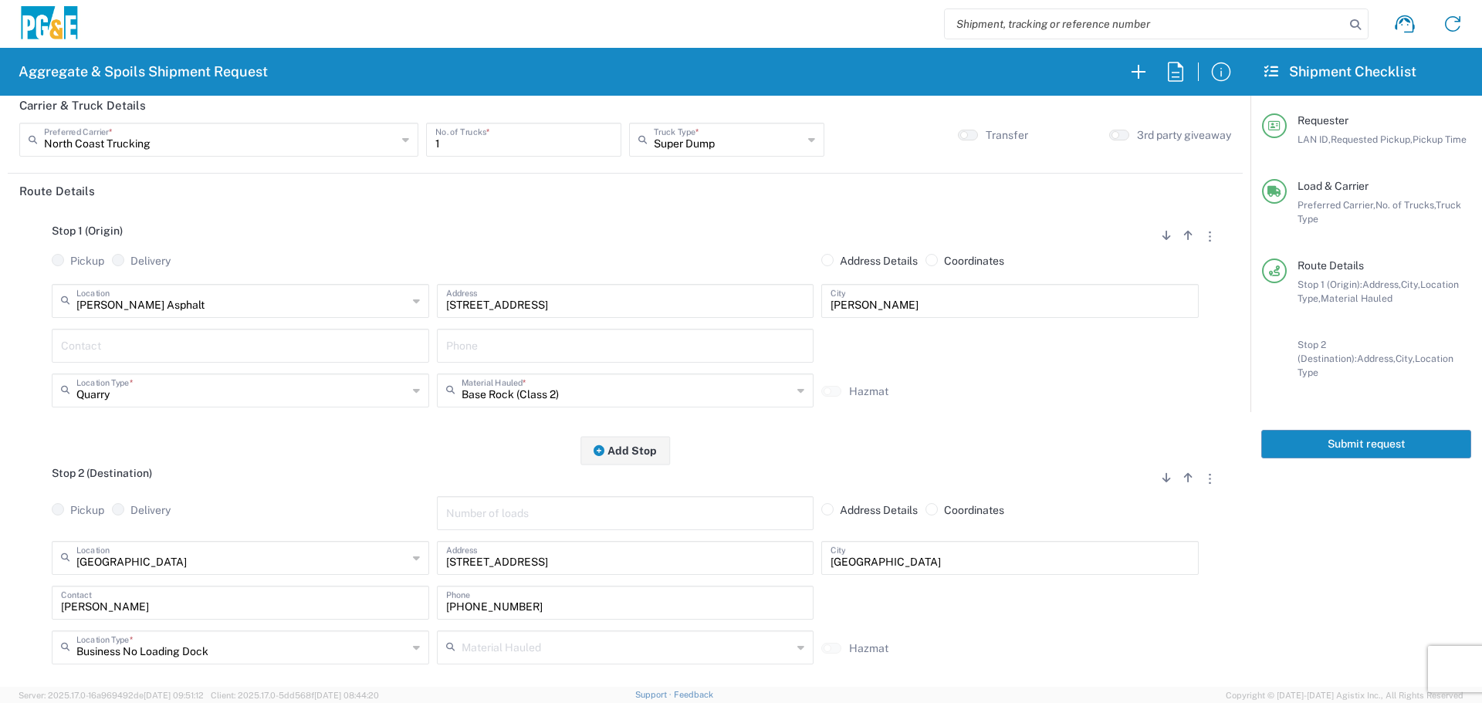
scroll to position [0, 0]
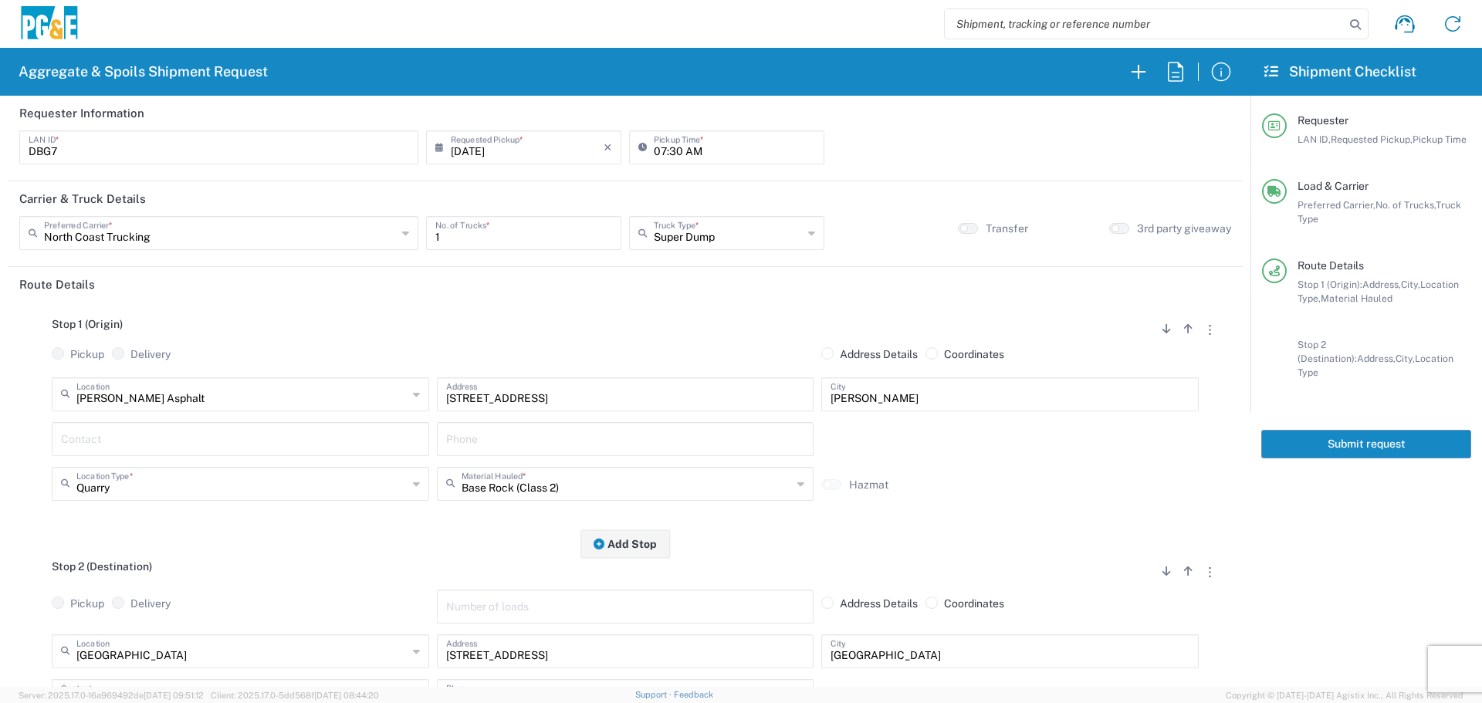
click at [1369, 430] on button "Submit request" at bounding box center [1366, 444] width 210 height 29
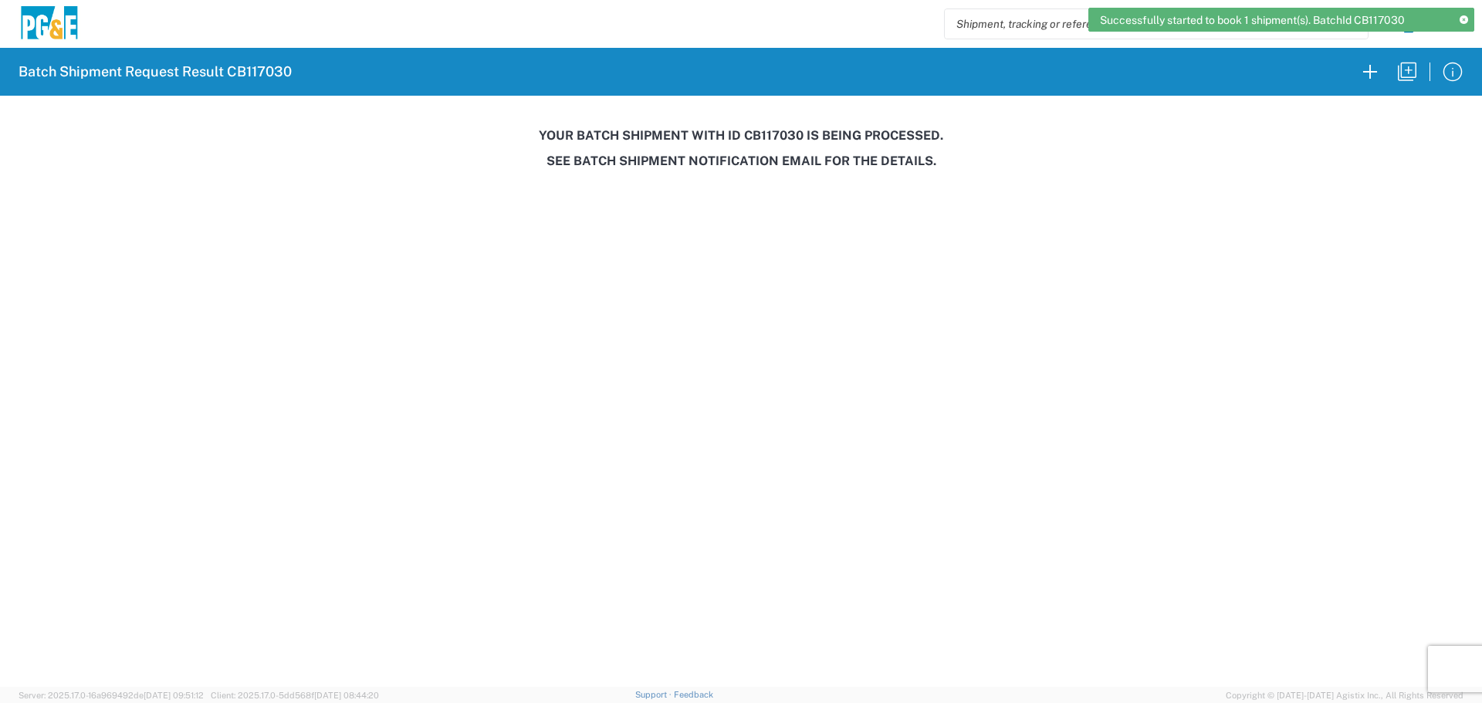
click at [763, 133] on h3 "Your batch shipment with id CB117030 is being processed." at bounding box center [741, 135] width 1461 height 15
copy h3 "CB117030"
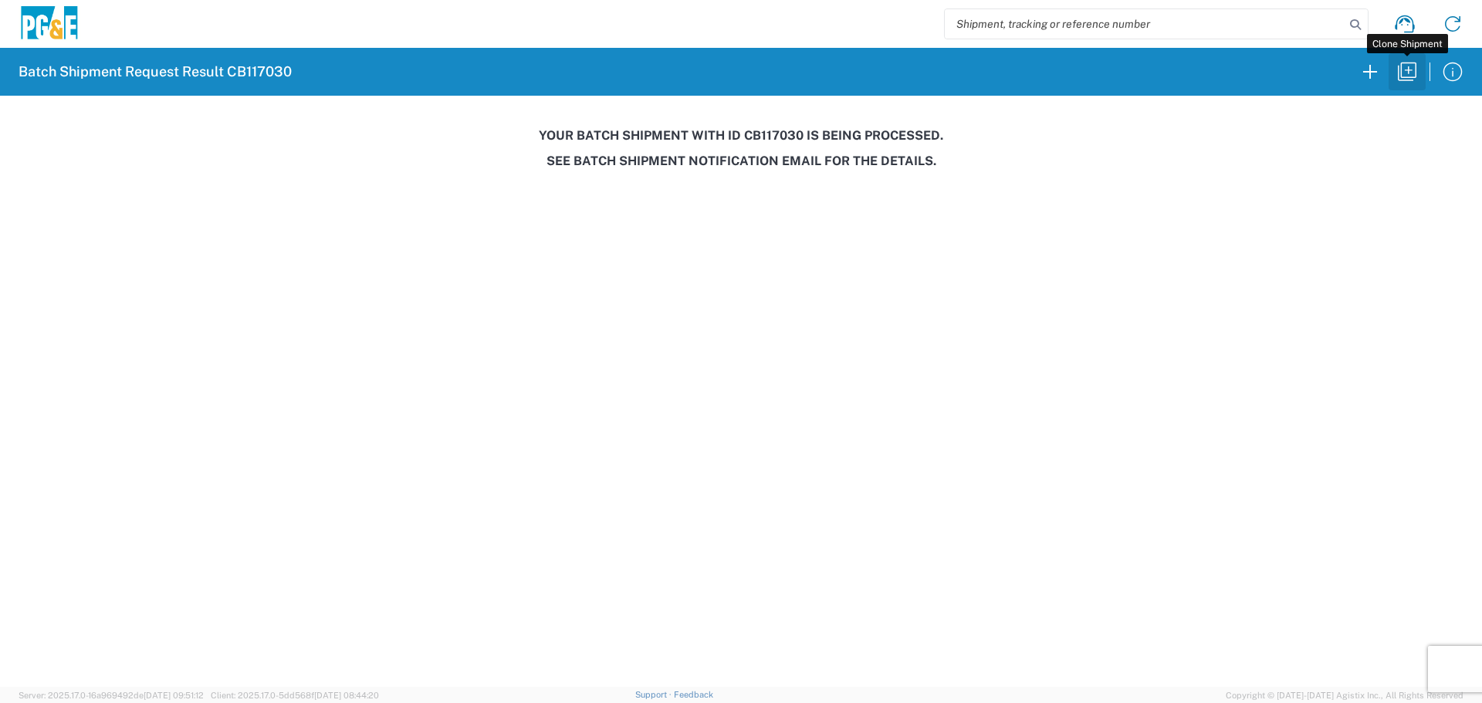
click at [1407, 69] on icon "button" at bounding box center [1407, 71] width 25 height 25
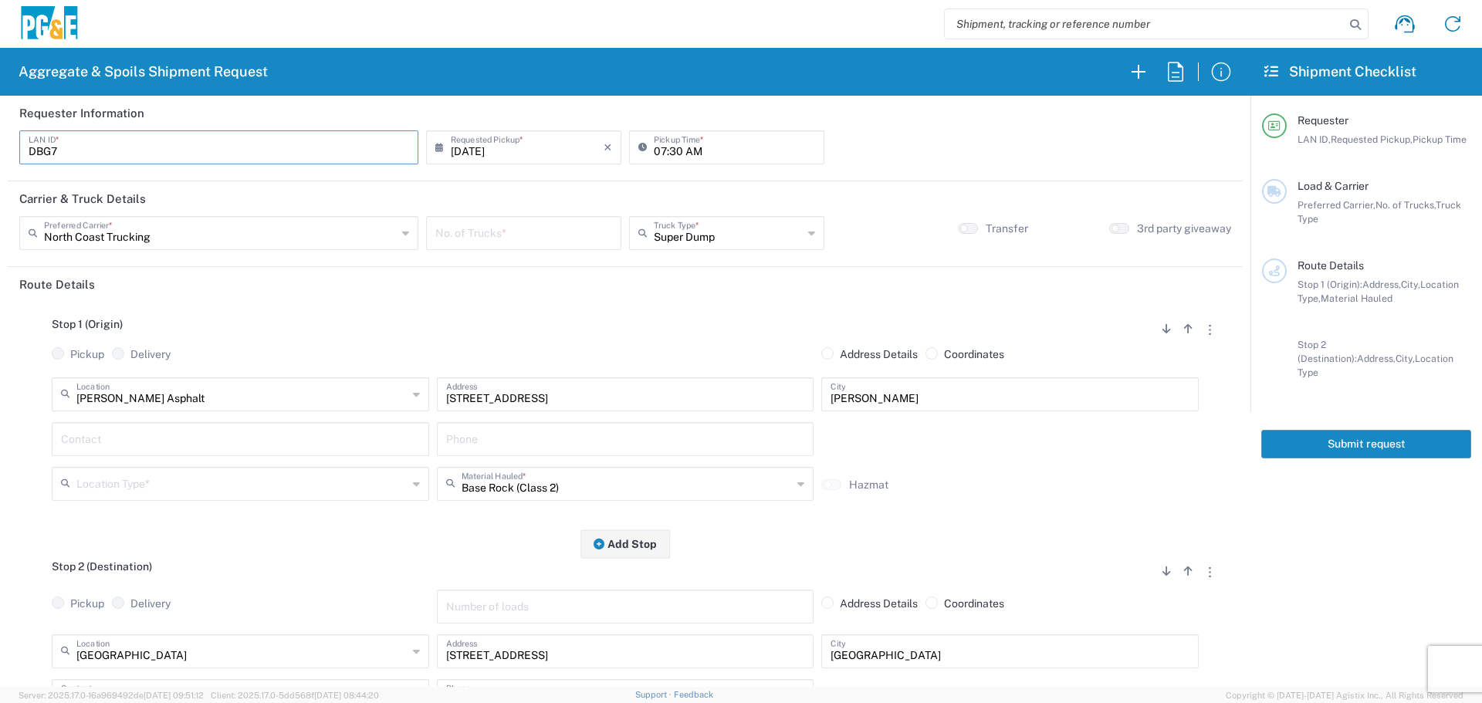
drag, startPoint x: 110, startPoint y: 142, endPoint x: 0, endPoint y: 110, distance: 114.1
click at [0, 110] on form "Requester Information DBG7 LAN ID * [DATE] × Requested Pickup * Cancel Apply 07…" at bounding box center [625, 391] width 1251 height 591
type input "KMMX"
click at [663, 150] on input "07:30 AM" at bounding box center [734, 146] width 161 height 27
click at [670, 151] on input "07:30 AM" at bounding box center [734, 146] width 161 height 27
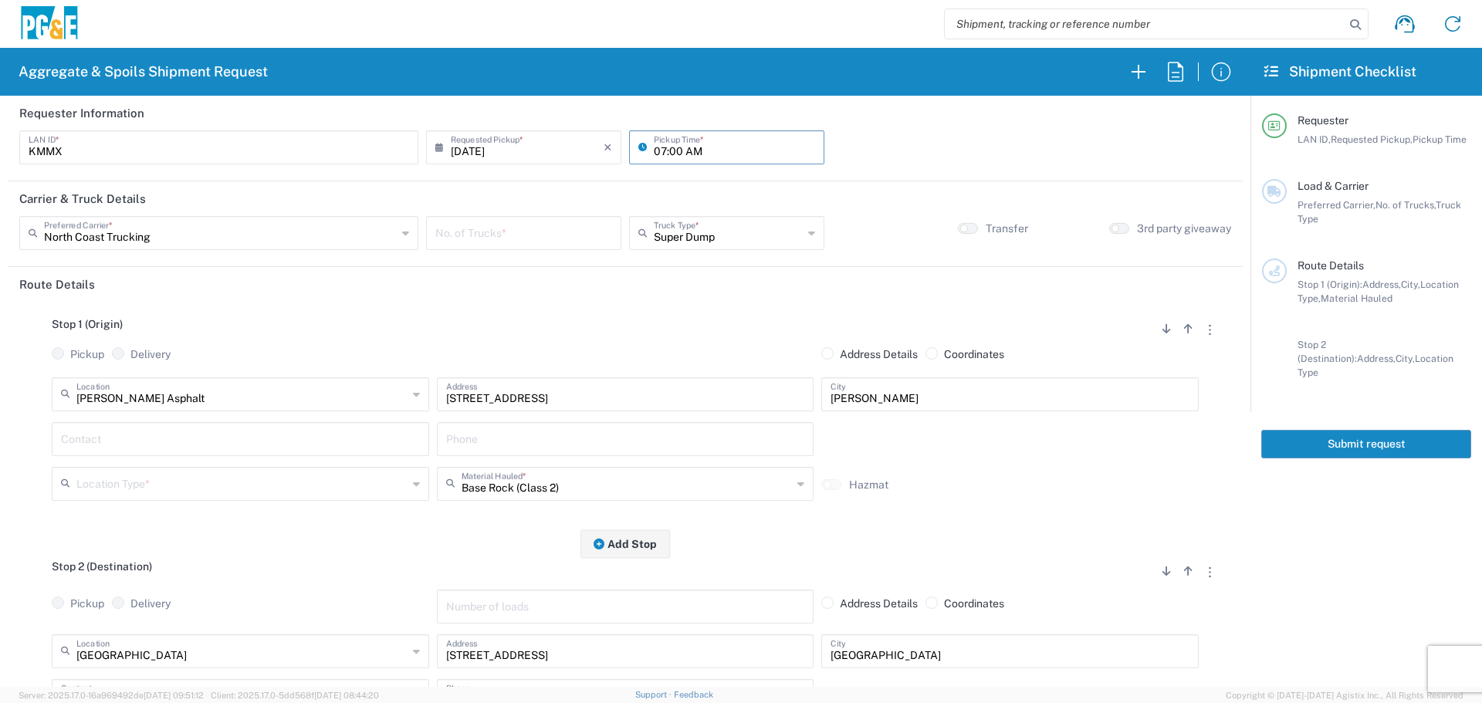
type input "07:00 AM"
click at [154, 229] on input "text" at bounding box center [220, 231] width 353 height 27
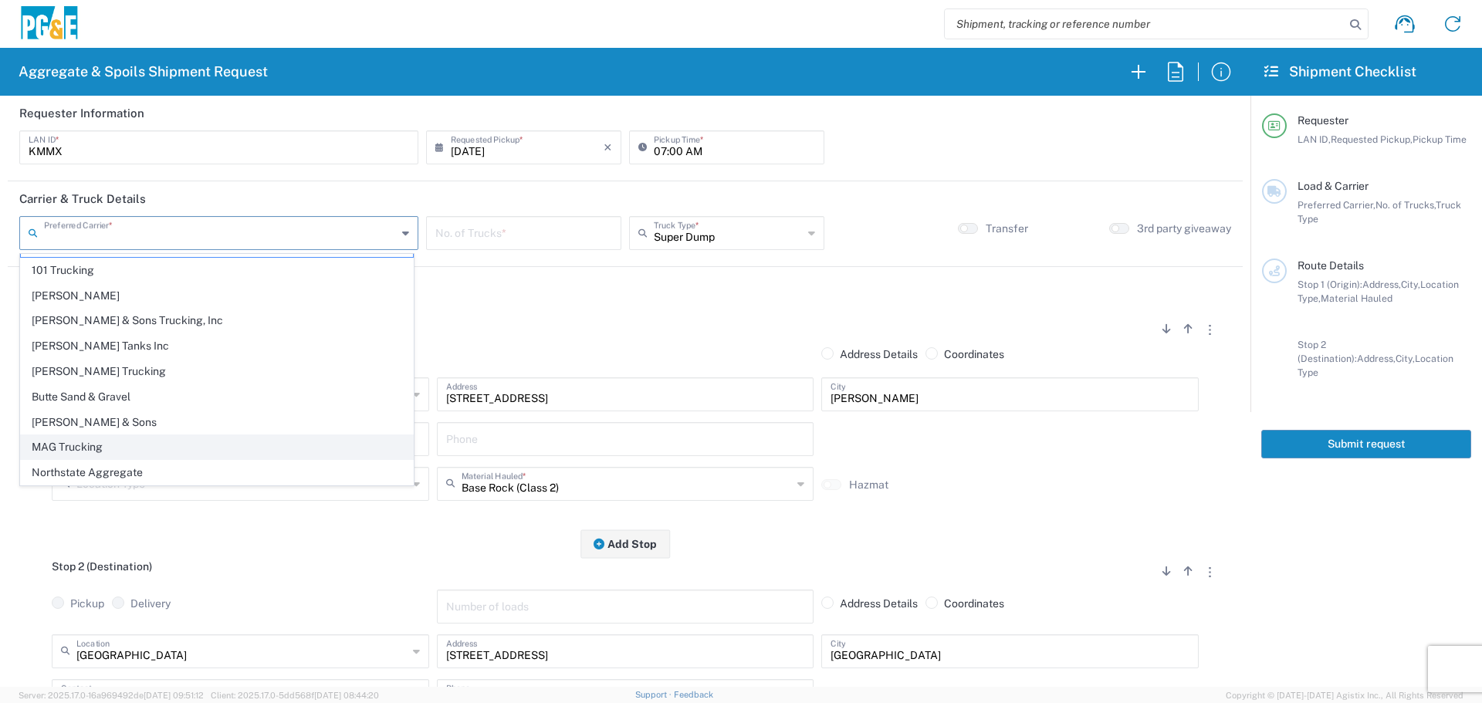
scroll to position [47, 0]
click at [98, 448] on span "Northstate Aggregate" at bounding box center [217, 447] width 392 height 24
type input "Northstate Aggregate"
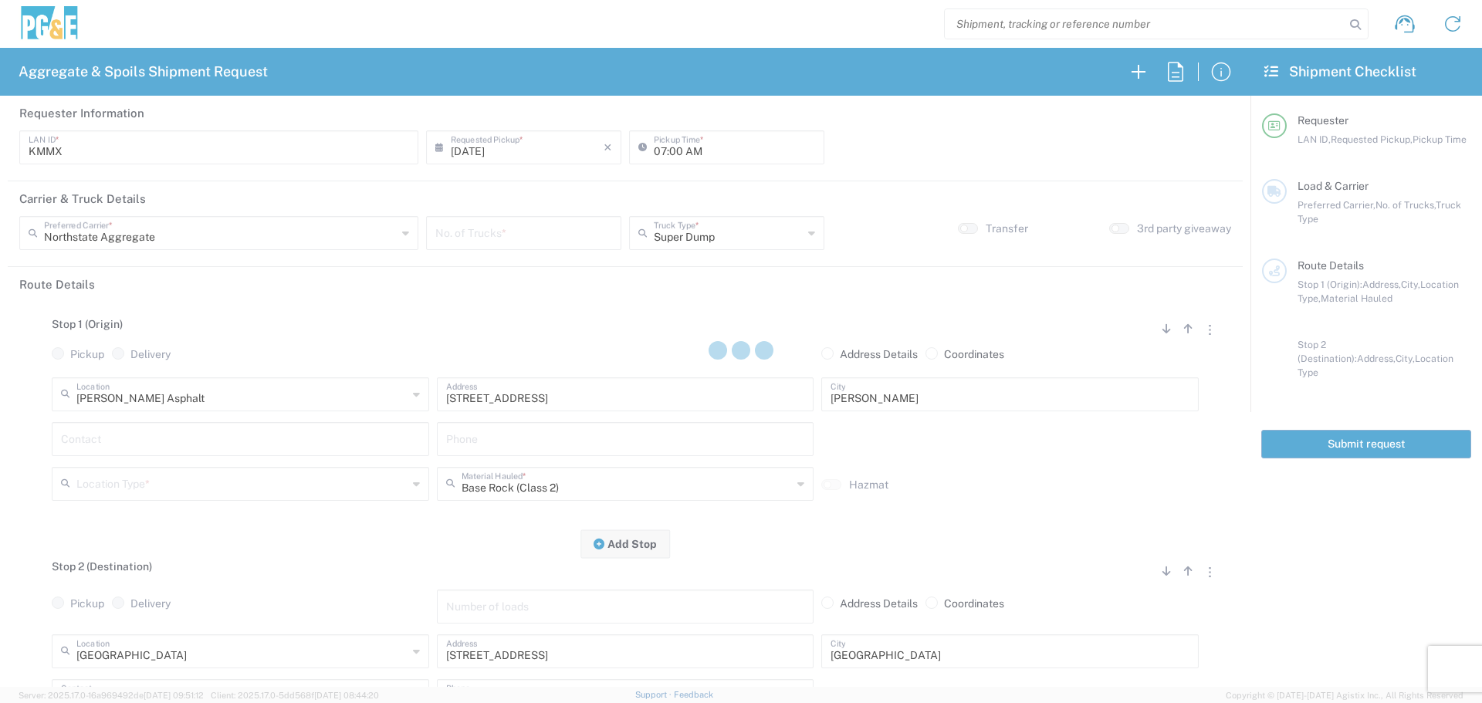
click at [544, 235] on input "number" at bounding box center [523, 231] width 177 height 27
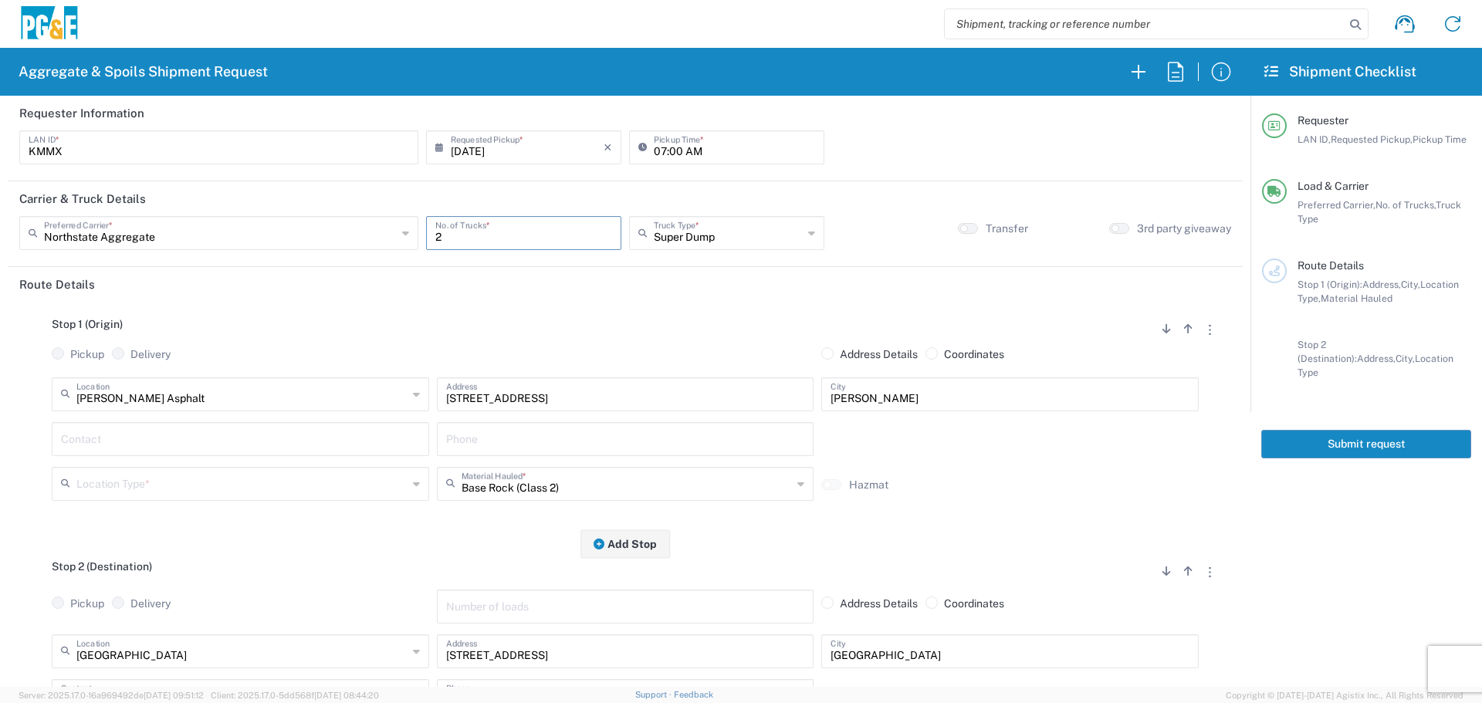
type input "2"
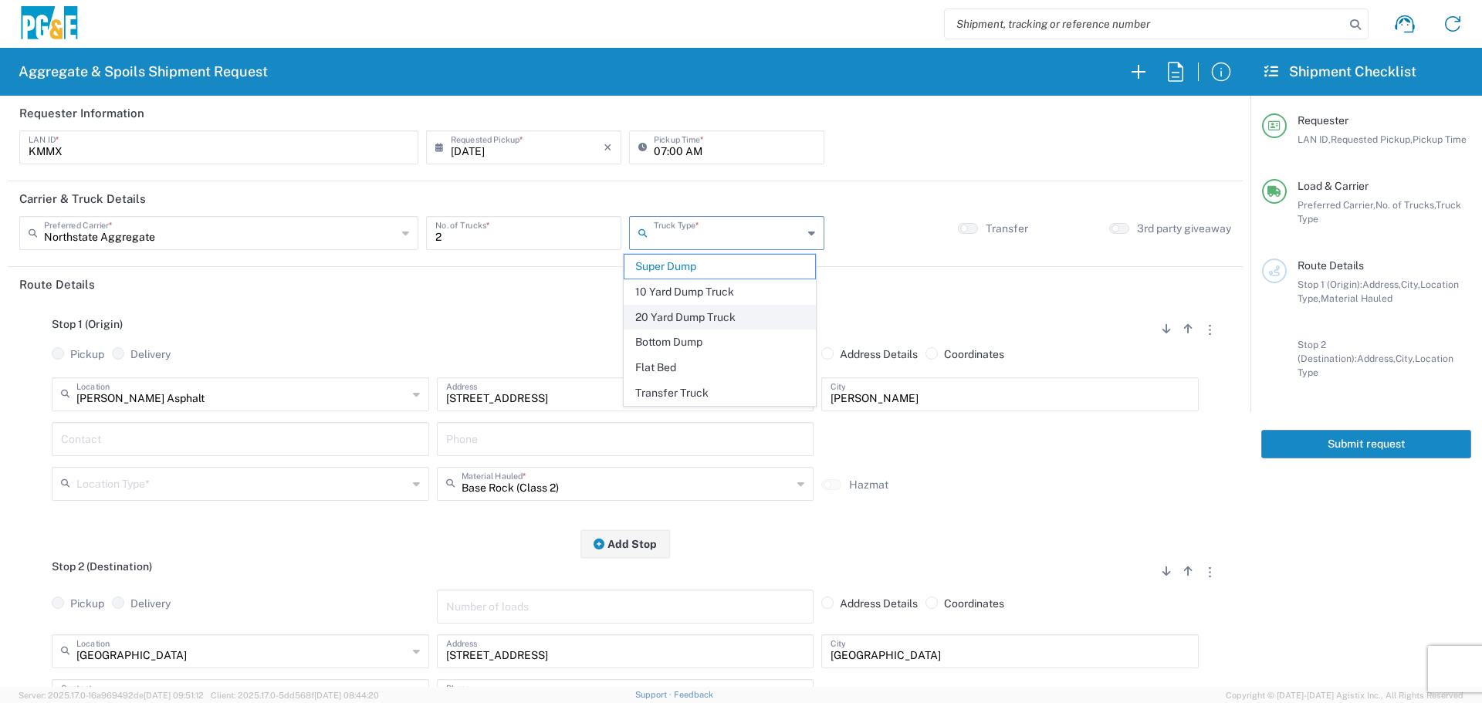
click at [693, 321] on span "20 Yard Dump Truck" at bounding box center [720, 318] width 191 height 24
type input "20 Yard Dump Truck"
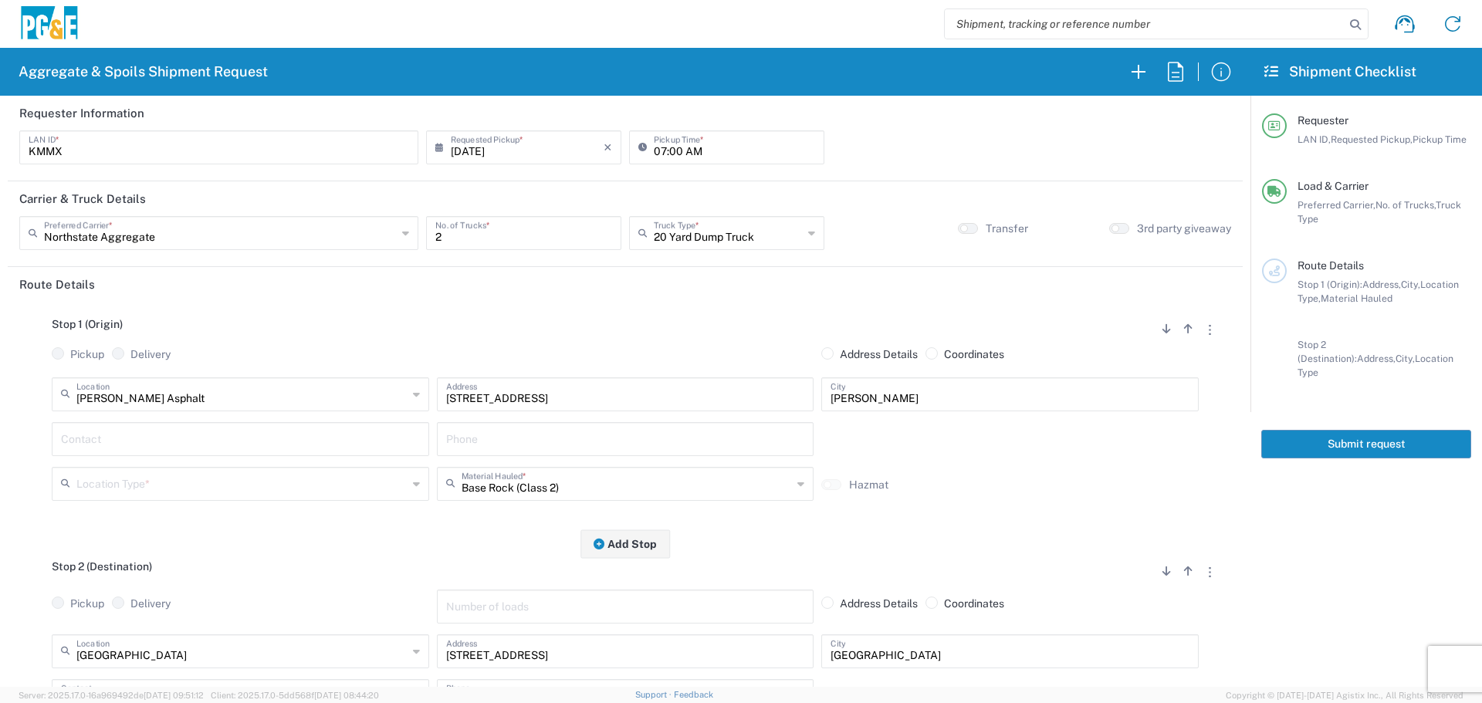
click at [264, 408] on div "[PERSON_NAME] Asphalt Location" at bounding box center [240, 394] width 377 height 34
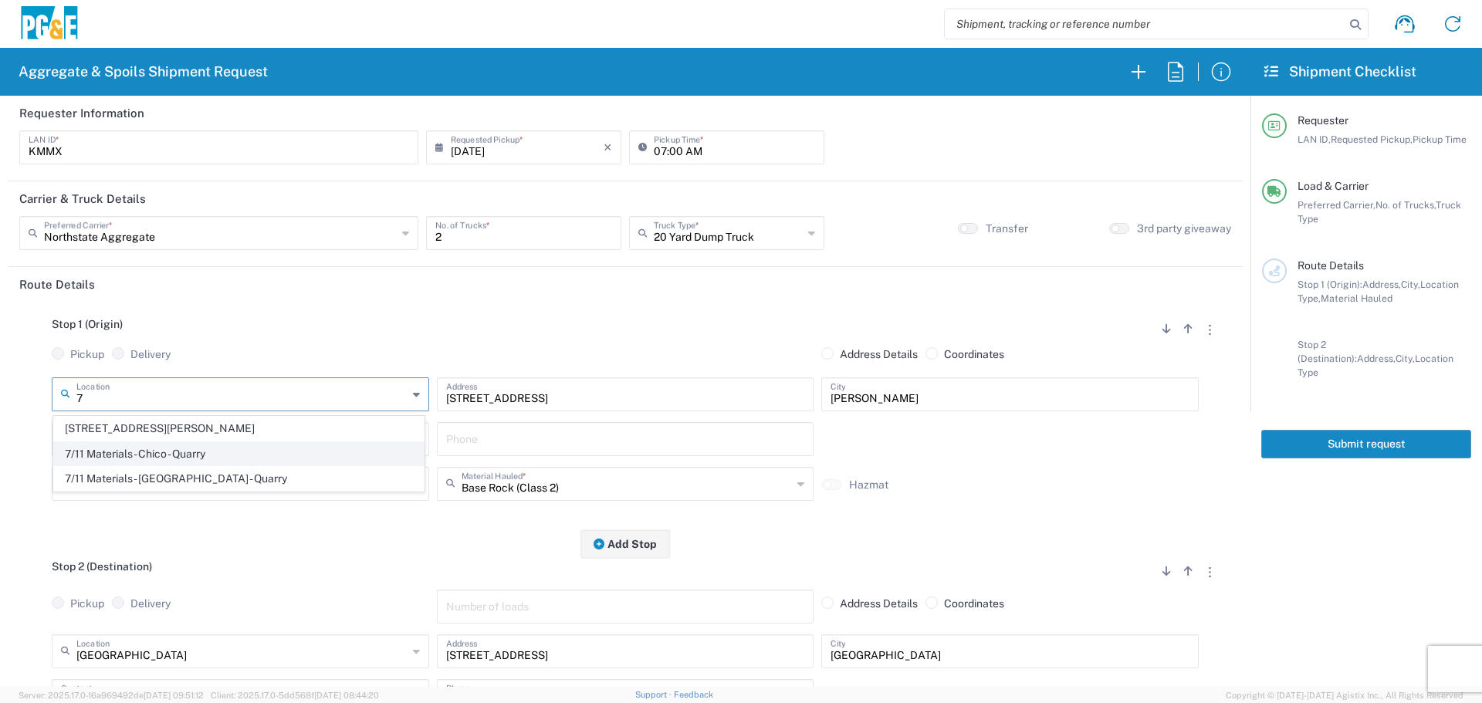
click at [165, 452] on span "7/11 Materials - Chico - Quarry" at bounding box center [239, 454] width 370 height 24
type input "7/11 Materials - Chico - Quarry"
type input "[STREET_ADDRESS][PERSON_NAME]"
type input "Chico"
type input "Quarry"
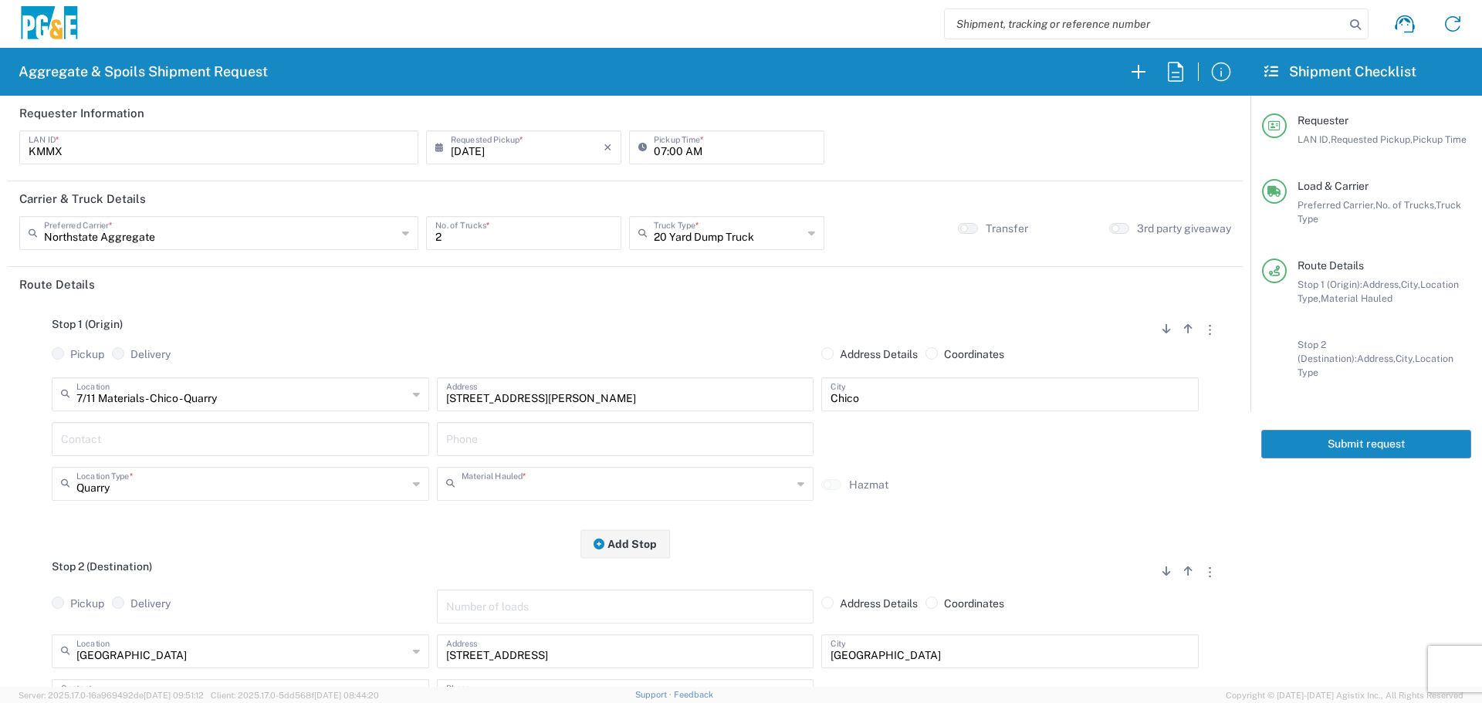
click at [513, 480] on input "text" at bounding box center [627, 482] width 331 height 27
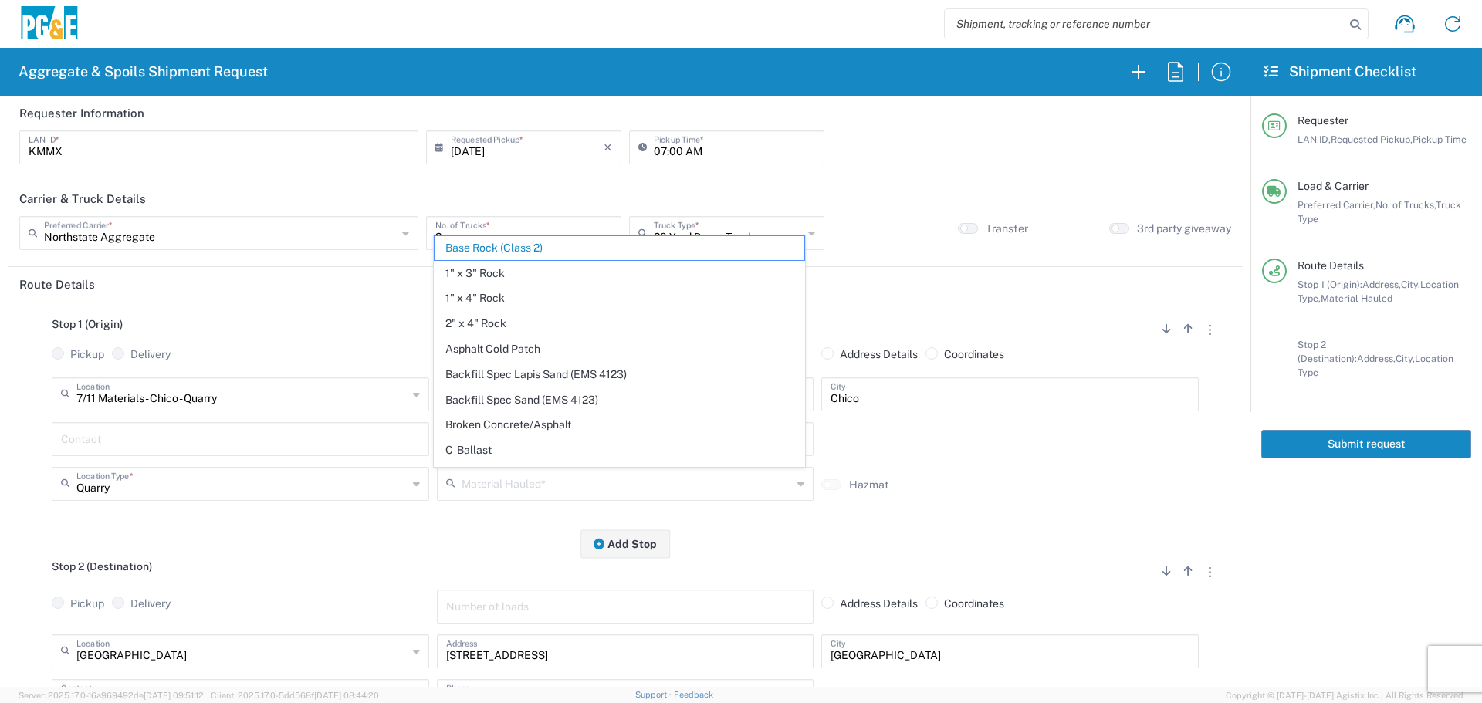
click at [441, 535] on div "Stop 1 (Origin) Add Stop Above Add Stop Below Remove Stop Pickup Delivery Addre…" at bounding box center [625, 423] width 1212 height 242
type input "Base Rock (Class 2)"
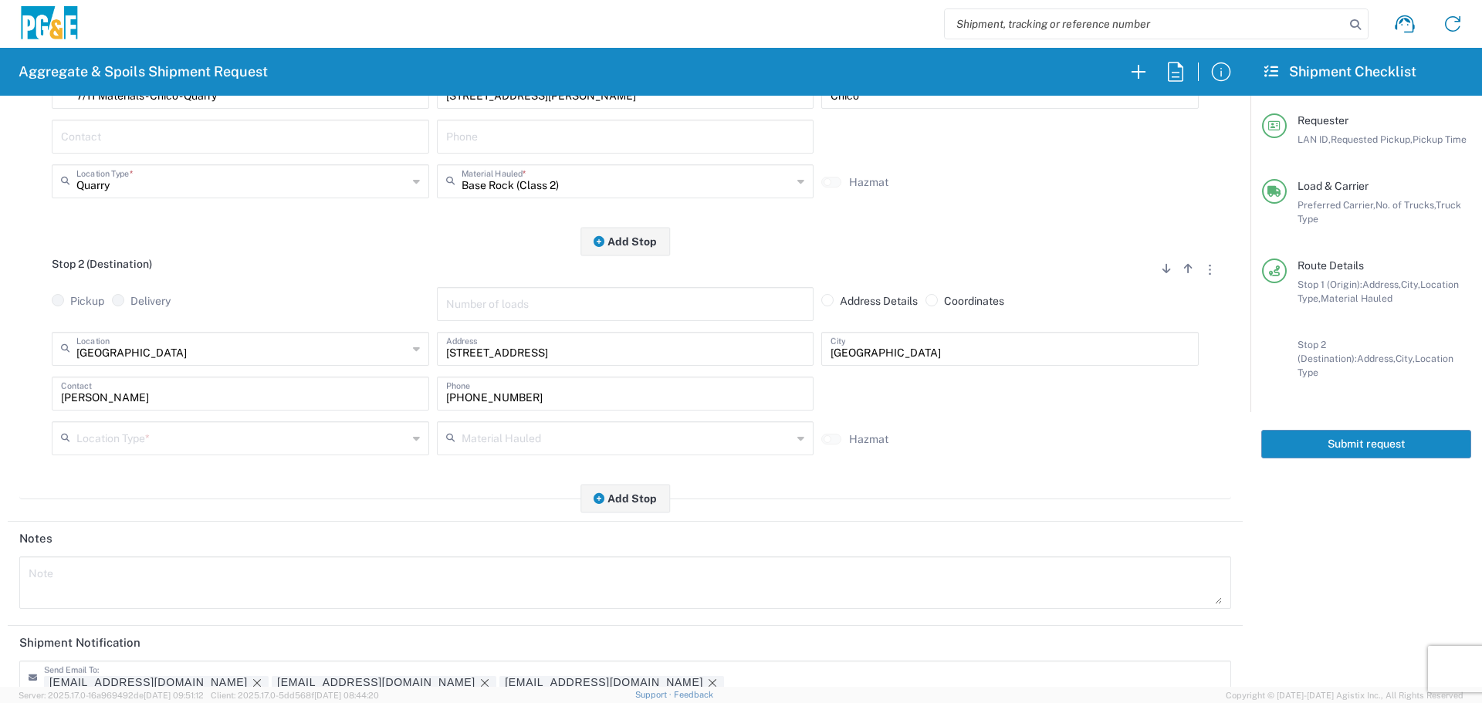
scroll to position [309, 0]
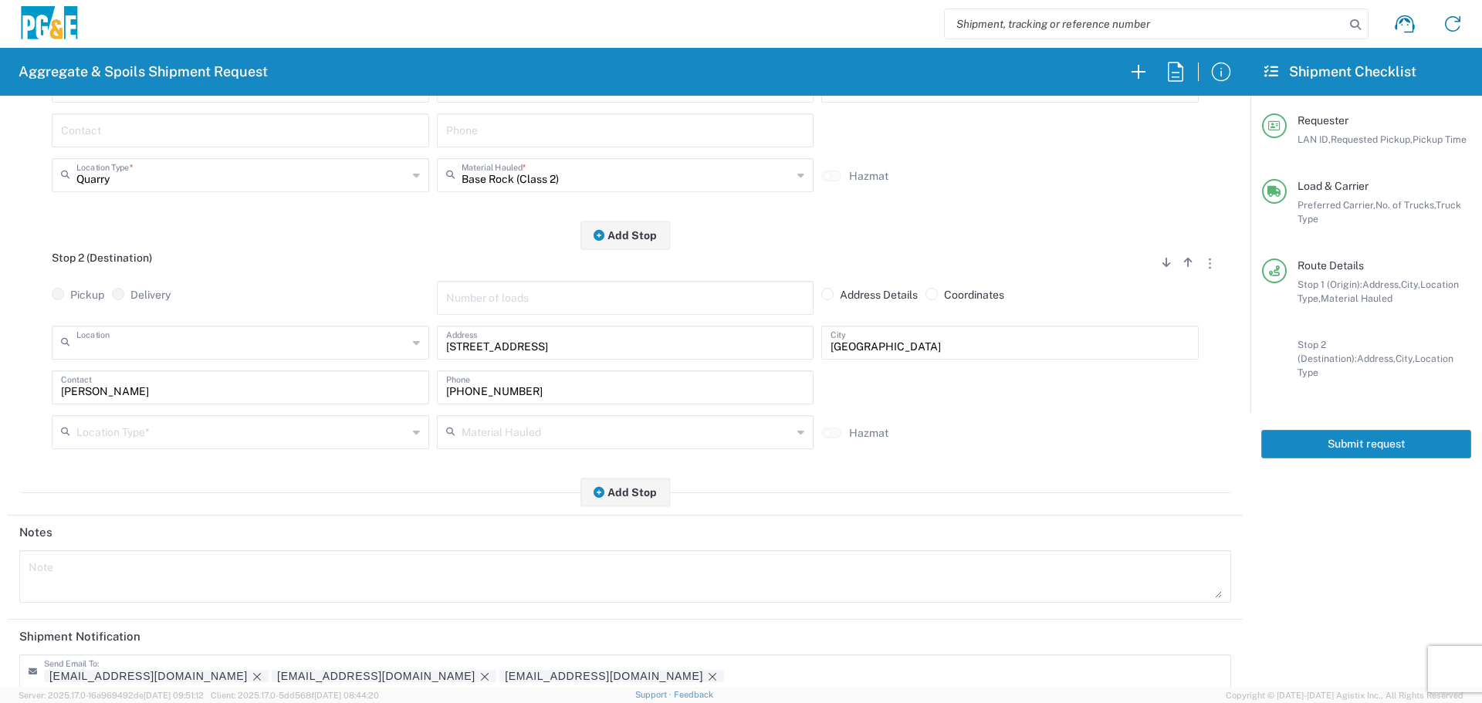
click at [236, 337] on input "text" at bounding box center [241, 341] width 331 height 27
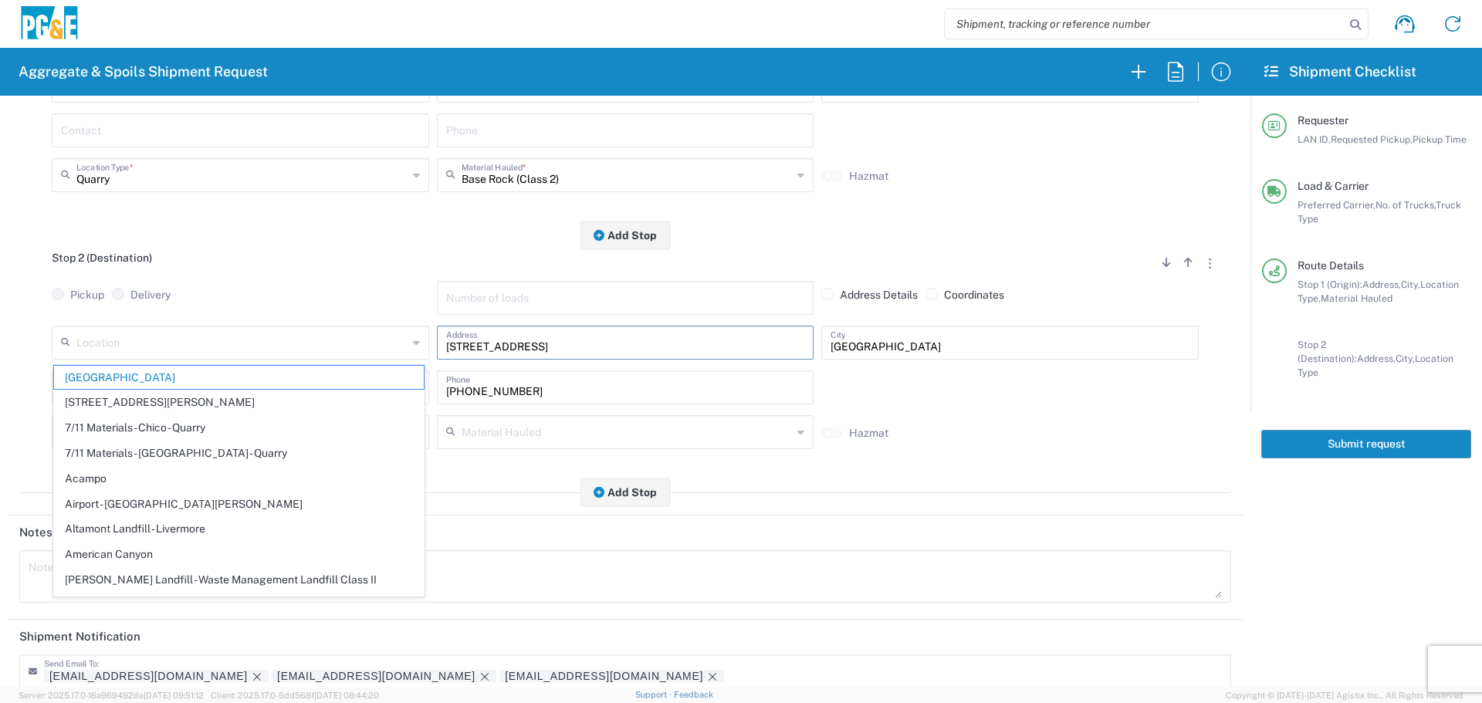
drag, startPoint x: 616, startPoint y: 347, endPoint x: 361, endPoint y: 364, distance: 255.3
click at [361, 364] on div "Location [GEOGRAPHIC_DATA] [STREET_ADDRESS][PERSON_NAME] - Quarry 7/11 Material…" at bounding box center [625, 348] width 1155 height 45
type input "[GEOGRAPHIC_DATA]"
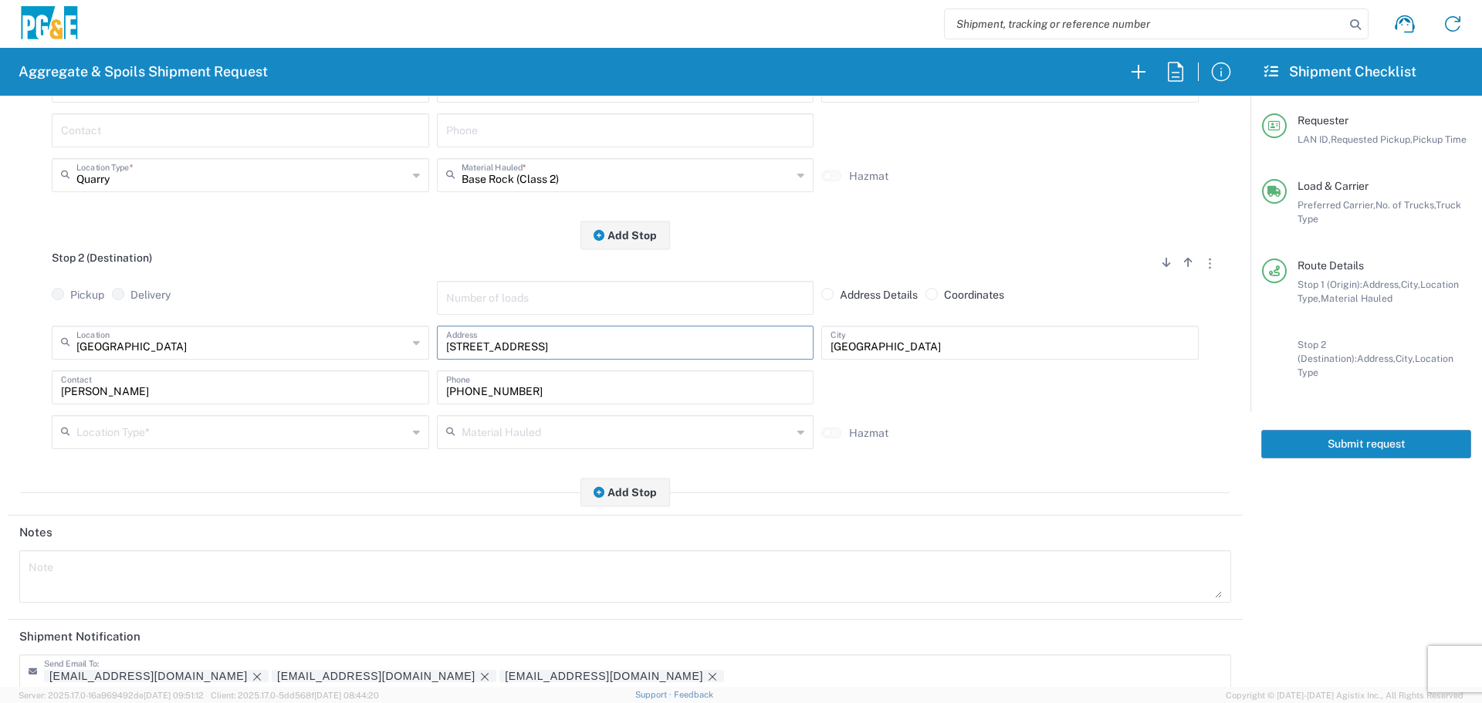
paste input "[STREET_ADDRESS]"
type input "[STREET_ADDRESS]"
type input "c"
type input "Cohasset"
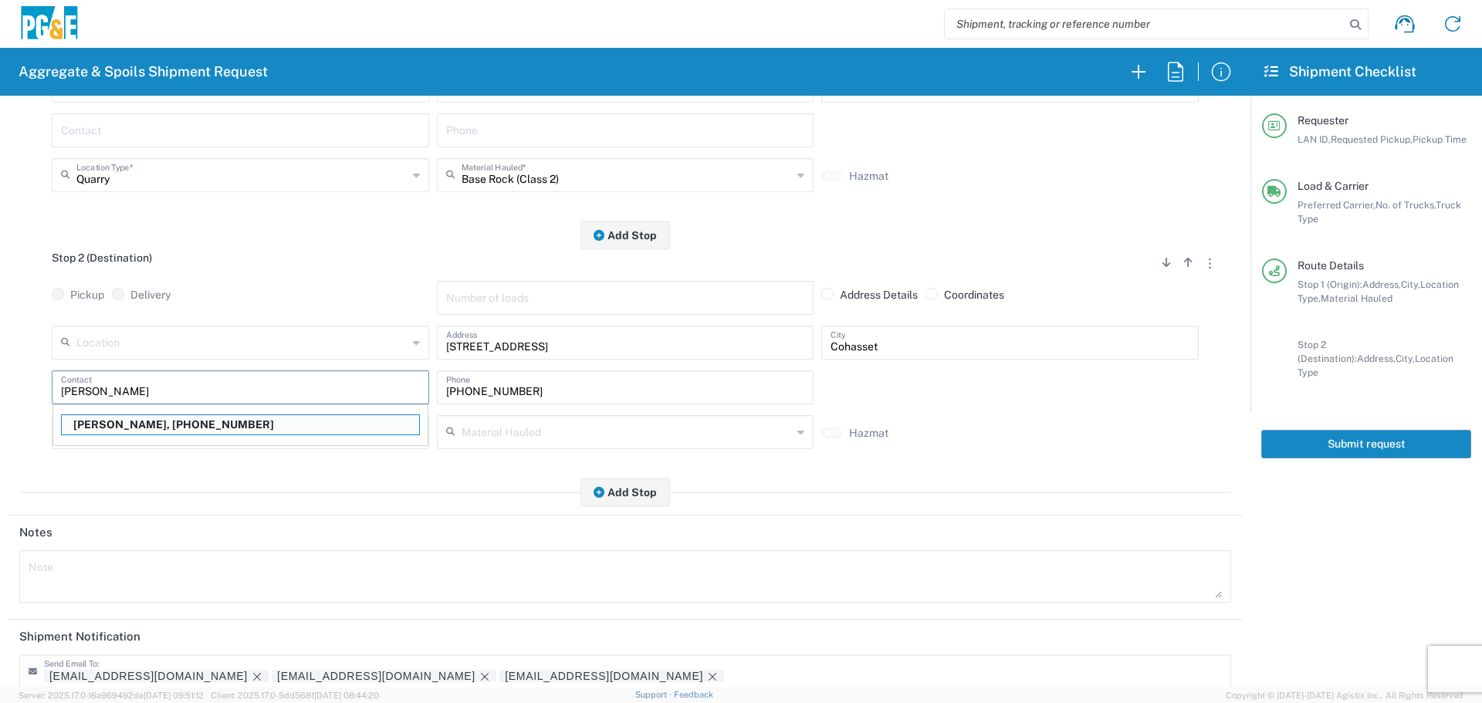
type input "[PERSON_NAME]"
type input "[PHONE_NUMBER]"
type input "[PERSON_NAME]"
click at [248, 422] on input "text" at bounding box center [241, 431] width 331 height 27
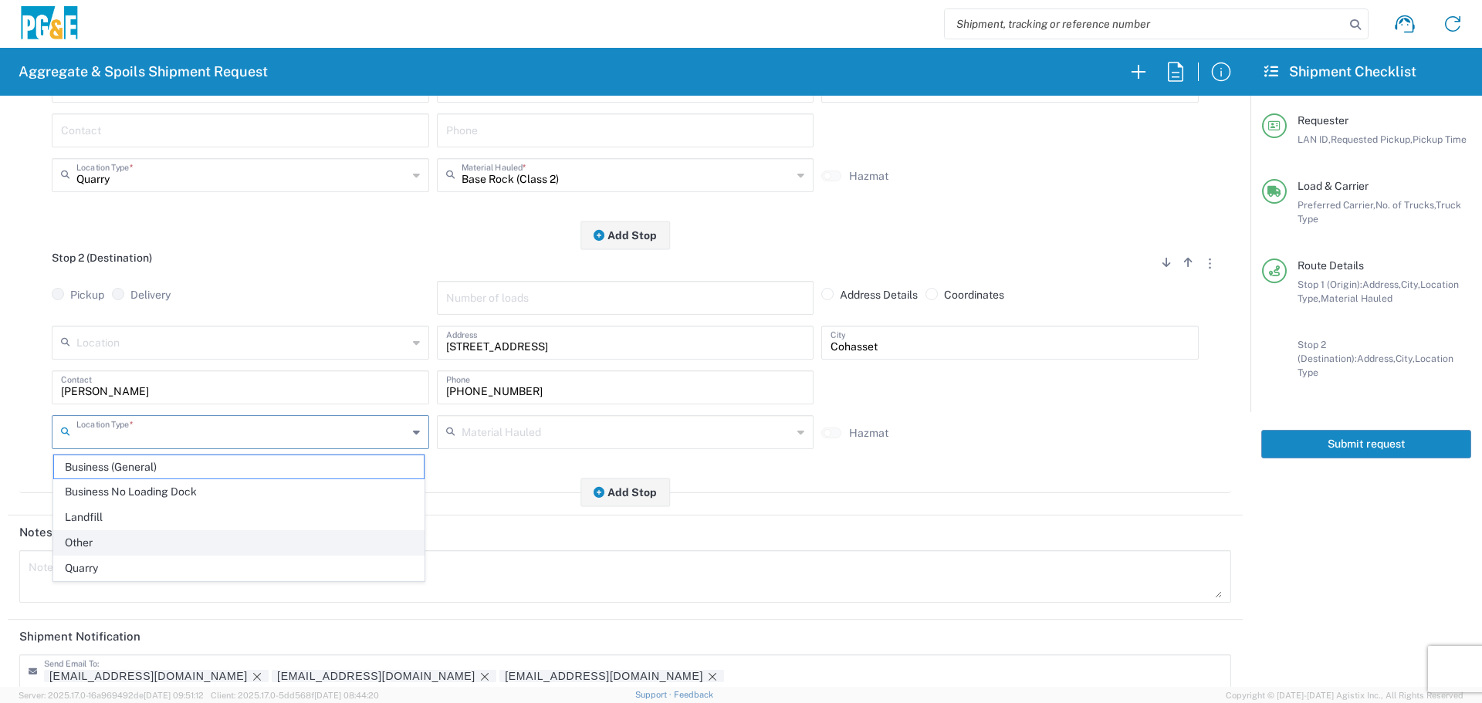
click at [175, 534] on span "Other" at bounding box center [239, 543] width 370 height 24
type input "Other"
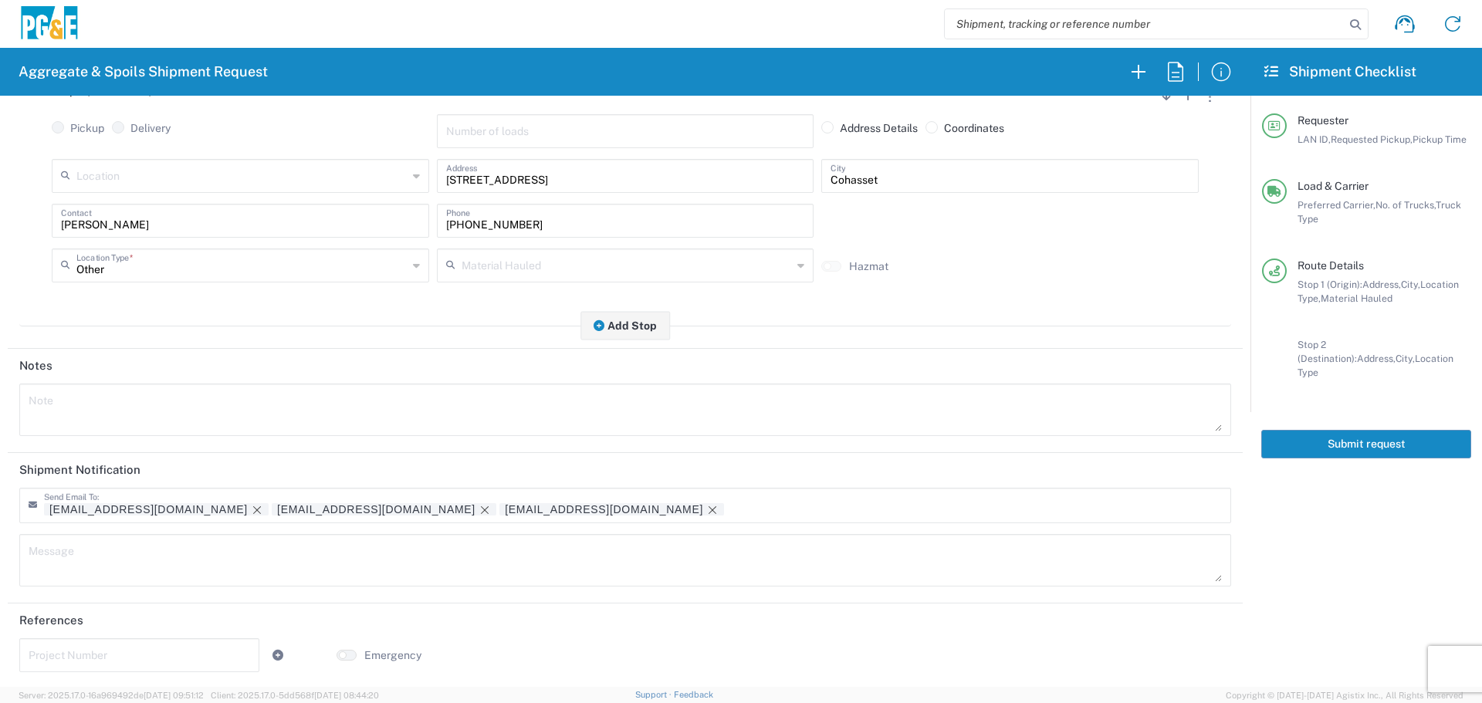
scroll to position [479, 0]
click at [479, 511] on icon "Remove tag" at bounding box center [485, 508] width 12 height 12
click at [77, 664] on input "text" at bounding box center [140, 651] width 222 height 27
paste input "35608867"
type input "35608867"
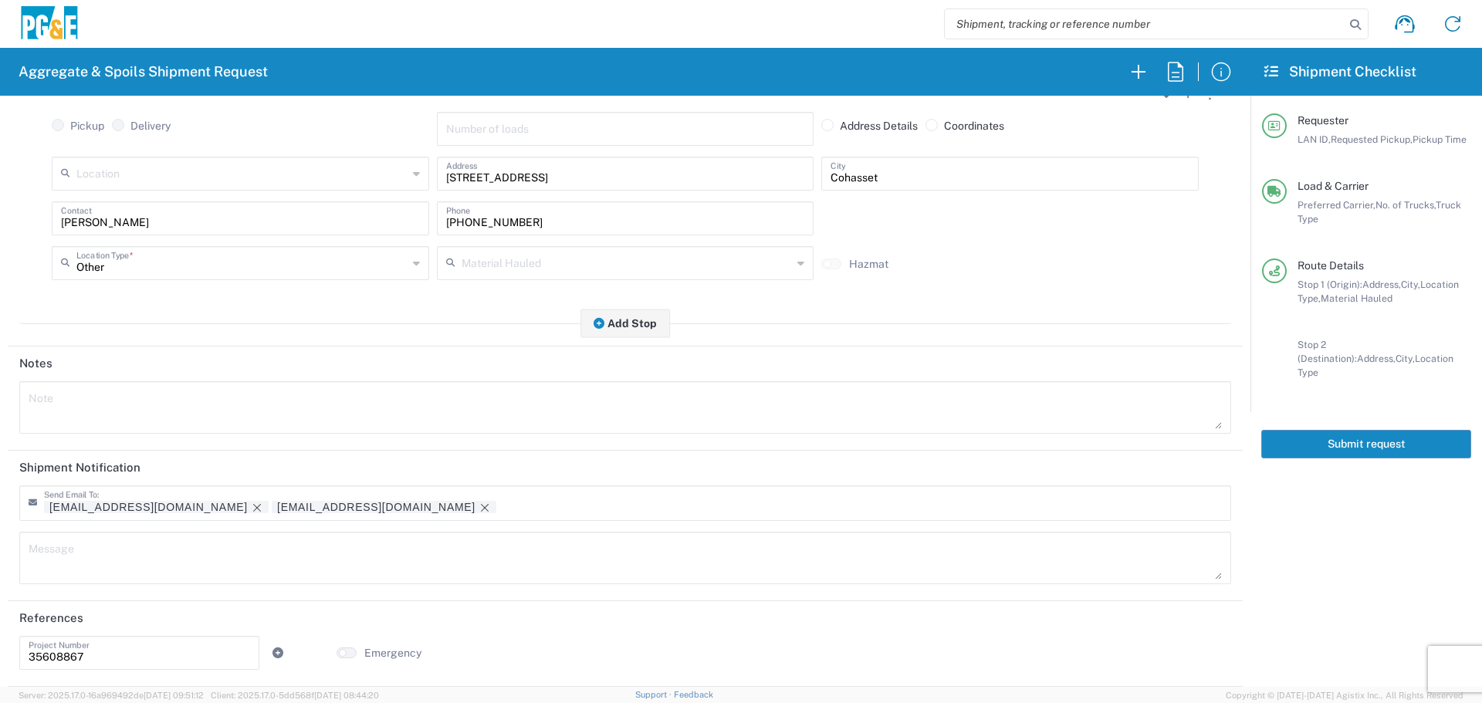
click at [1320, 430] on button "Submit request" at bounding box center [1366, 444] width 210 height 29
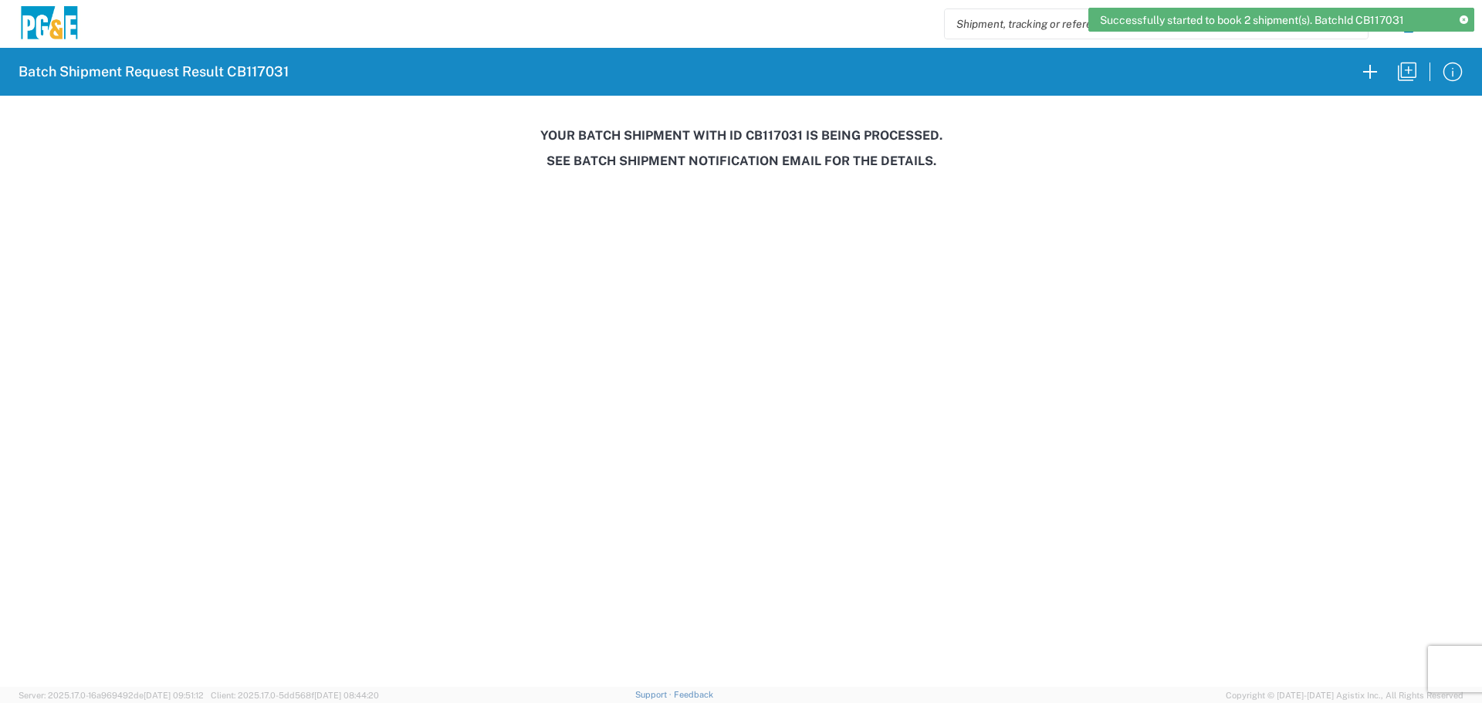
click at [779, 136] on h3 "Your batch shipment with id CB117031 is being processed." at bounding box center [741, 135] width 1461 height 15
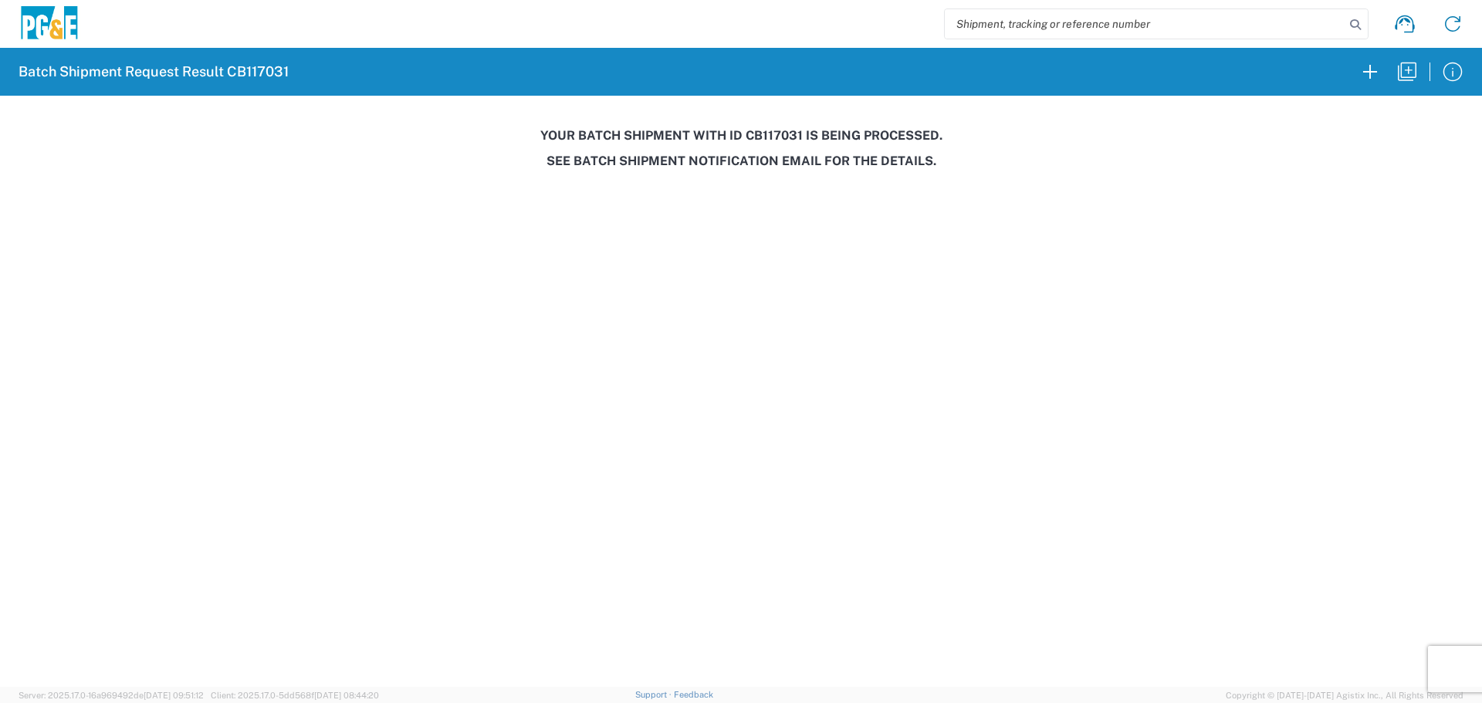
copy h3 "CB117031"
click at [1403, 71] on icon "button" at bounding box center [1407, 71] width 25 height 25
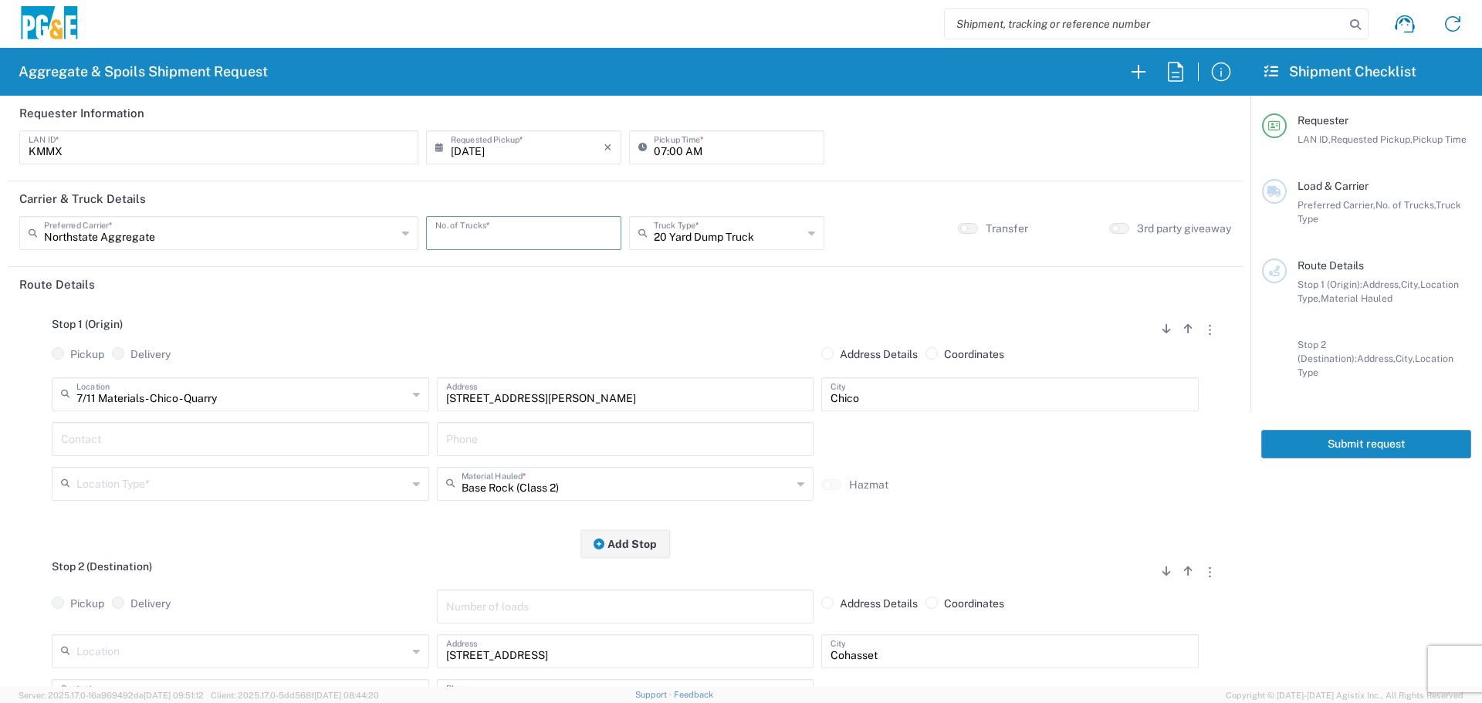
click at [578, 226] on input "number" at bounding box center [523, 231] width 177 height 27
type input "2"
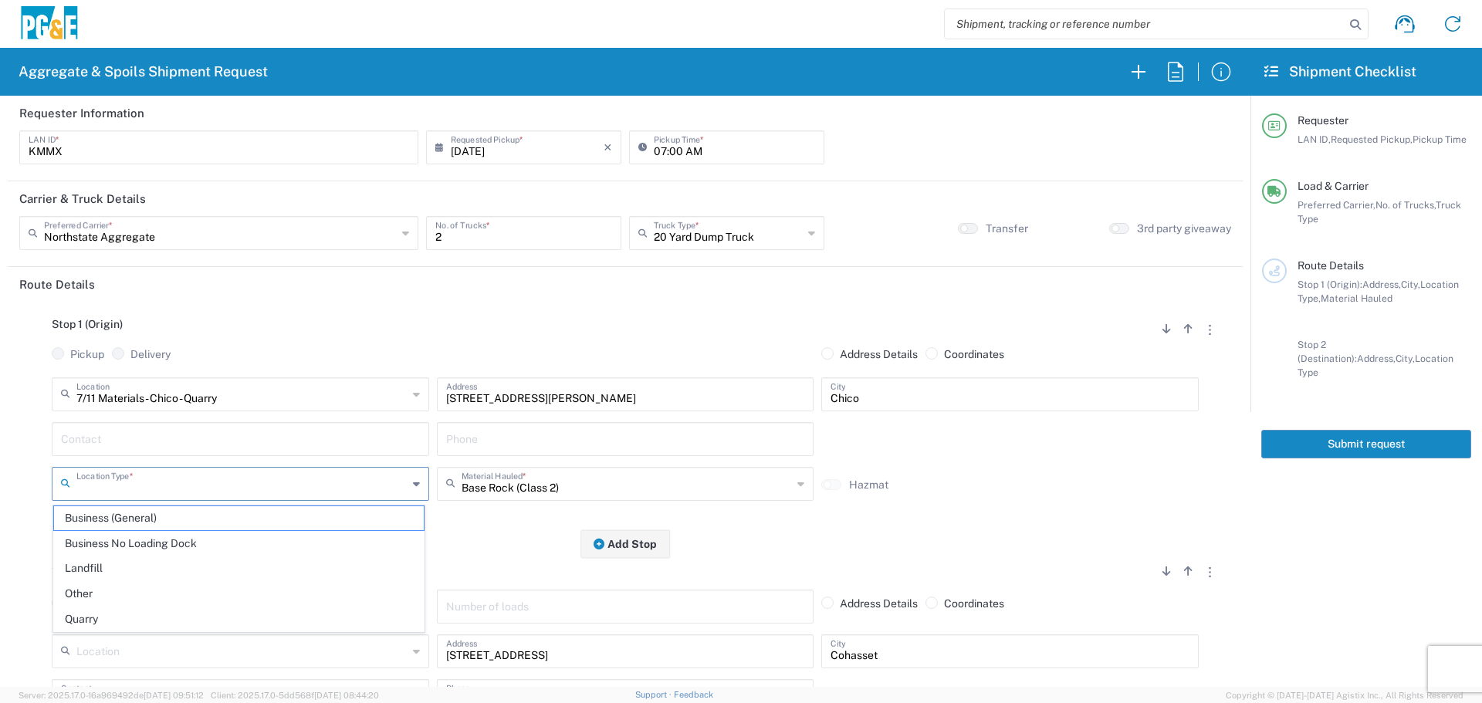
click at [292, 481] on input "text" at bounding box center [241, 482] width 331 height 27
click at [161, 611] on span "Quarry" at bounding box center [239, 620] width 370 height 24
type input "Quarry"
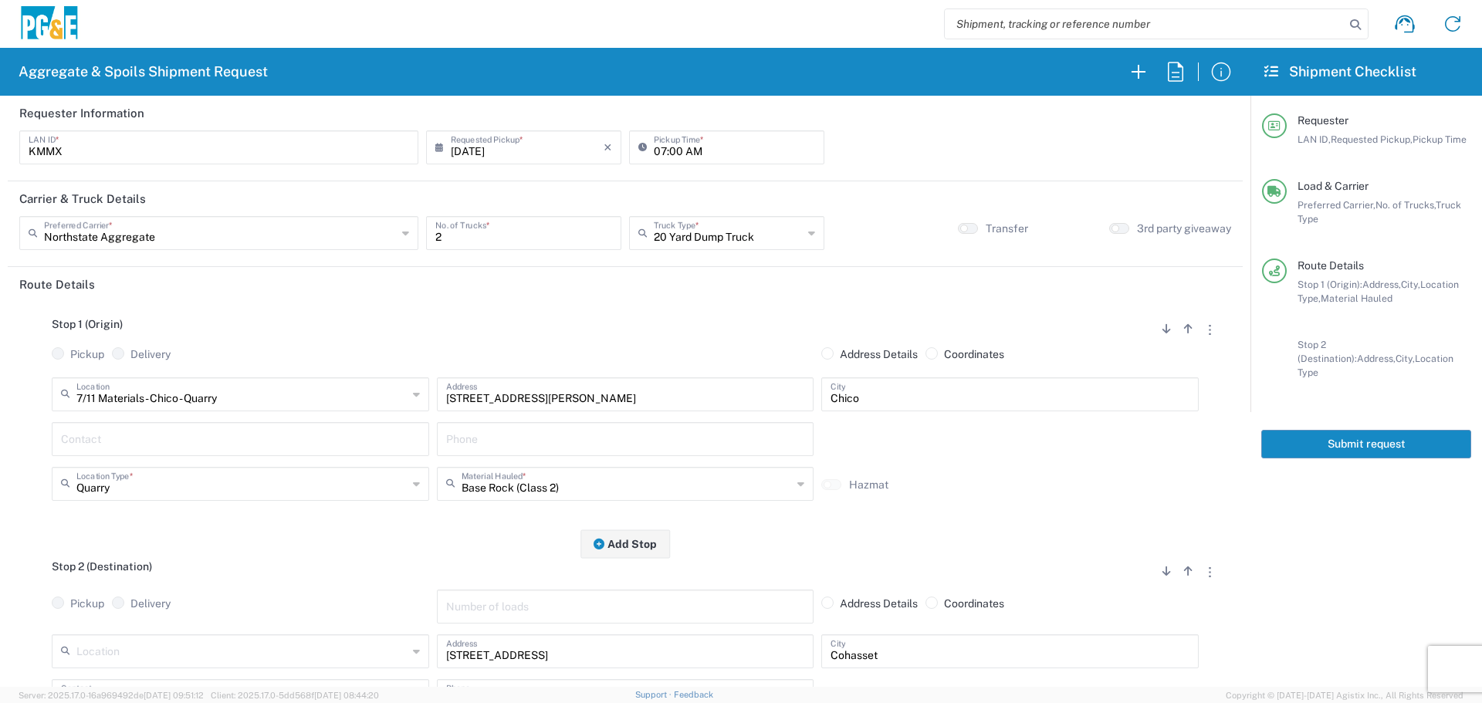
click at [585, 499] on div "Base Rock (Class 2) Material Hauled *" at bounding box center [625, 484] width 377 height 34
click at [605, 462] on span "Backfill Spec Sand (EMS 4123)" at bounding box center [620, 454] width 370 height 24
type input "Backfill Spec Sand (EMS 4123)"
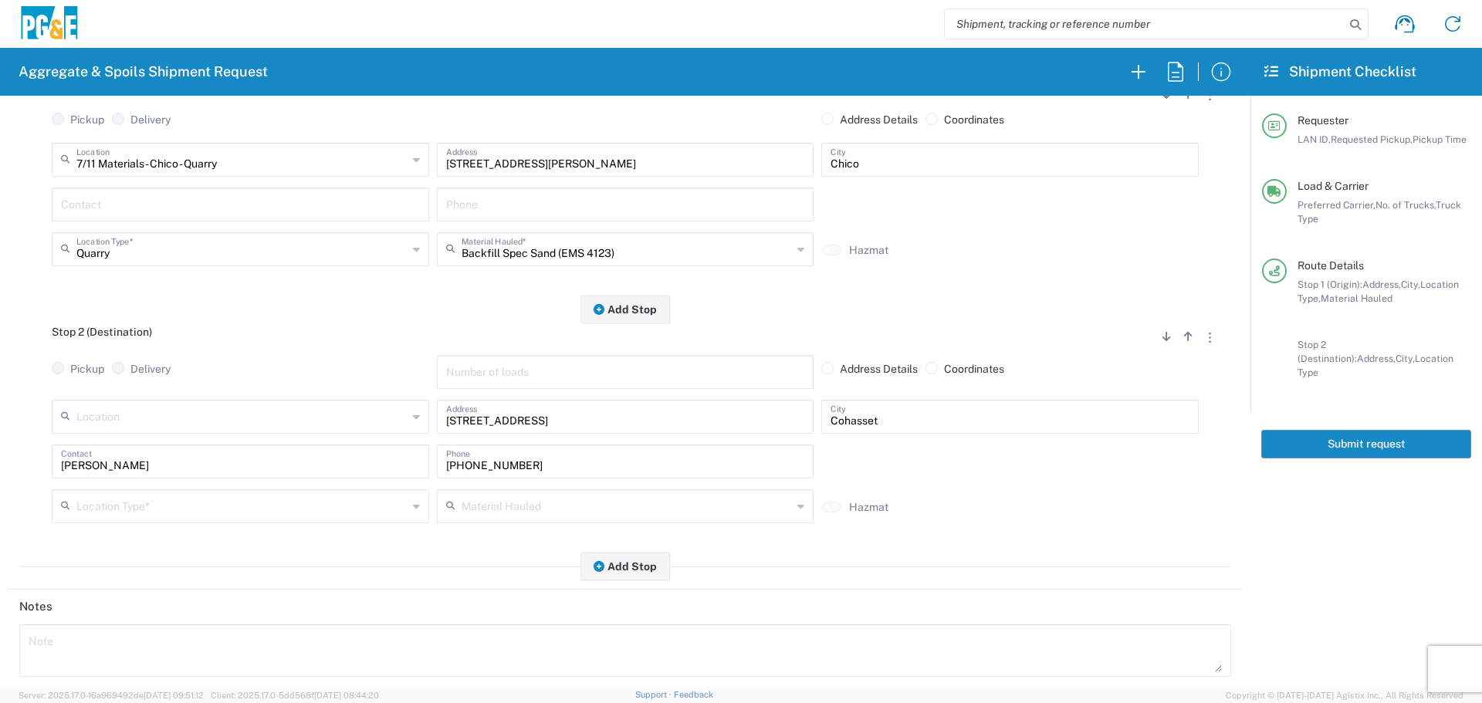
scroll to position [309, 0]
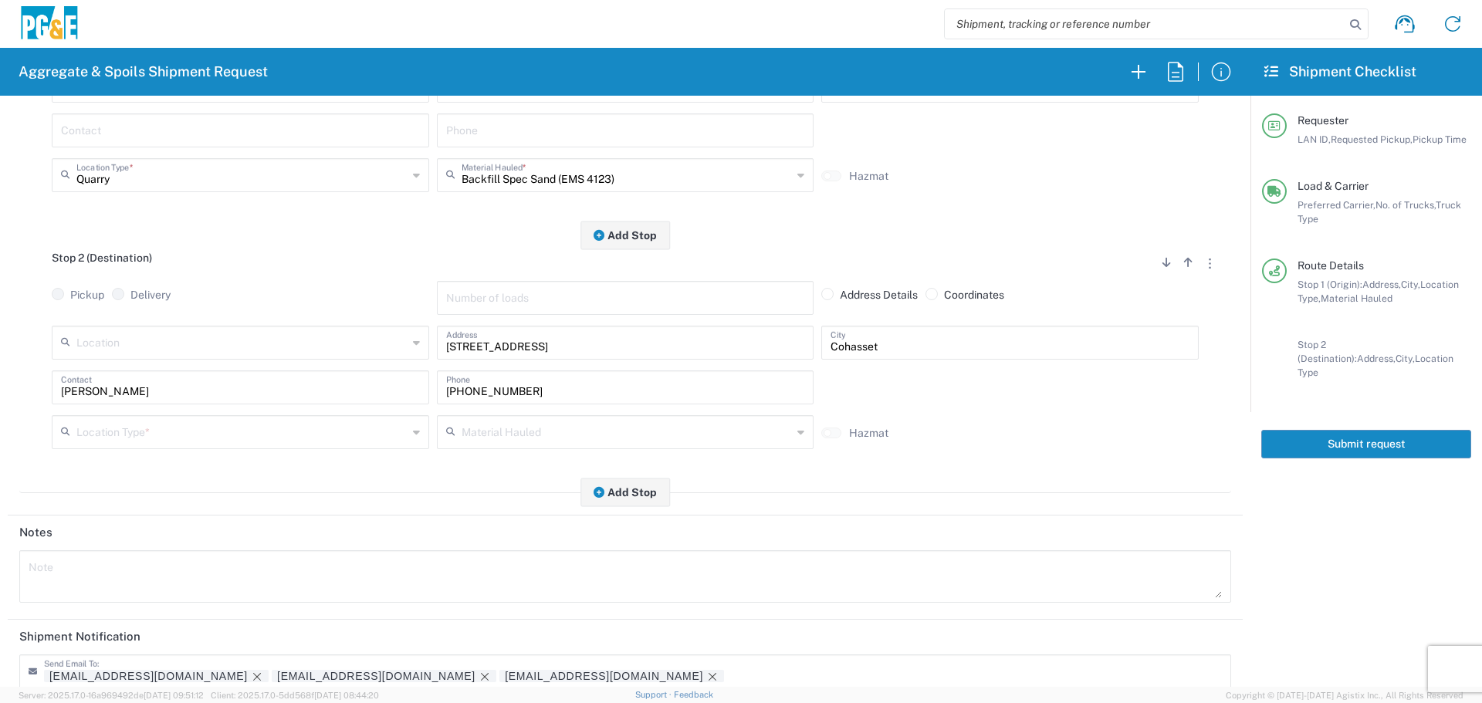
click at [289, 416] on div "Location Type *" at bounding box center [240, 432] width 377 height 34
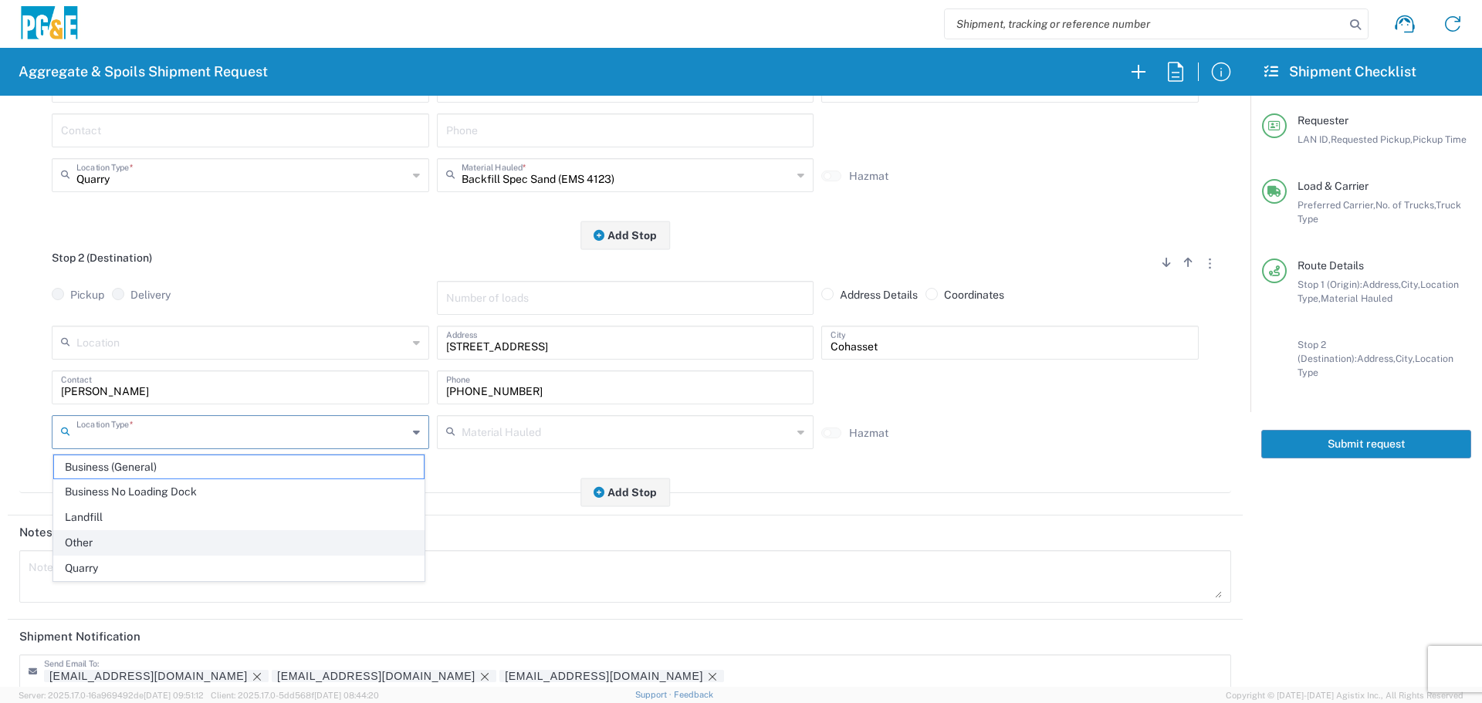
click at [184, 544] on span "Other" at bounding box center [239, 543] width 370 height 24
type input "Other"
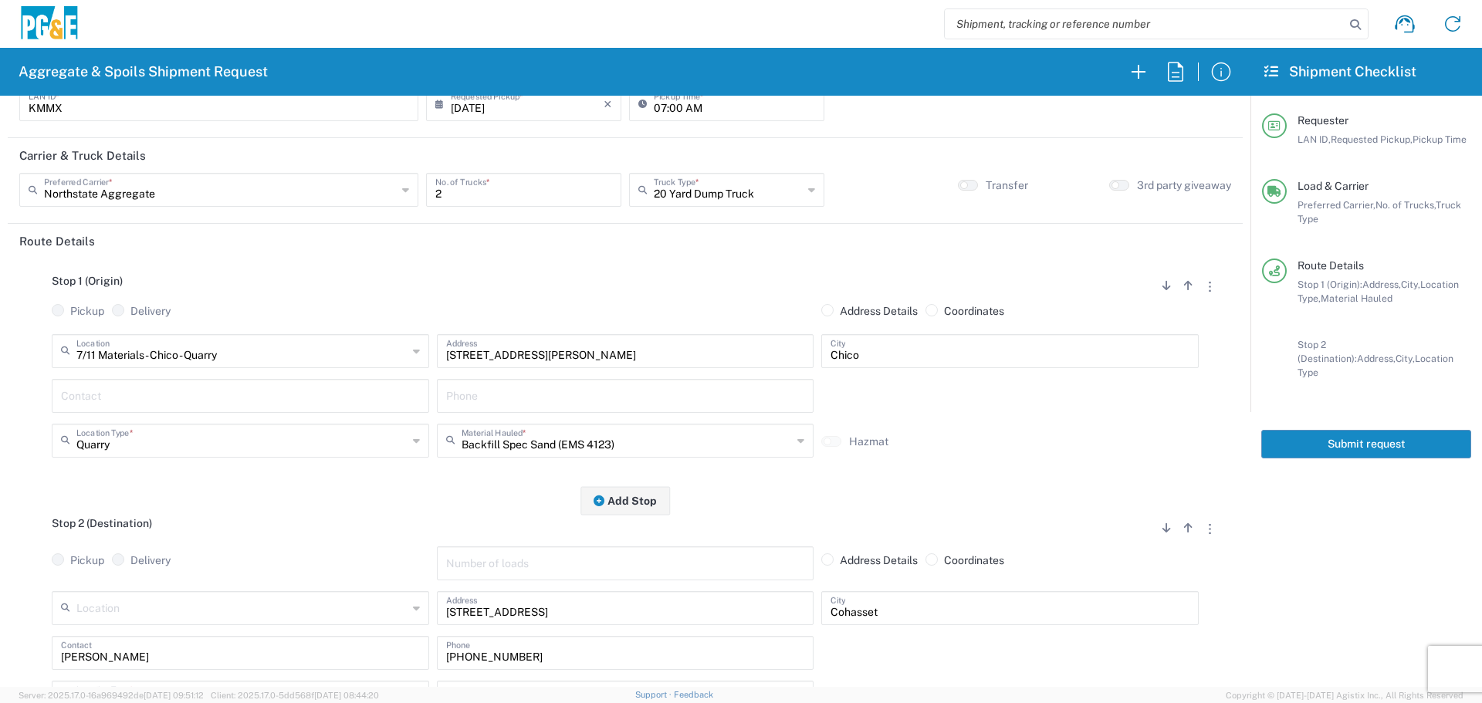
scroll to position [0, 0]
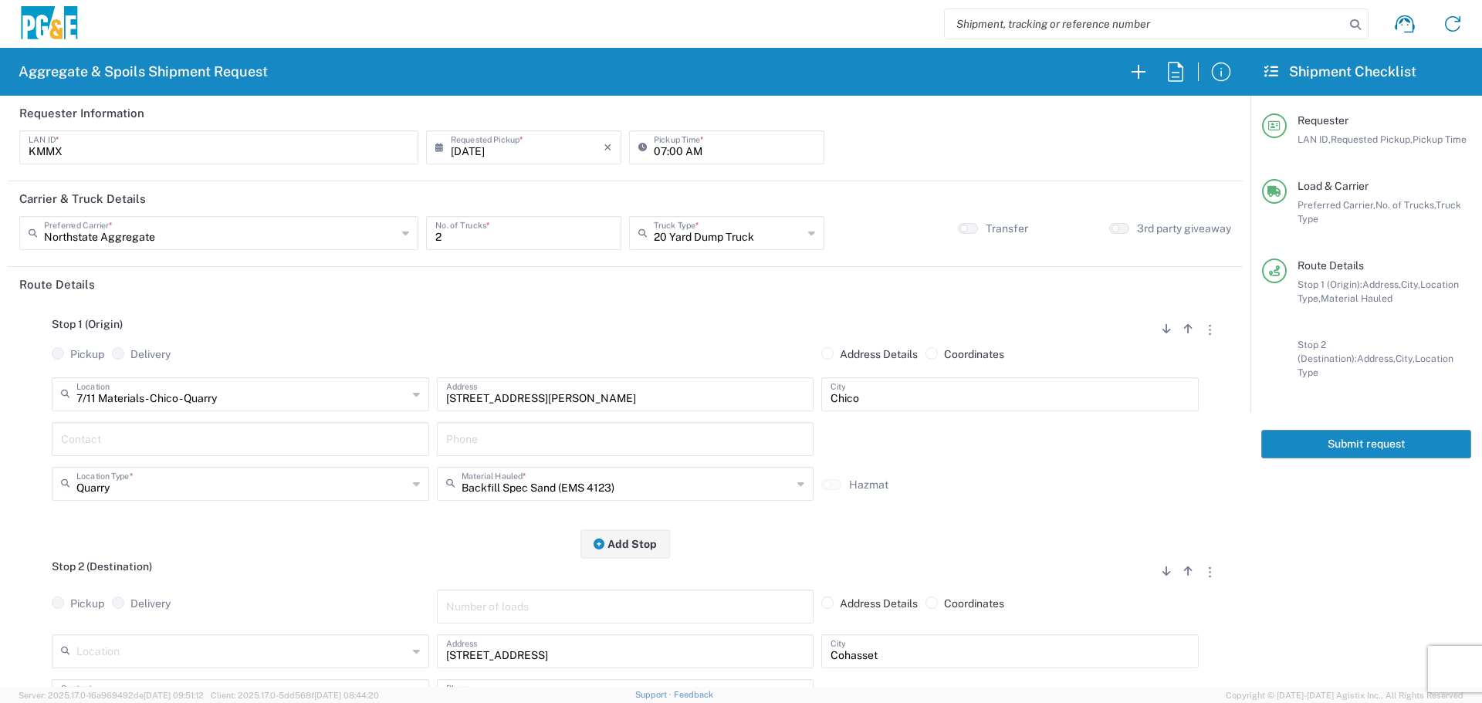
click at [1357, 433] on button "Submit request" at bounding box center [1366, 444] width 210 height 29
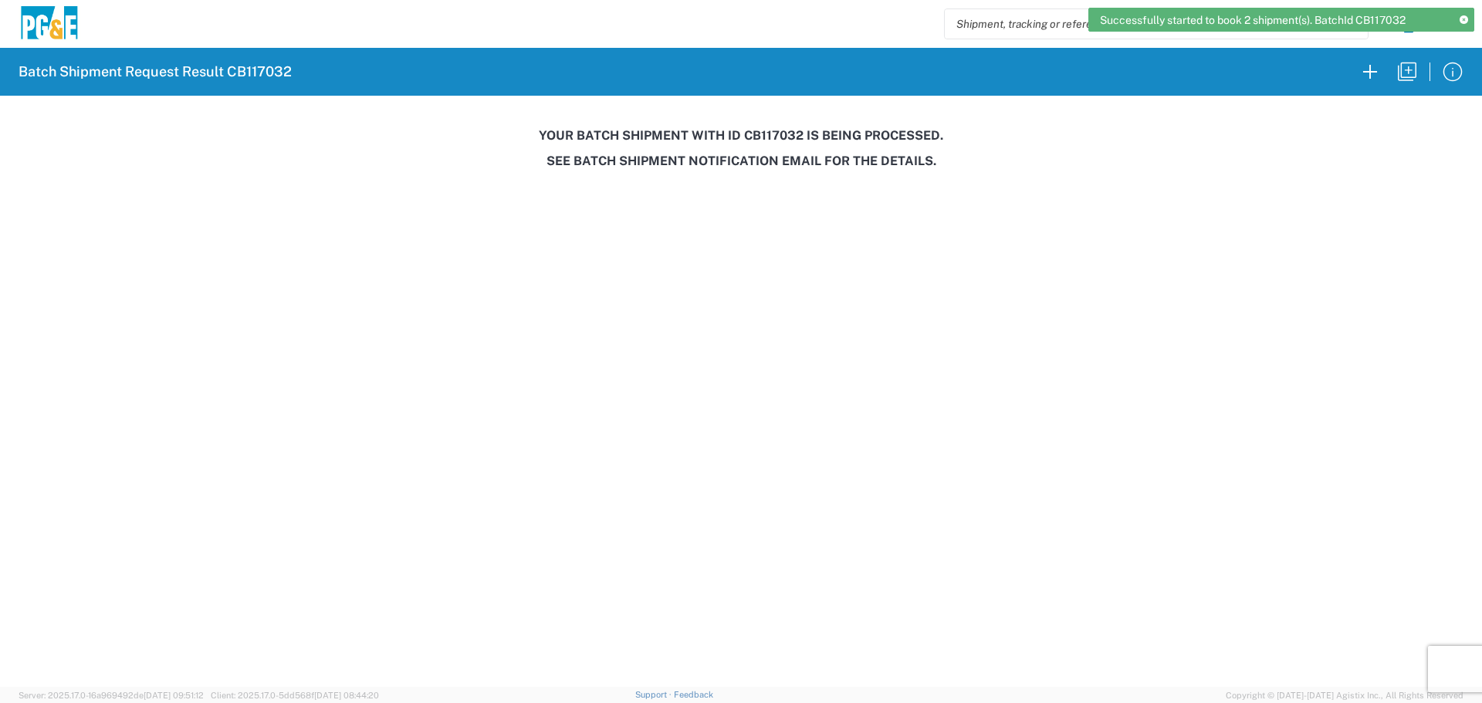
click at [769, 139] on h3 "Your batch shipment with id CB117032 is being processed." at bounding box center [741, 135] width 1461 height 15
copy h3 "CB117032"
